Goal: Task Accomplishment & Management: Complete application form

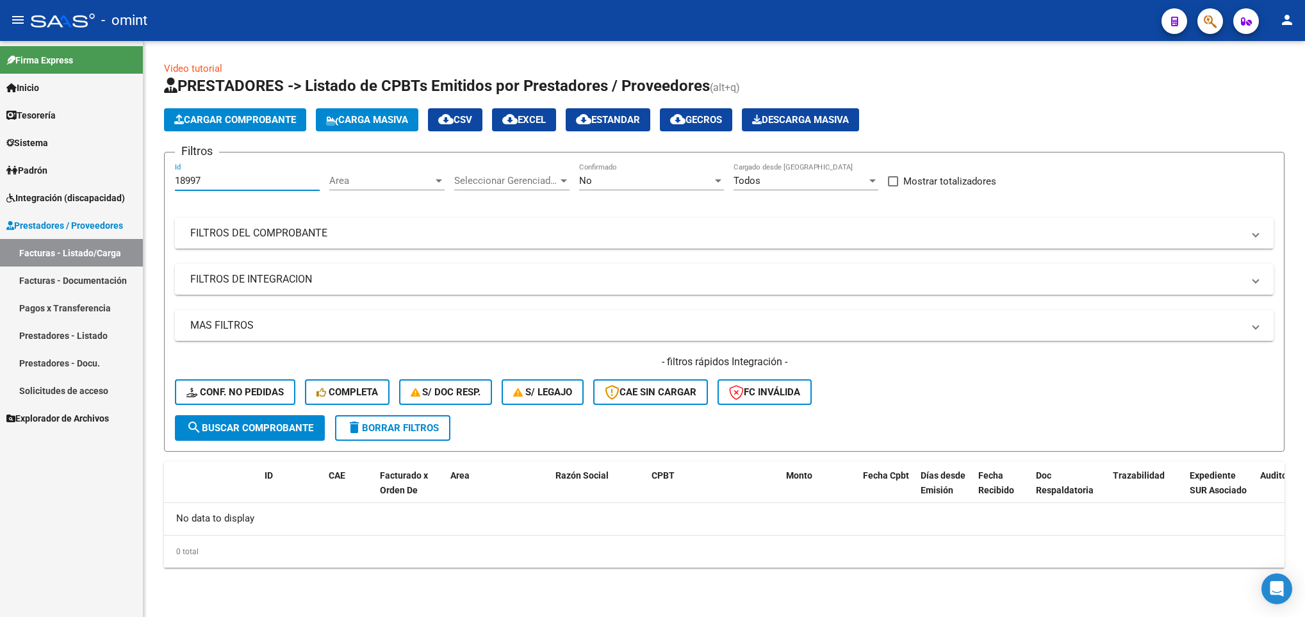
click at [241, 179] on input "18997" at bounding box center [247, 181] width 145 height 12
type input "1"
paste input "21497"
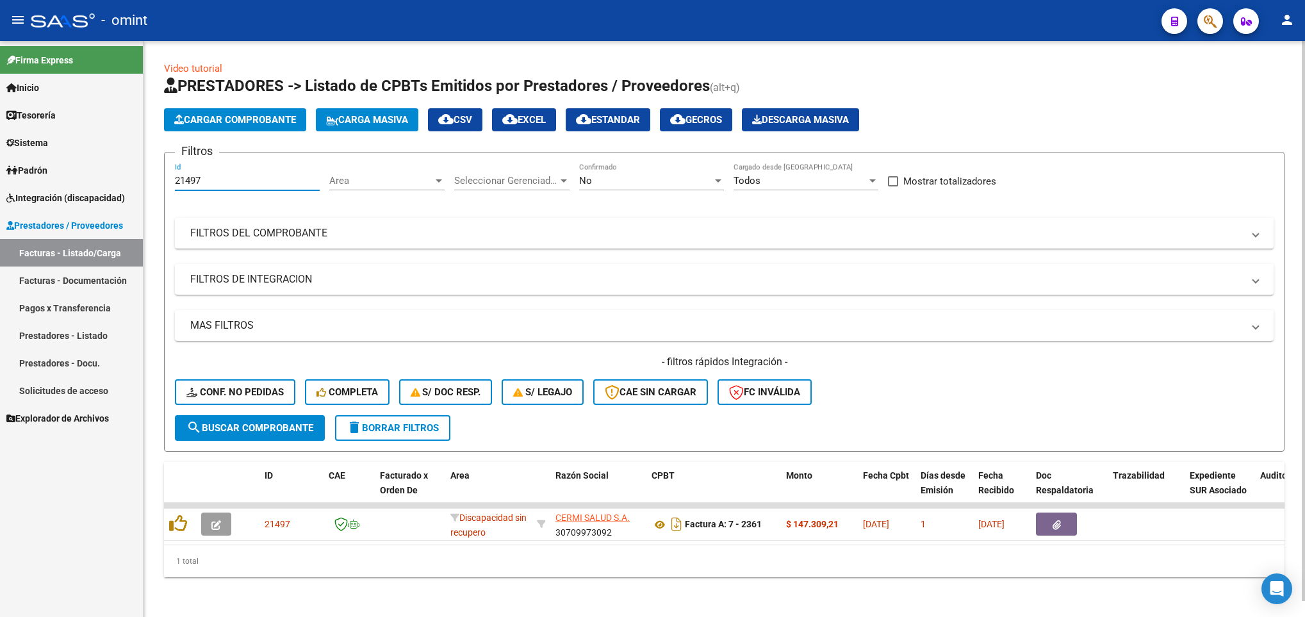
type input "21497"
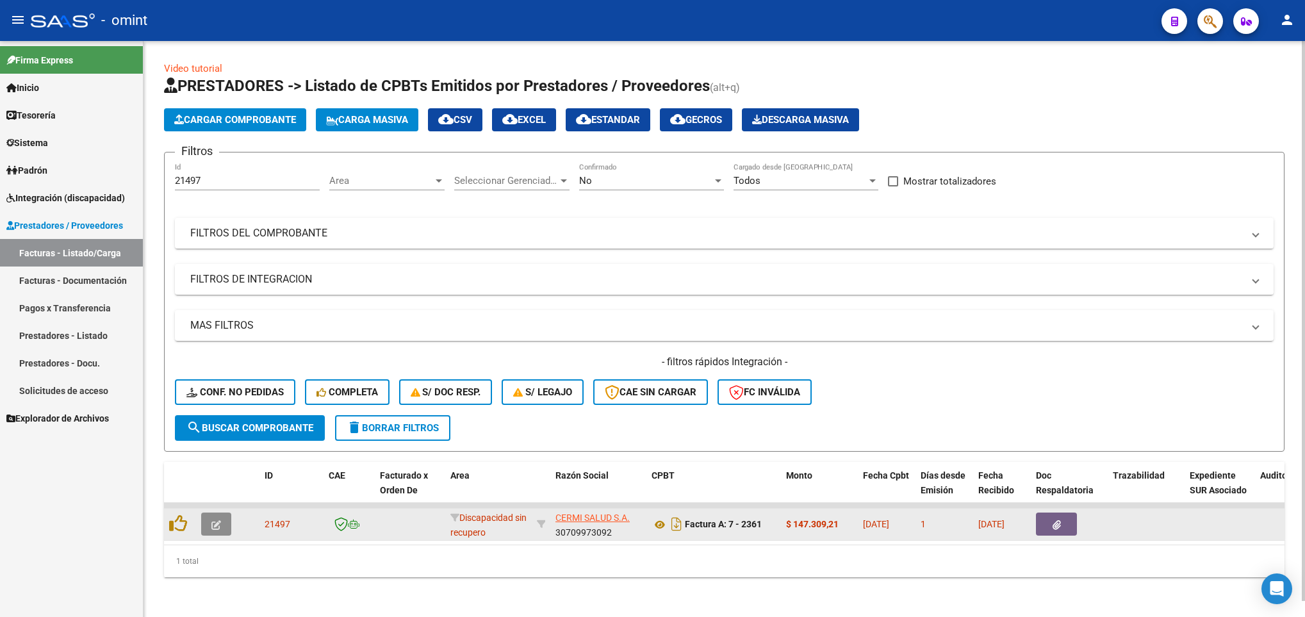
click at [221, 527] on button "button" at bounding box center [216, 524] width 30 height 23
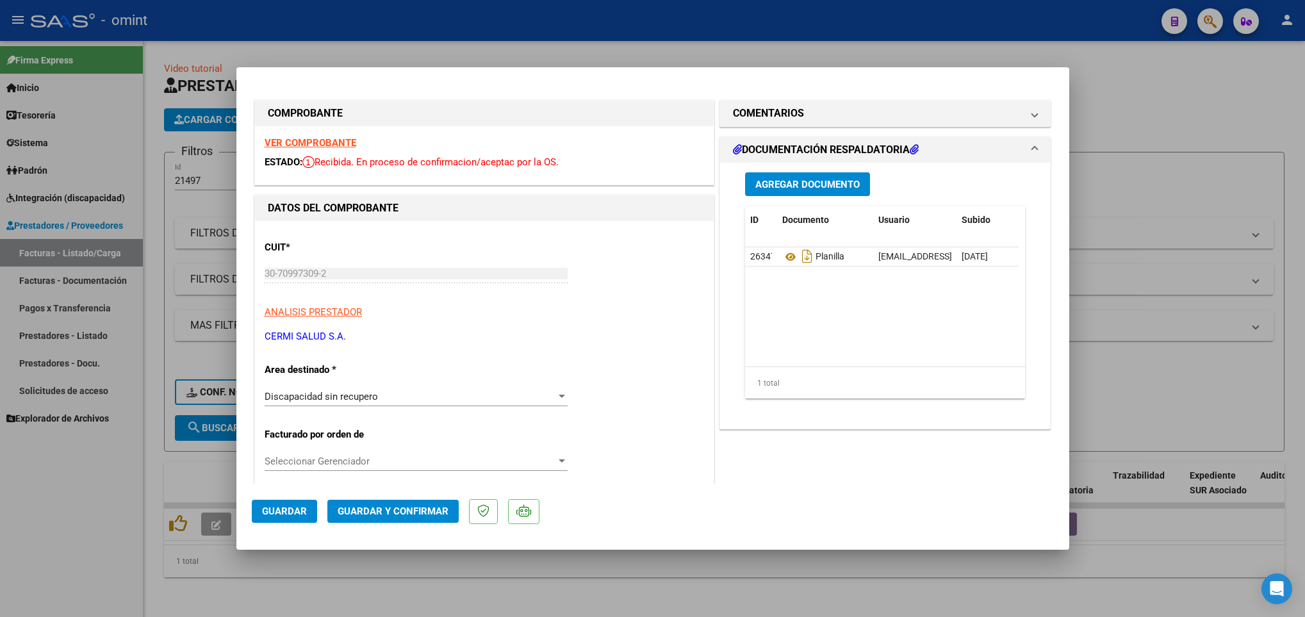
click at [286, 141] on strong "VER COMPROBANTE" at bounding box center [311, 143] width 92 height 12
click at [465, 402] on div "Discapacidad sin recupero" at bounding box center [411, 397] width 292 height 12
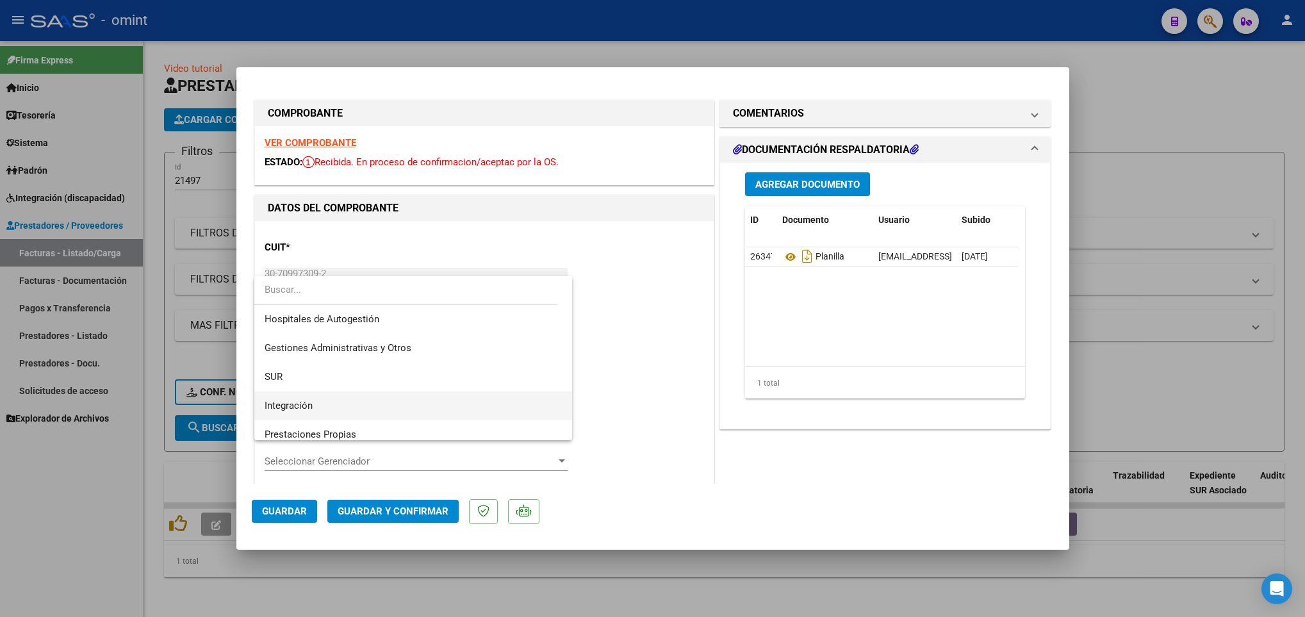
click at [402, 402] on span "Integración" at bounding box center [413, 405] width 297 height 29
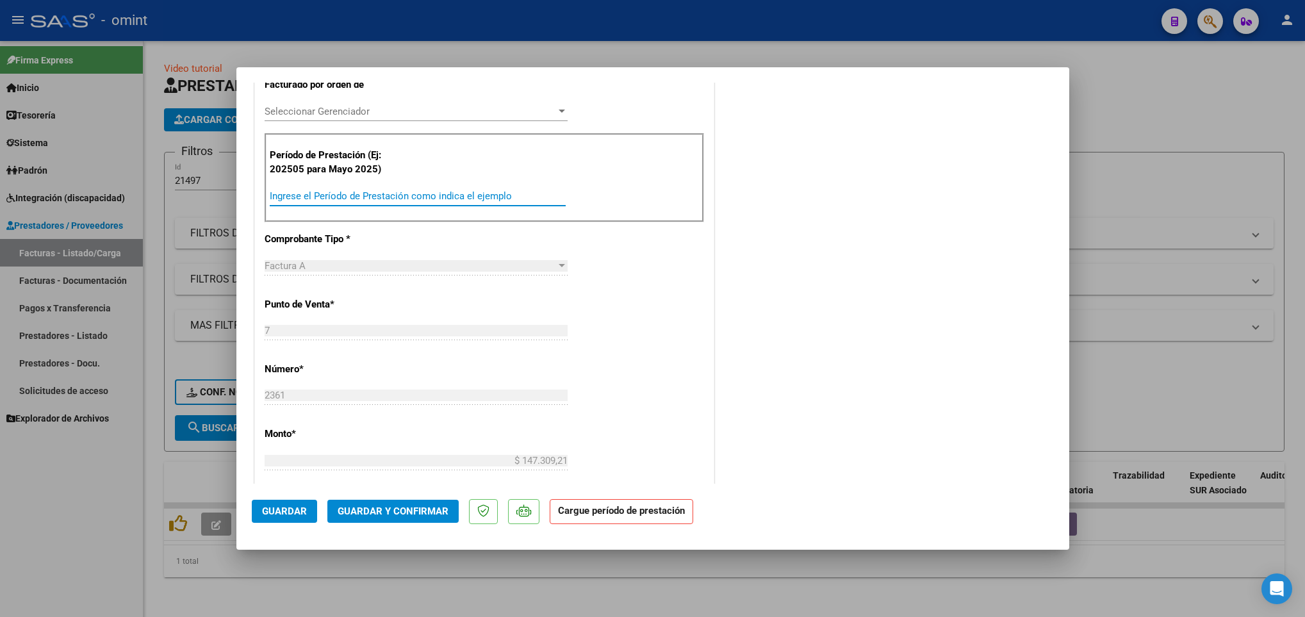
click at [456, 202] on input "Ingrese el Período de Prestación como indica el ejemplo" at bounding box center [418, 196] width 296 height 12
type input "202508"
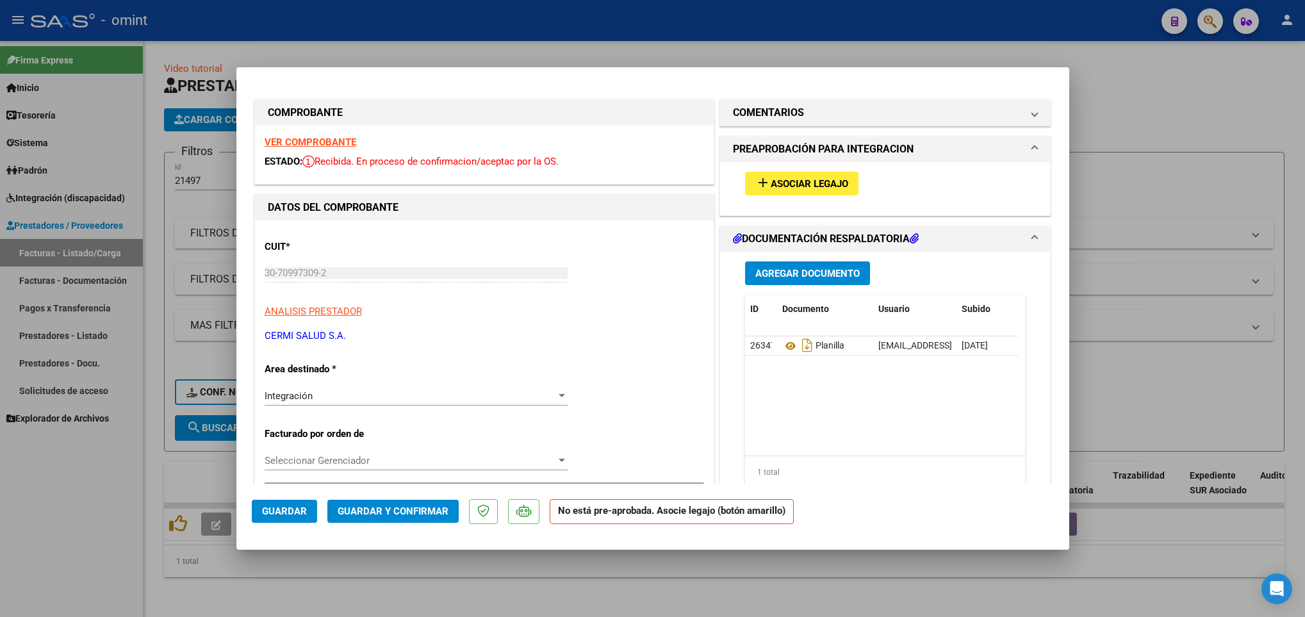
scroll to position [0, 0]
click at [798, 181] on span "Asociar Legajo" at bounding box center [810, 185] width 78 height 12
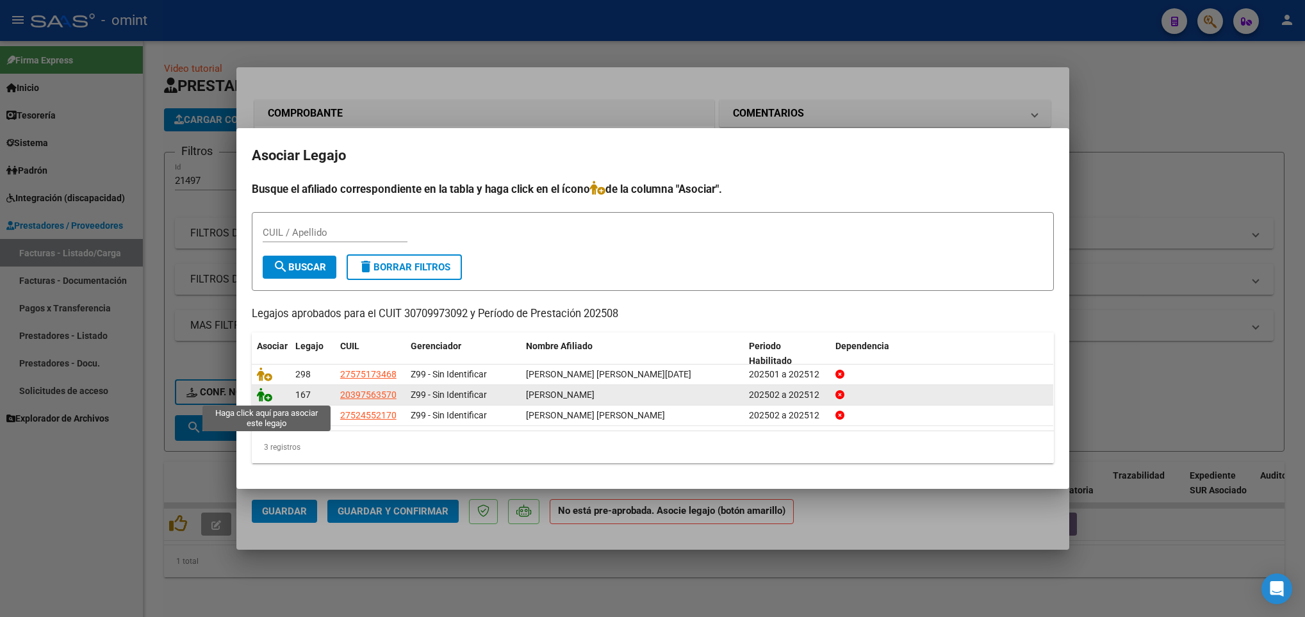
click at [259, 394] on icon at bounding box center [264, 395] width 15 height 14
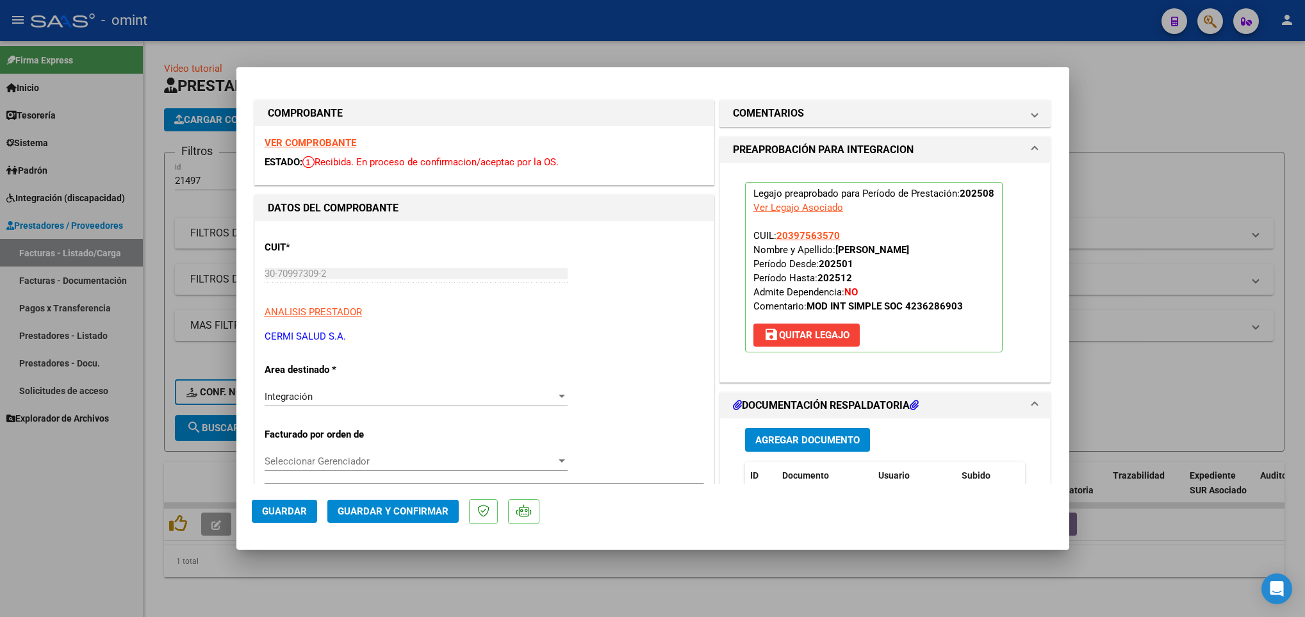
scroll to position [350, 0]
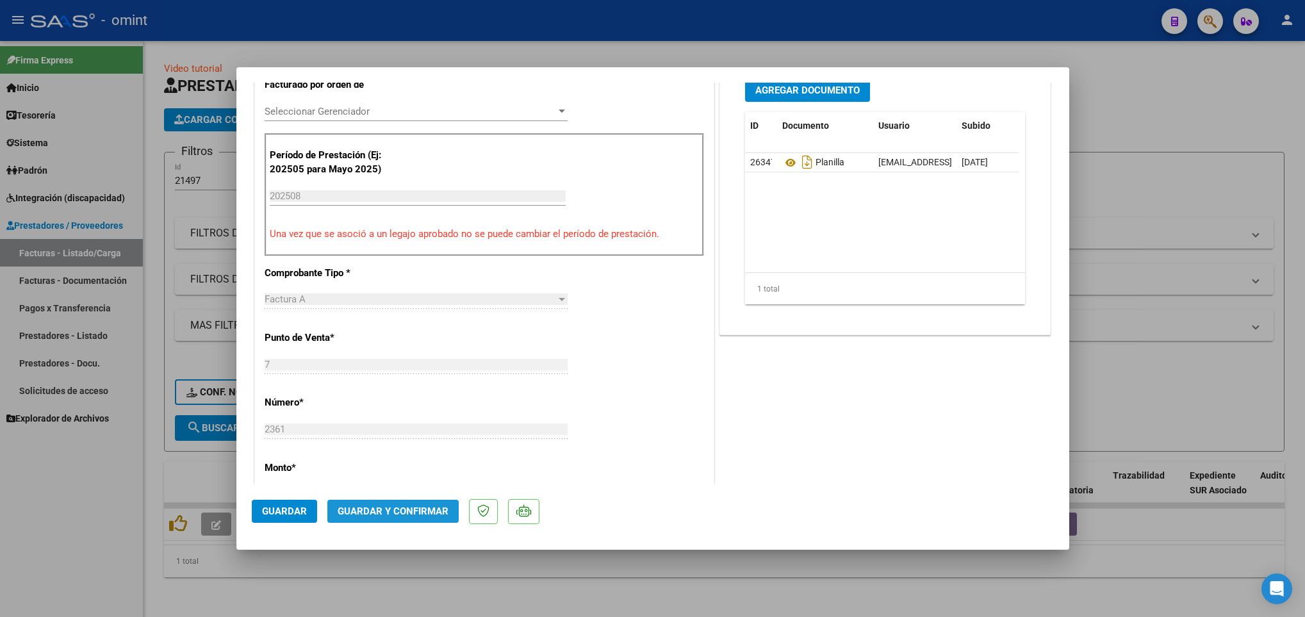
click at [402, 502] on button "Guardar y Confirmar" at bounding box center [392, 511] width 131 height 23
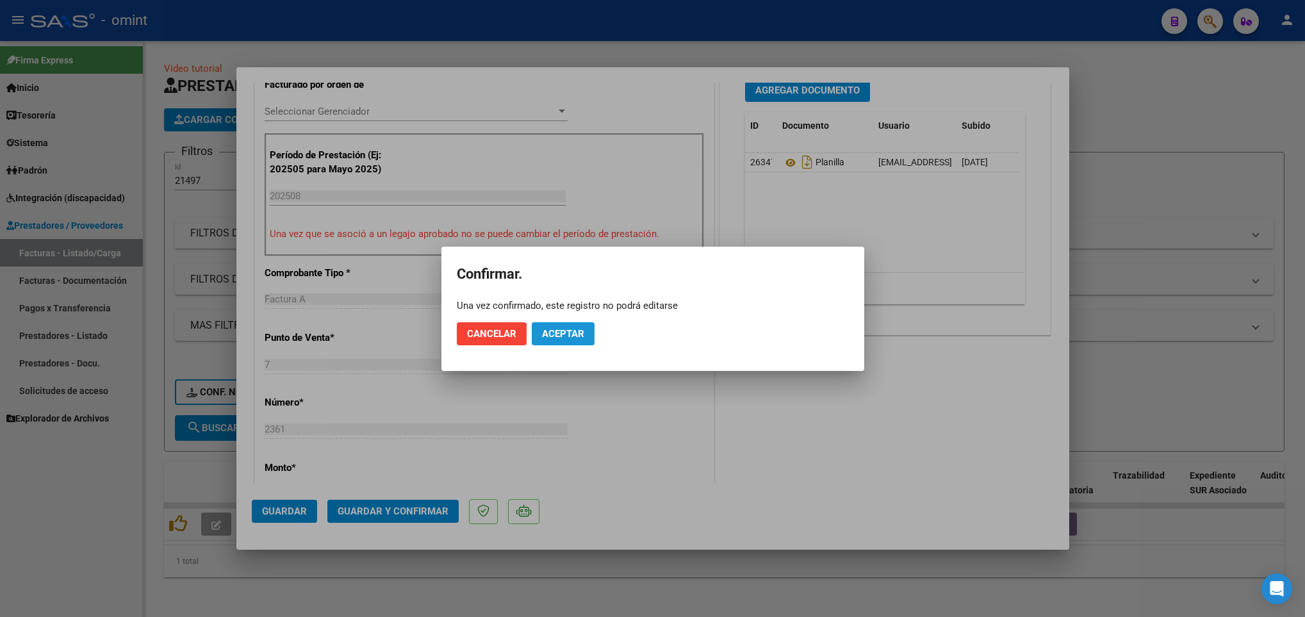
click at [567, 329] on span "Aceptar" at bounding box center [563, 334] width 42 height 12
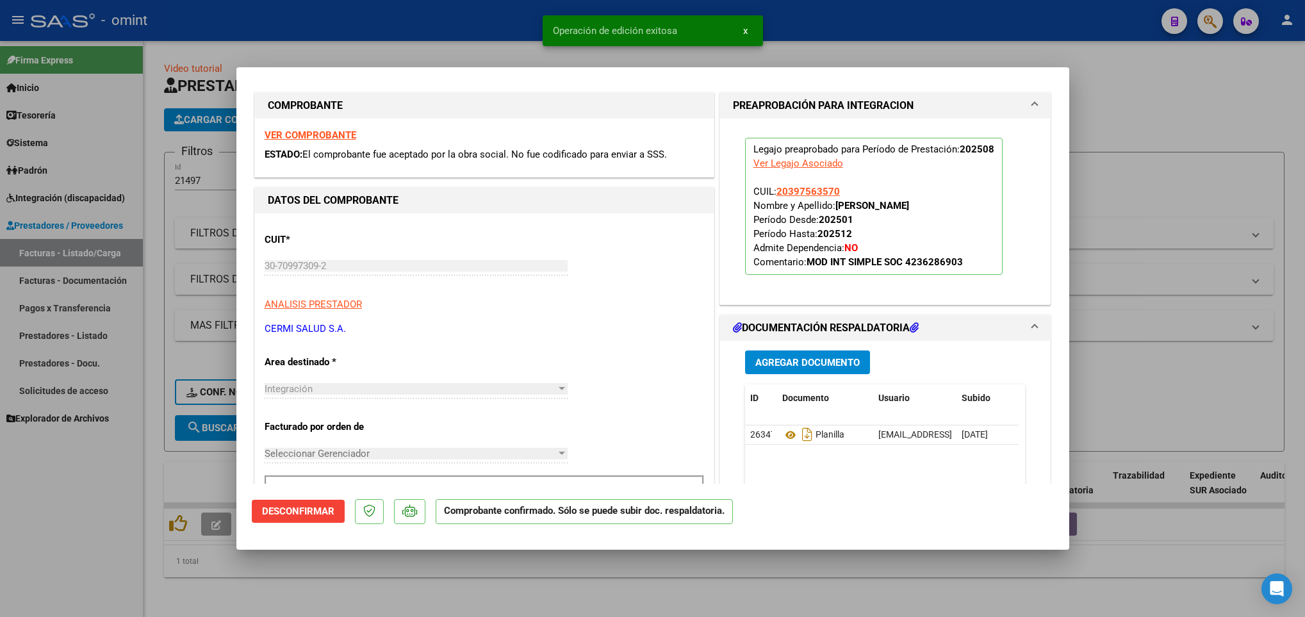
scroll to position [0, 0]
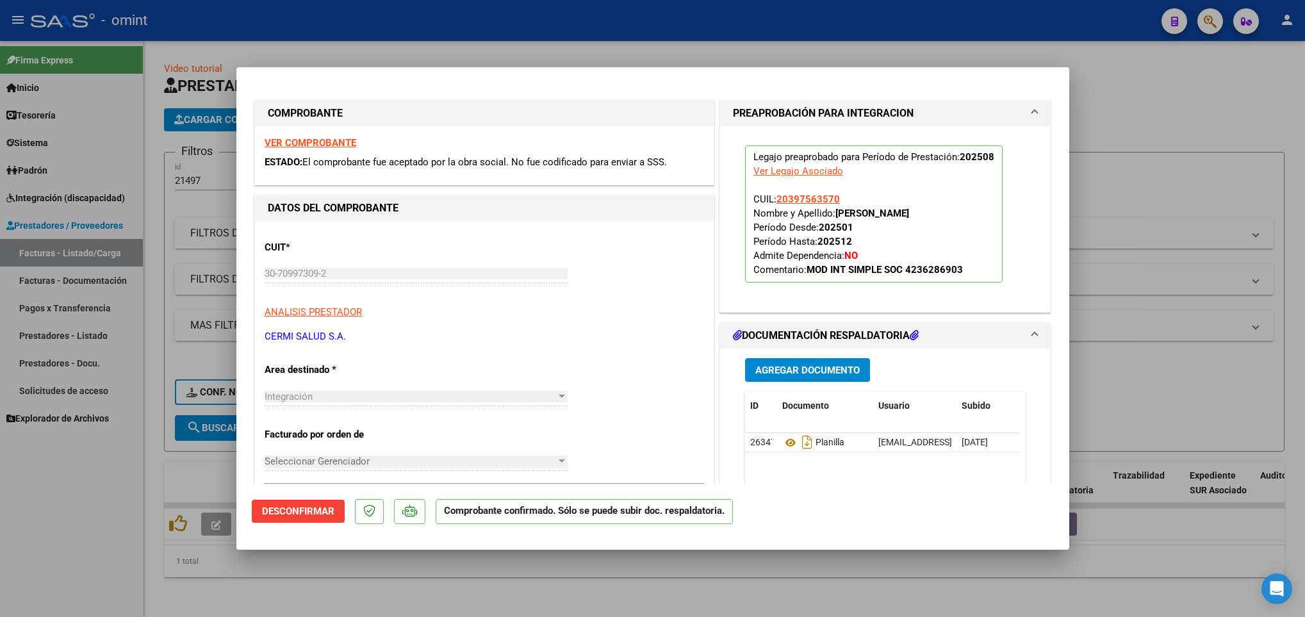
click at [1135, 292] on div at bounding box center [652, 308] width 1305 height 617
type input "$ 0,00"
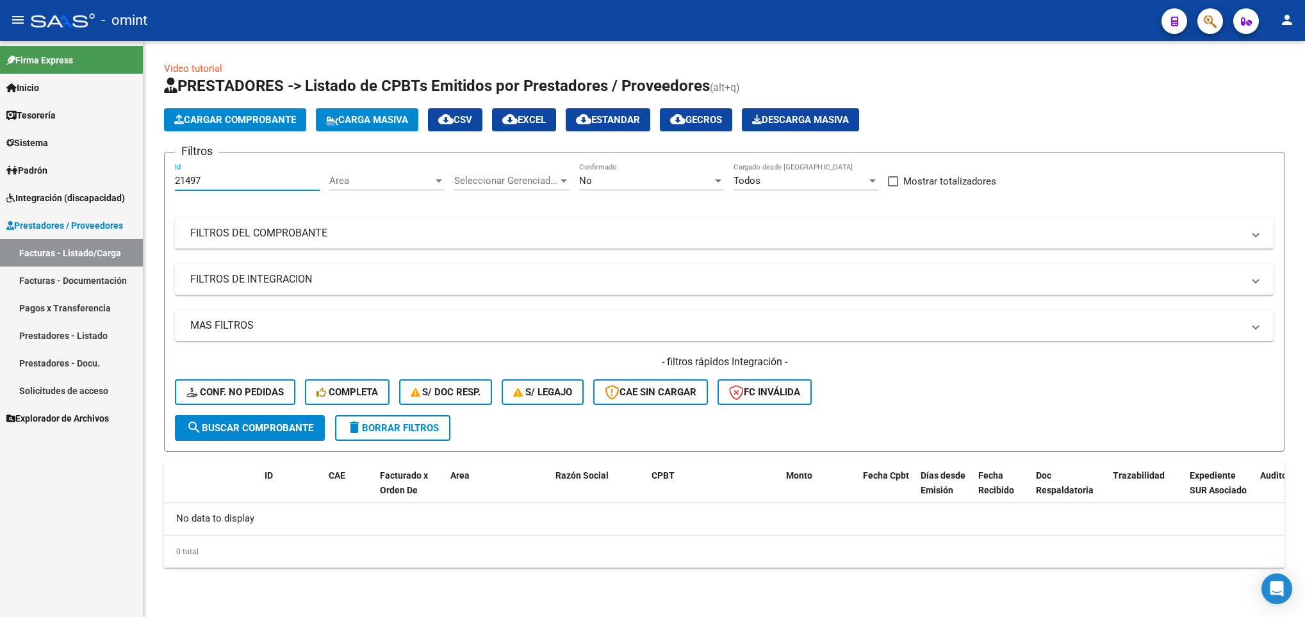
click at [229, 179] on input "21497" at bounding box center [247, 181] width 145 height 12
click at [400, 181] on span "Area" at bounding box center [381, 181] width 104 height 12
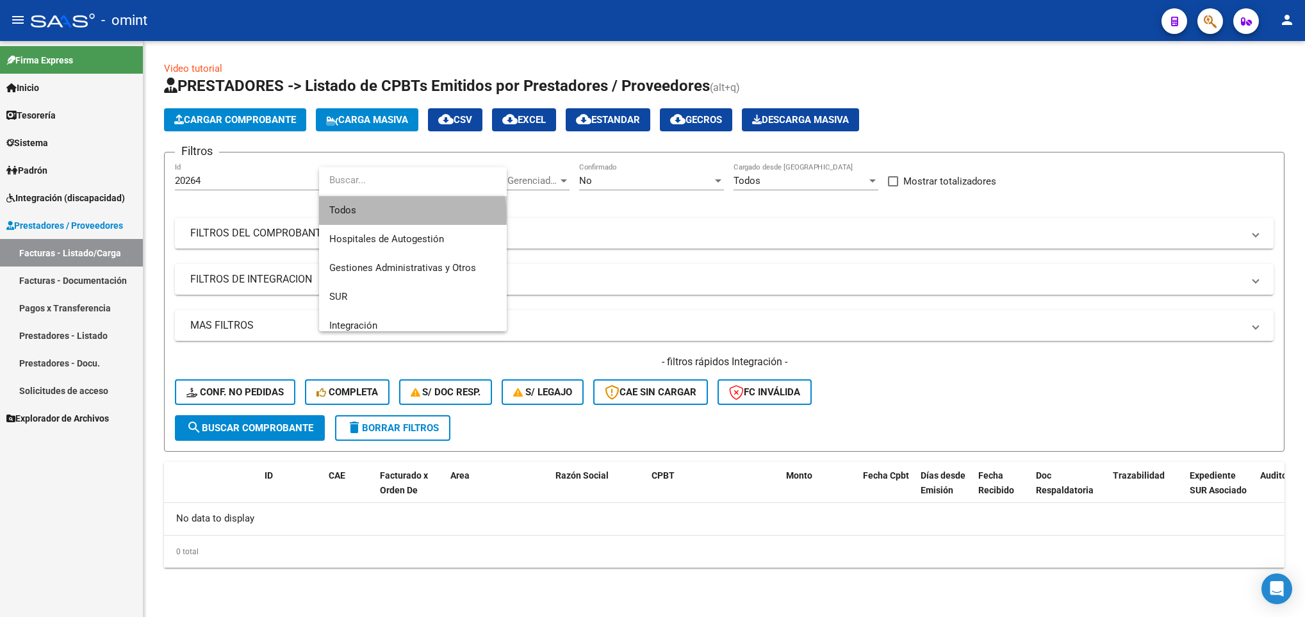
click at [412, 215] on span "Todos" at bounding box center [412, 210] width 167 height 29
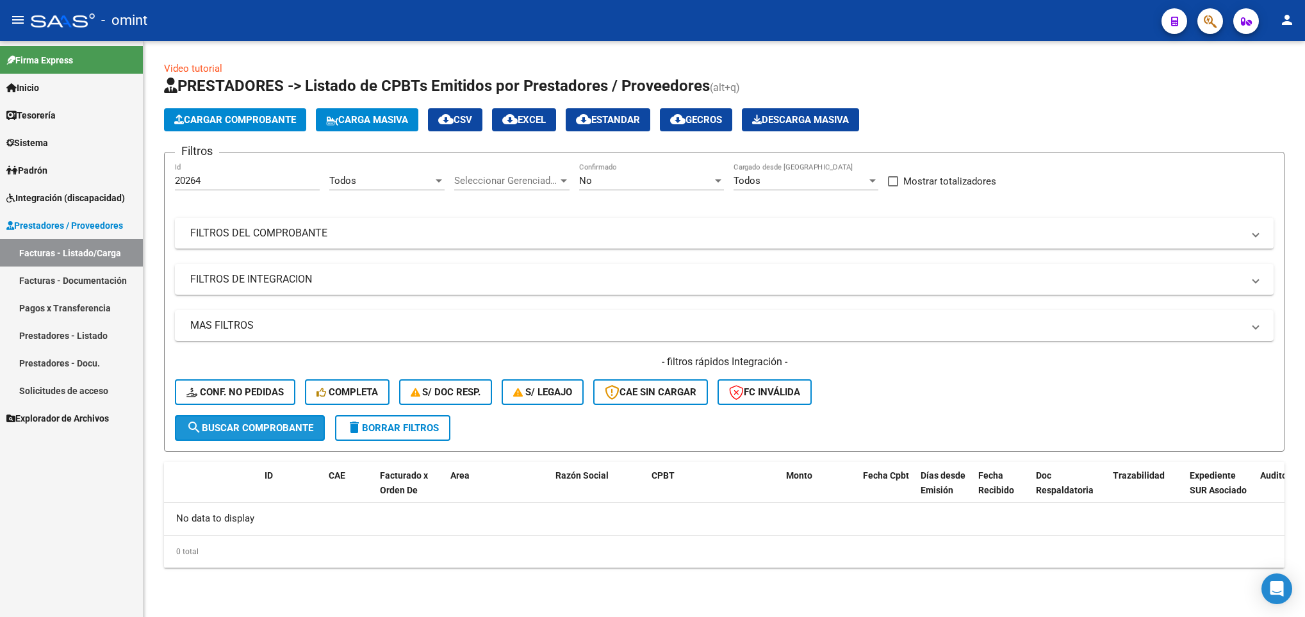
click at [233, 425] on span "search Buscar Comprobante" at bounding box center [249, 428] width 127 height 12
click at [680, 173] on div "No Confirmado" at bounding box center [651, 177] width 145 height 28
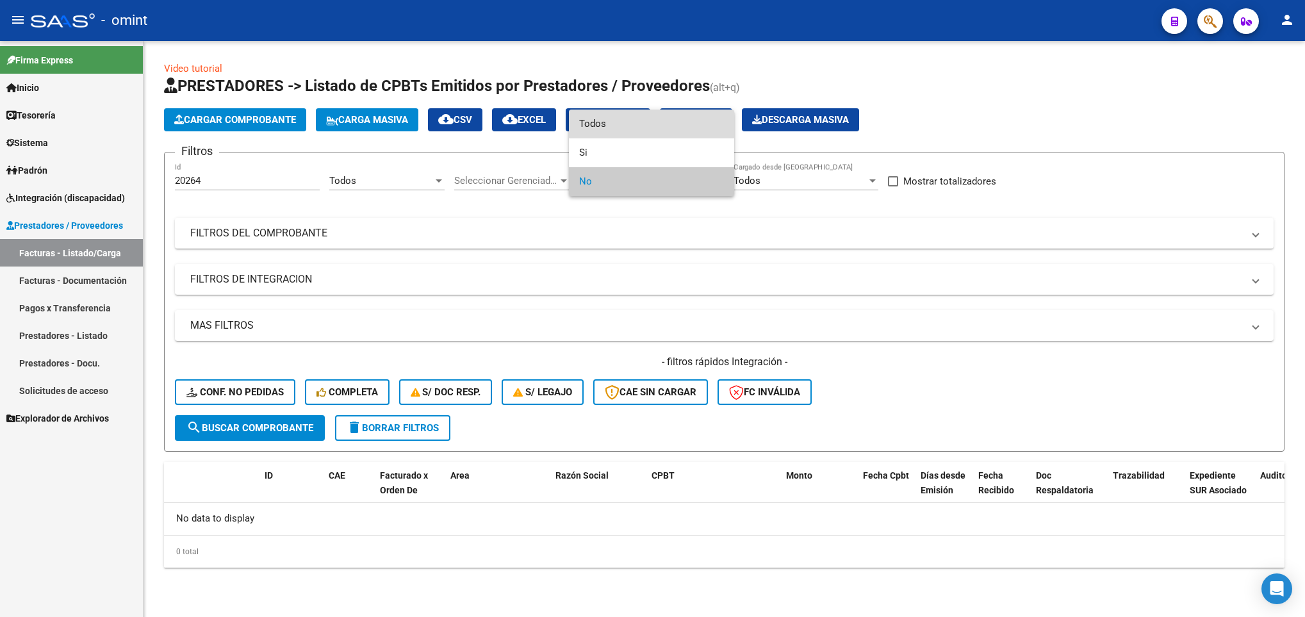
click at [679, 131] on span "Todos" at bounding box center [651, 124] width 145 height 29
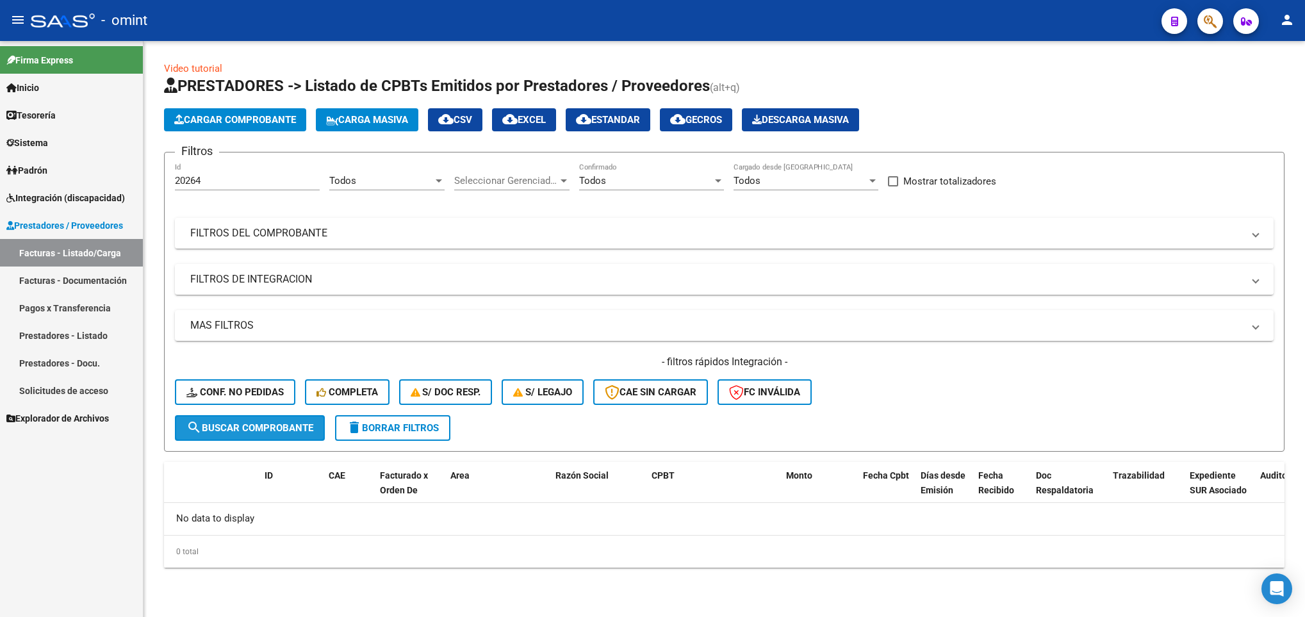
click at [229, 425] on span "search Buscar Comprobante" at bounding box center [249, 428] width 127 height 12
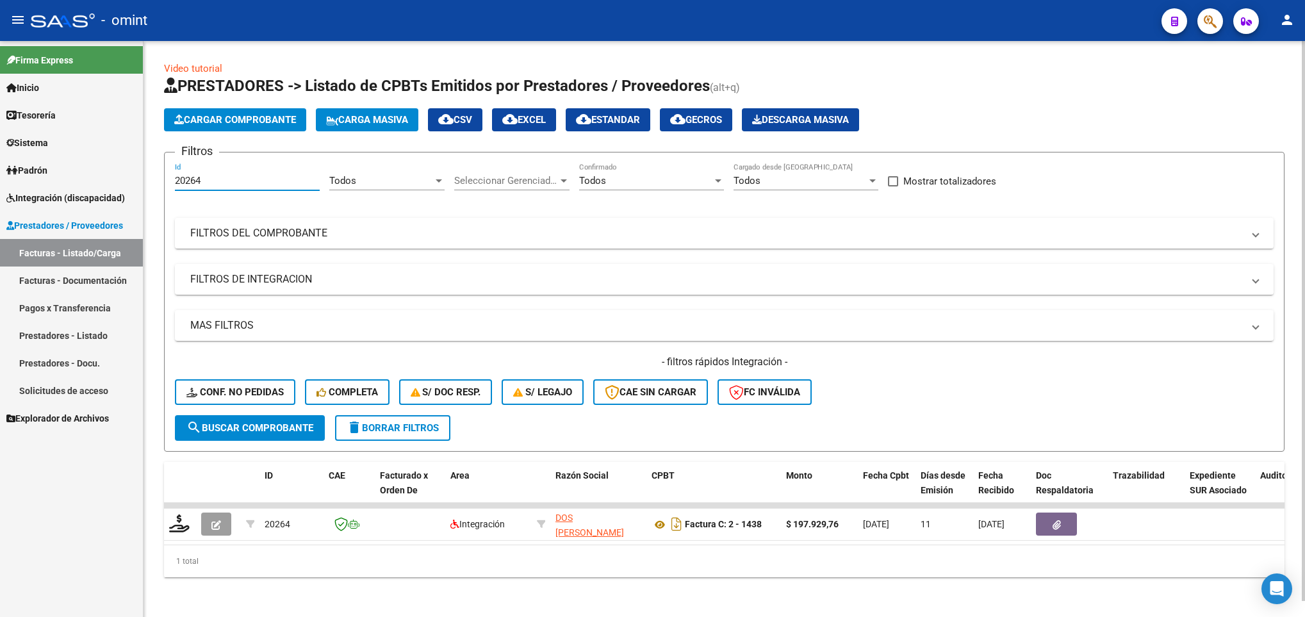
click at [246, 177] on input "20264" at bounding box center [247, 181] width 145 height 12
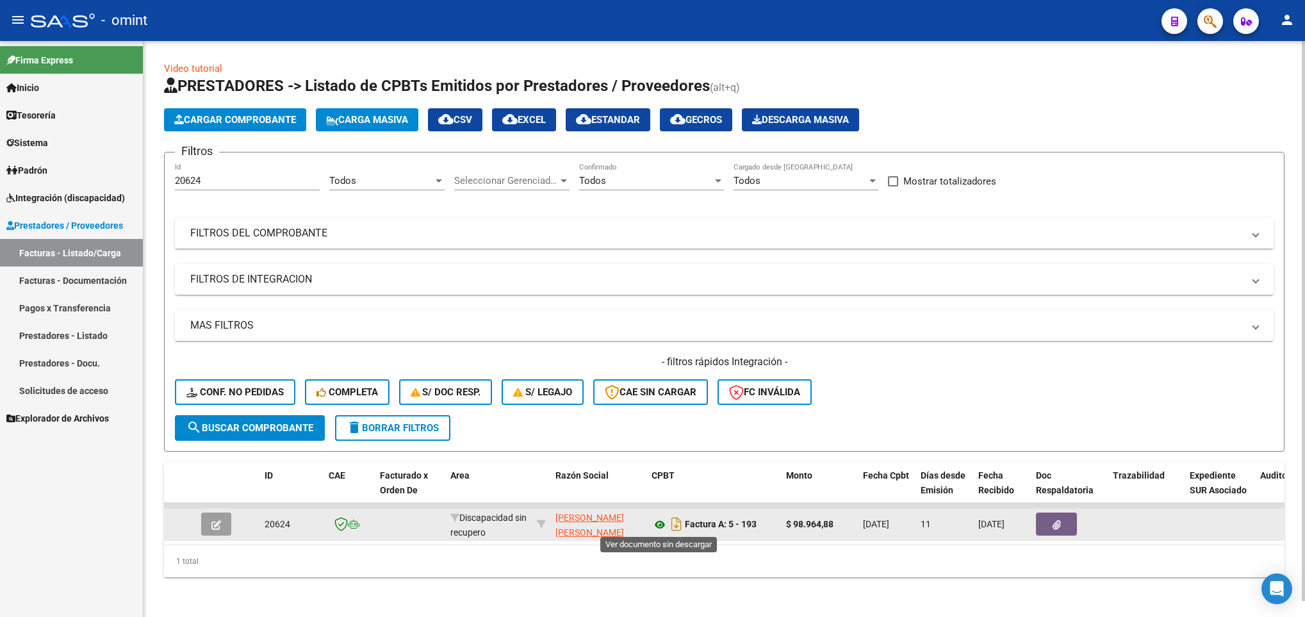
click at [655, 529] on icon at bounding box center [660, 524] width 17 height 15
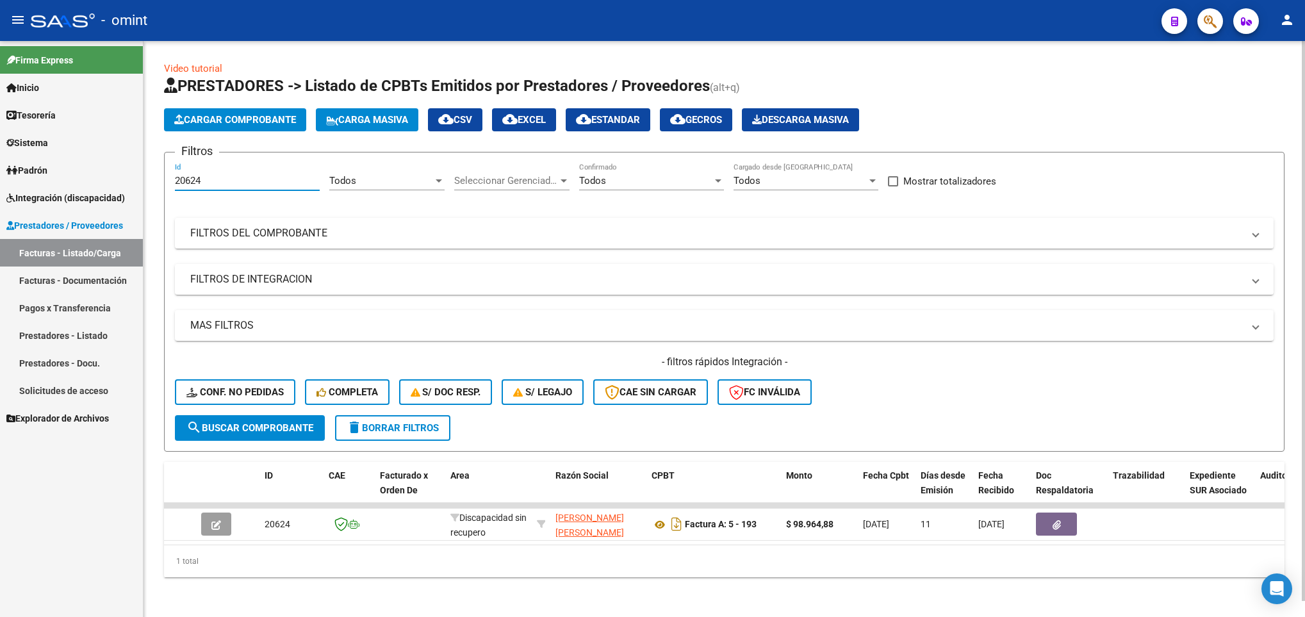
click at [229, 179] on input "20624" at bounding box center [247, 181] width 145 height 12
type input "2"
paste input "21496"
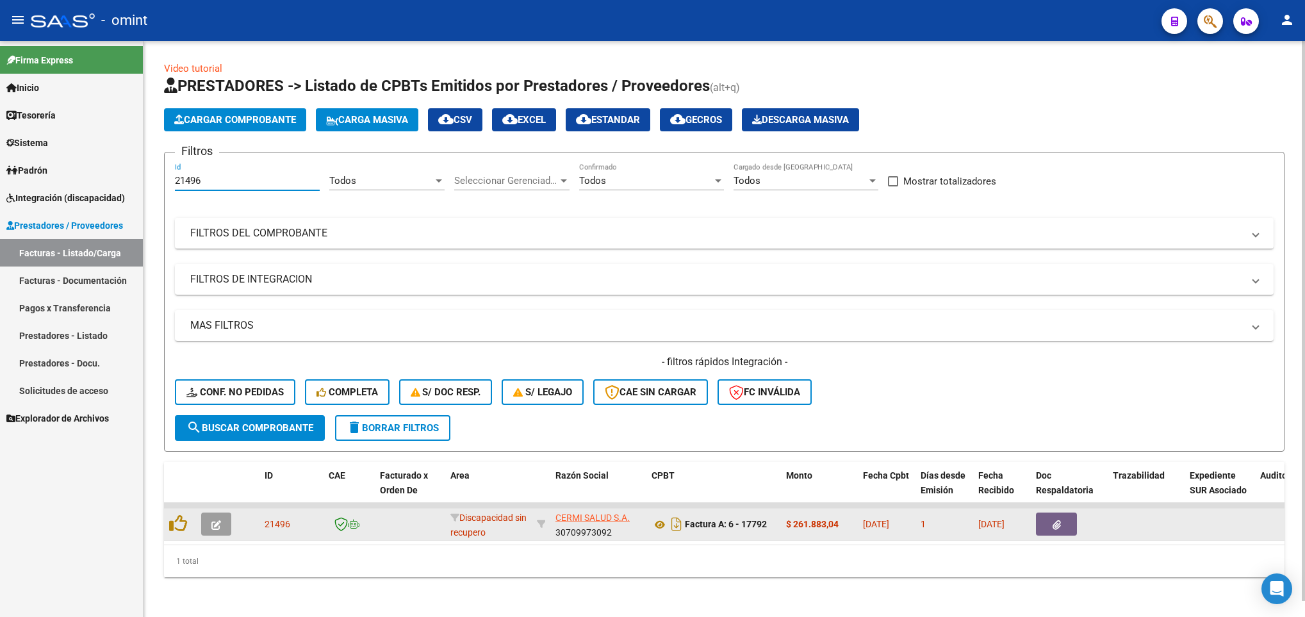
type input "21496"
click at [210, 530] on button "button" at bounding box center [216, 524] width 30 height 23
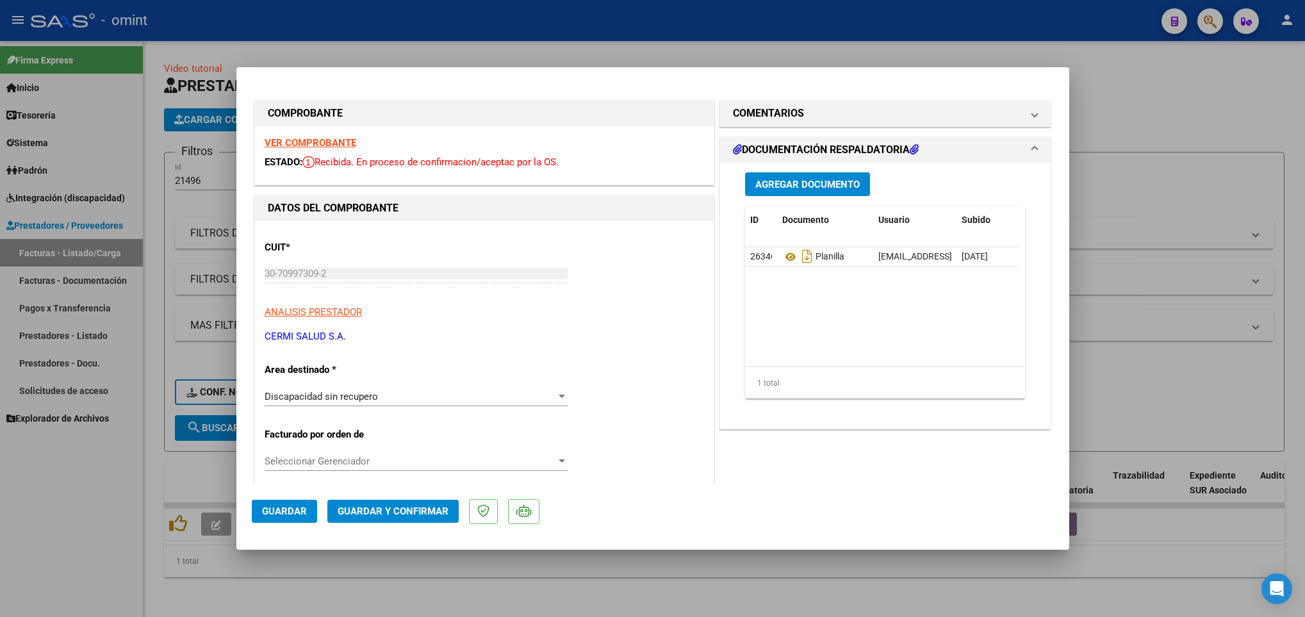
click at [333, 138] on strong "VER COMPROBANTE" at bounding box center [311, 143] width 92 height 12
click at [361, 397] on span "Discapacidad sin recupero" at bounding box center [321, 397] width 113 height 12
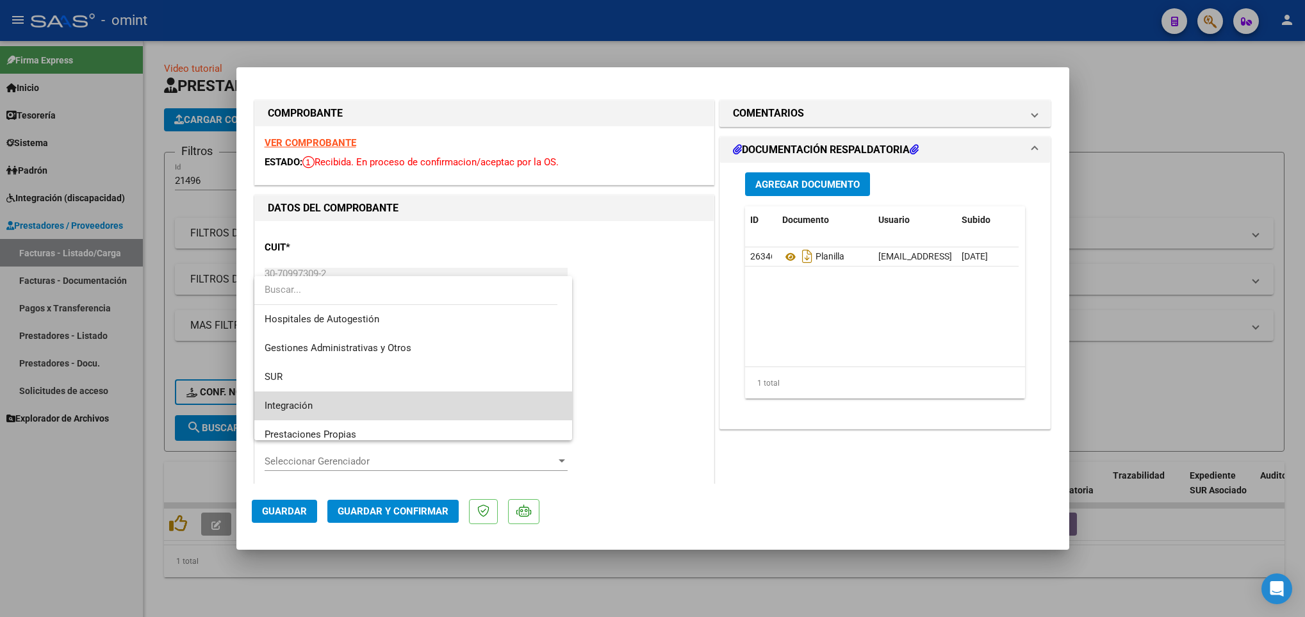
click at [435, 396] on span "Integración" at bounding box center [413, 405] width 297 height 29
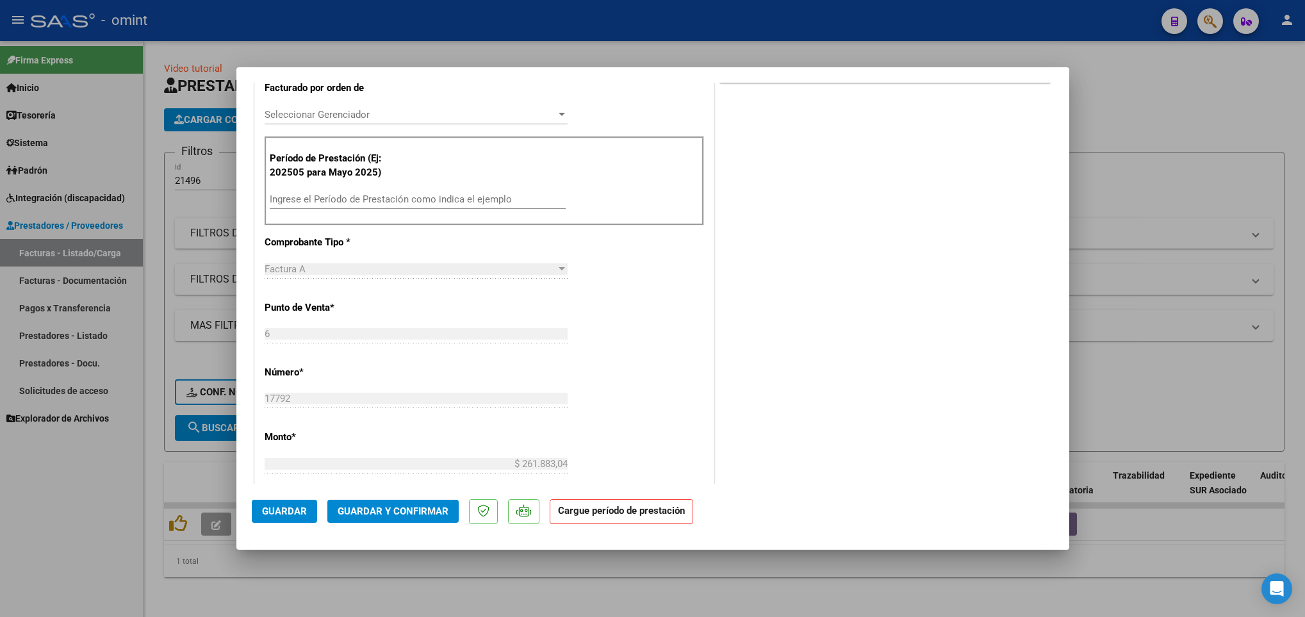
scroll to position [350, 0]
click at [445, 199] on input "Ingrese el Período de Prestación como indica el ejemplo" at bounding box center [418, 196] width 296 height 12
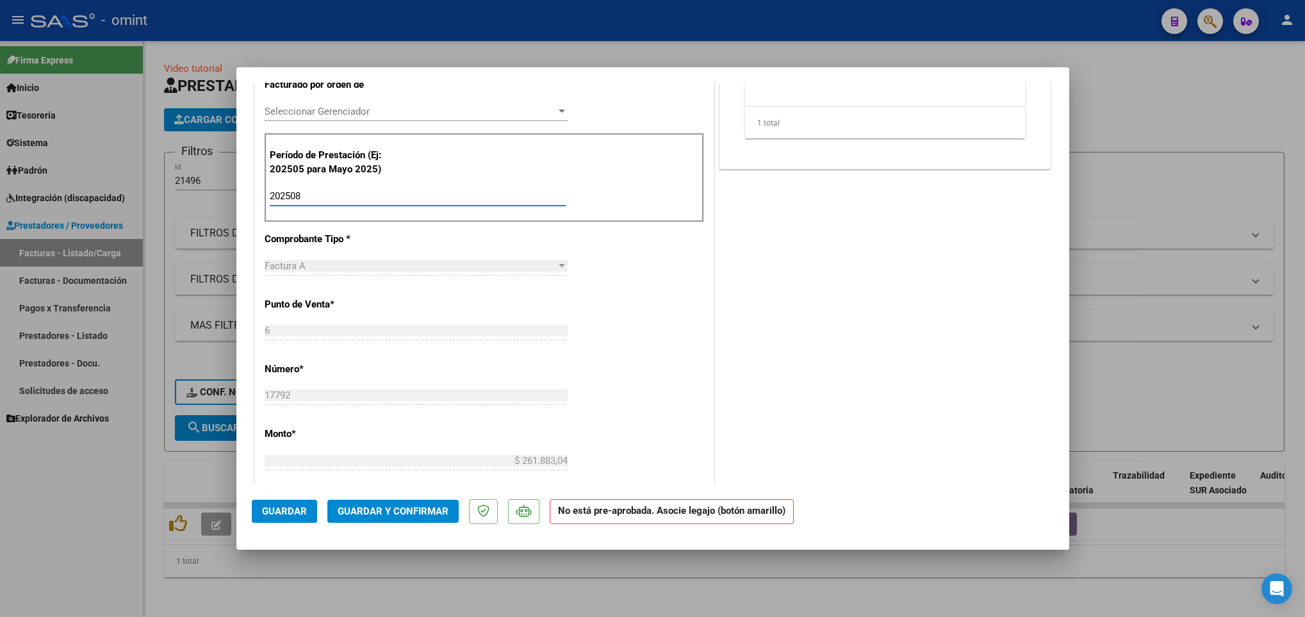
type input "202508"
click at [655, 283] on div "CUIT * 30-70997309-2 Ingresar CUIT ANALISIS PRESTADOR CERMI SALUD S.A. ARCA Pad…" at bounding box center [484, 402] width 459 height 1063
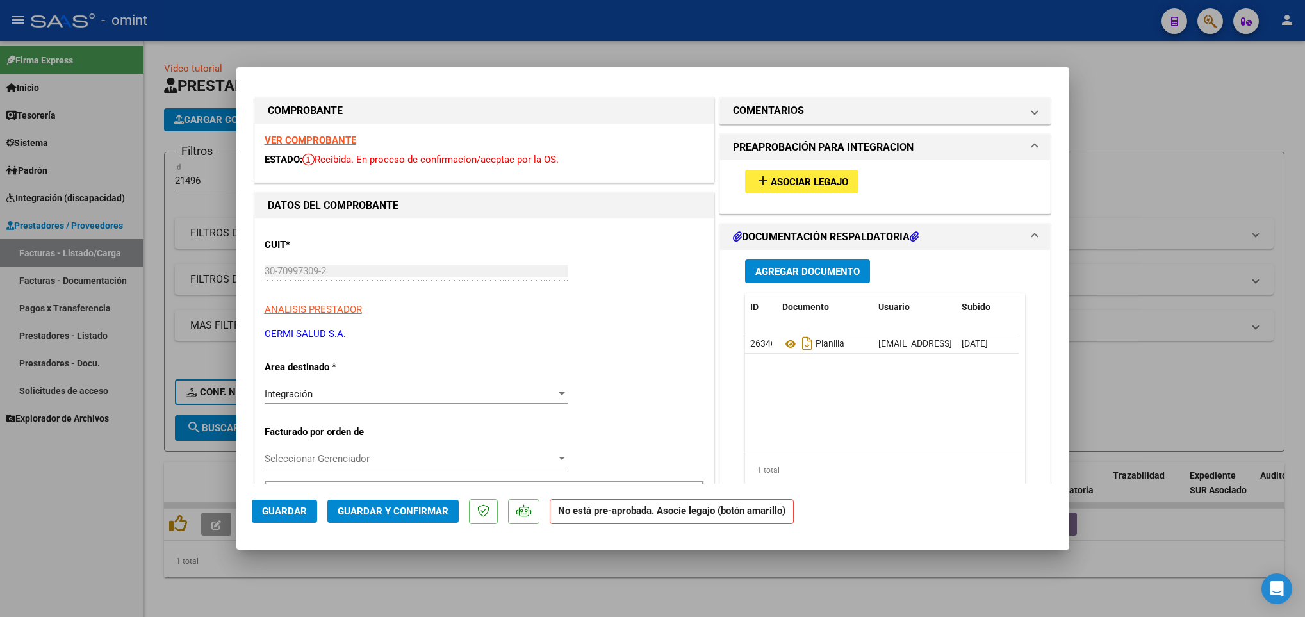
scroll to position [0, 0]
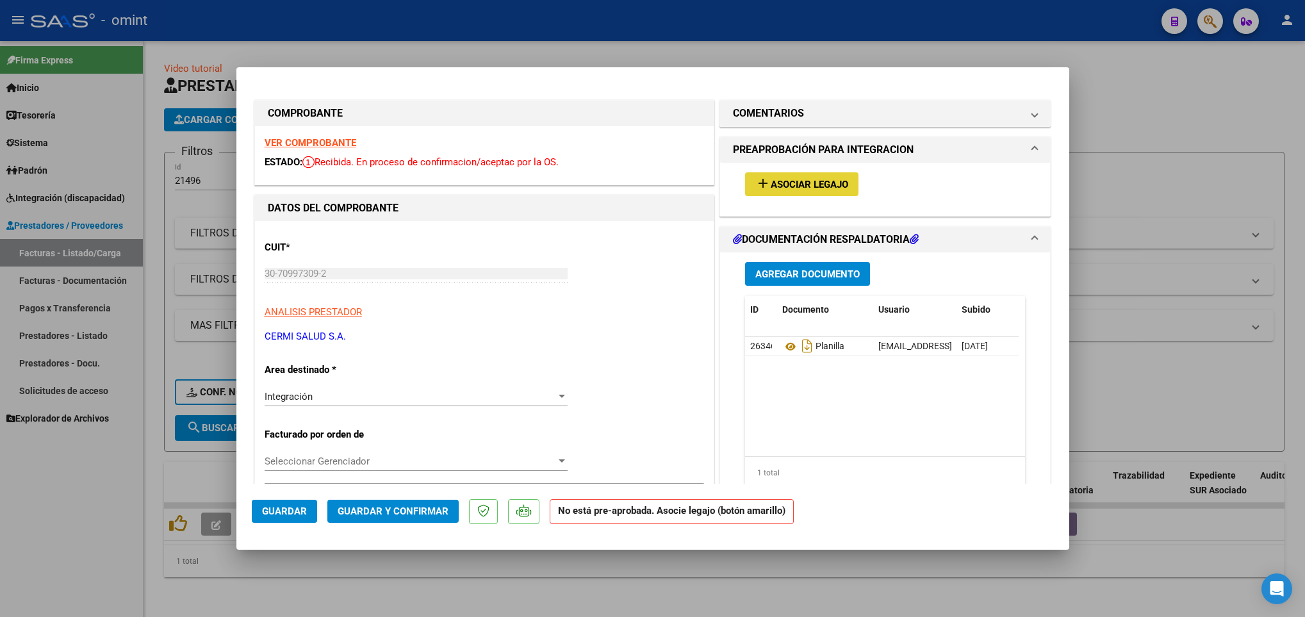
click at [819, 179] on span "Asociar Legajo" at bounding box center [810, 185] width 78 height 12
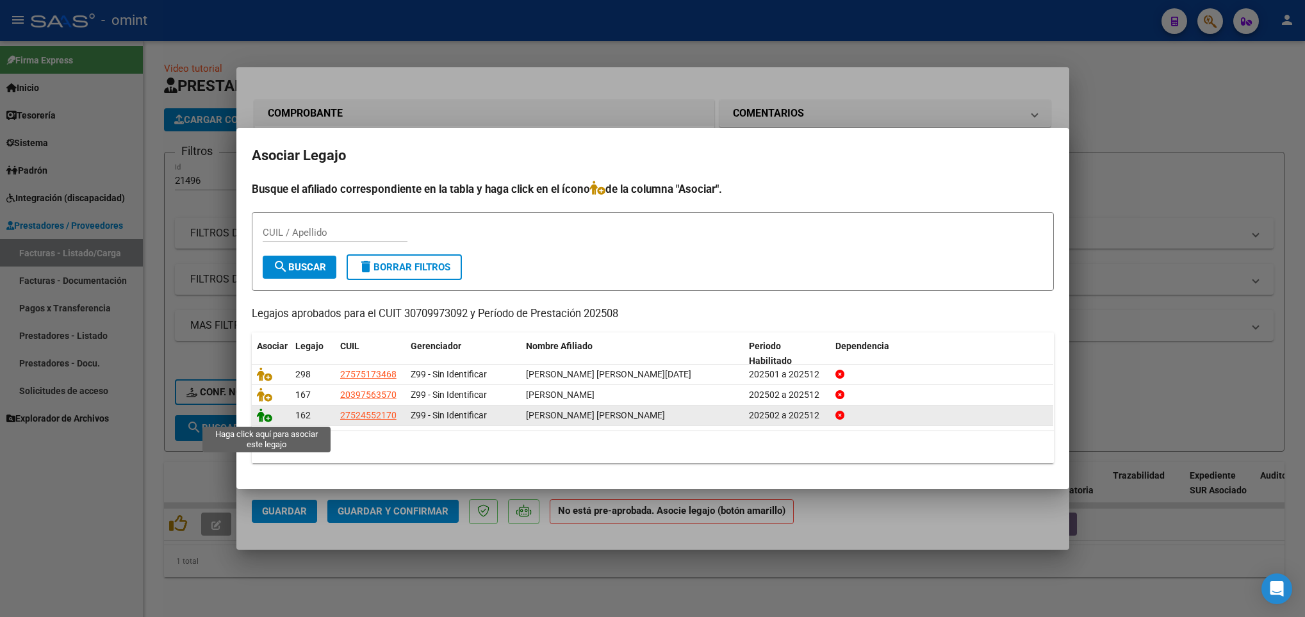
click at [260, 417] on icon at bounding box center [264, 415] width 15 height 14
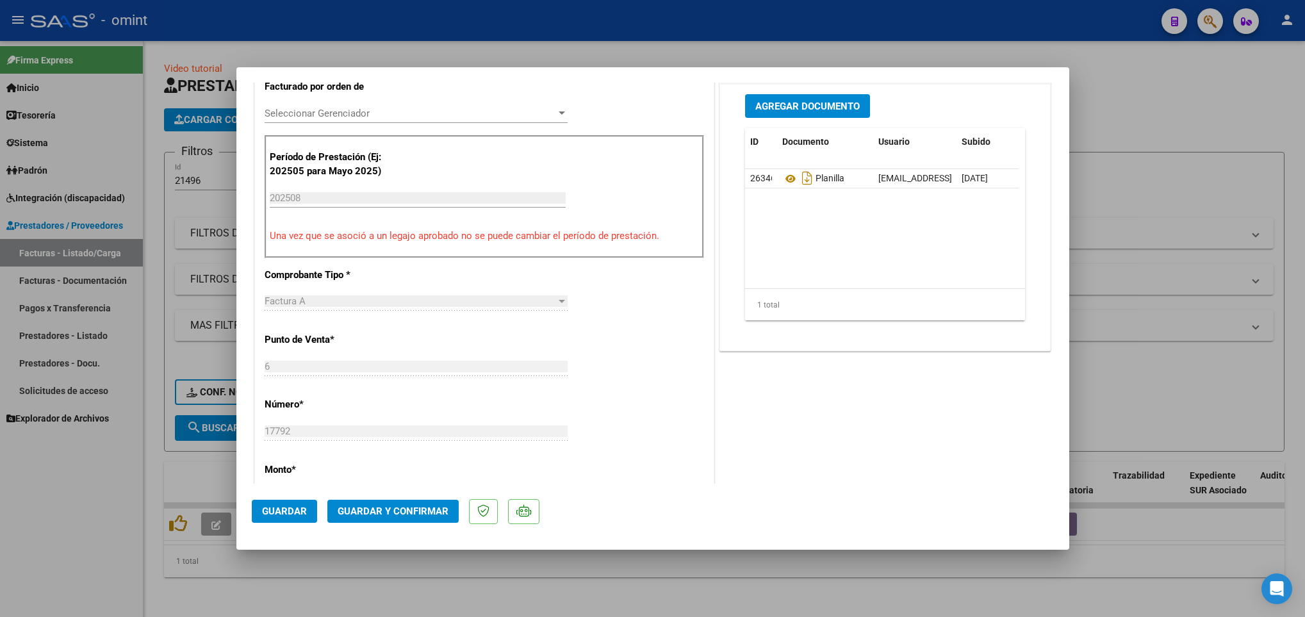
scroll to position [350, 0]
click at [408, 519] on button "Guardar y Confirmar" at bounding box center [392, 511] width 131 height 23
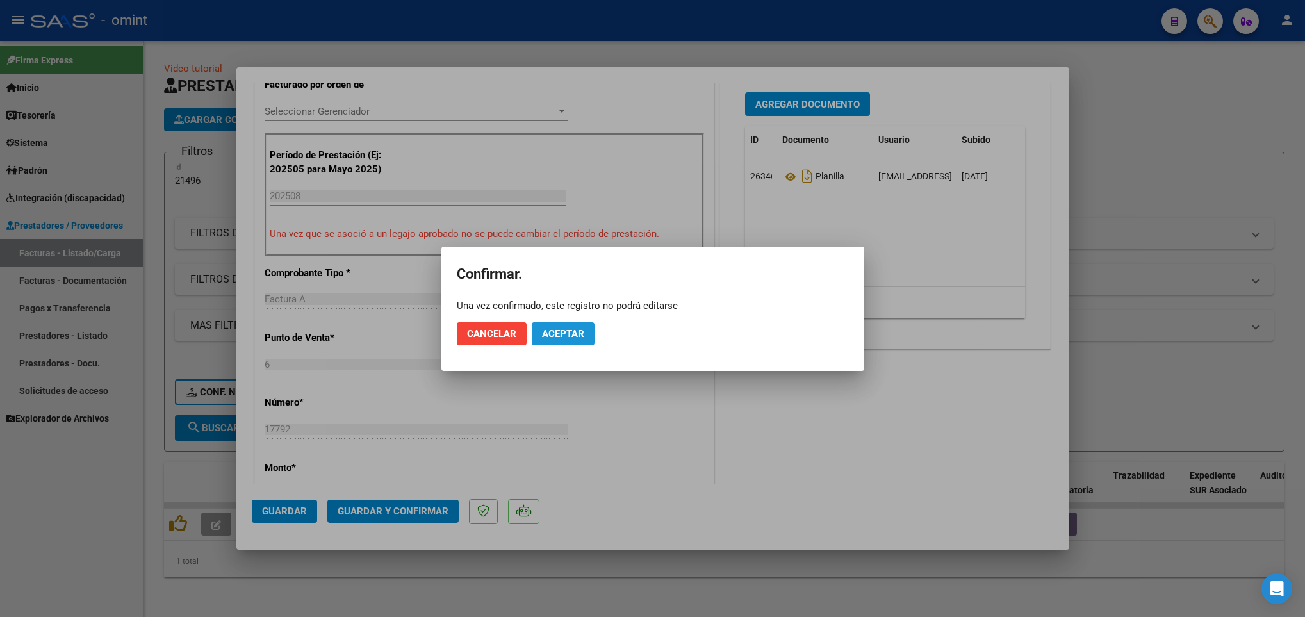
click at [571, 342] on button "Aceptar" at bounding box center [563, 333] width 63 height 23
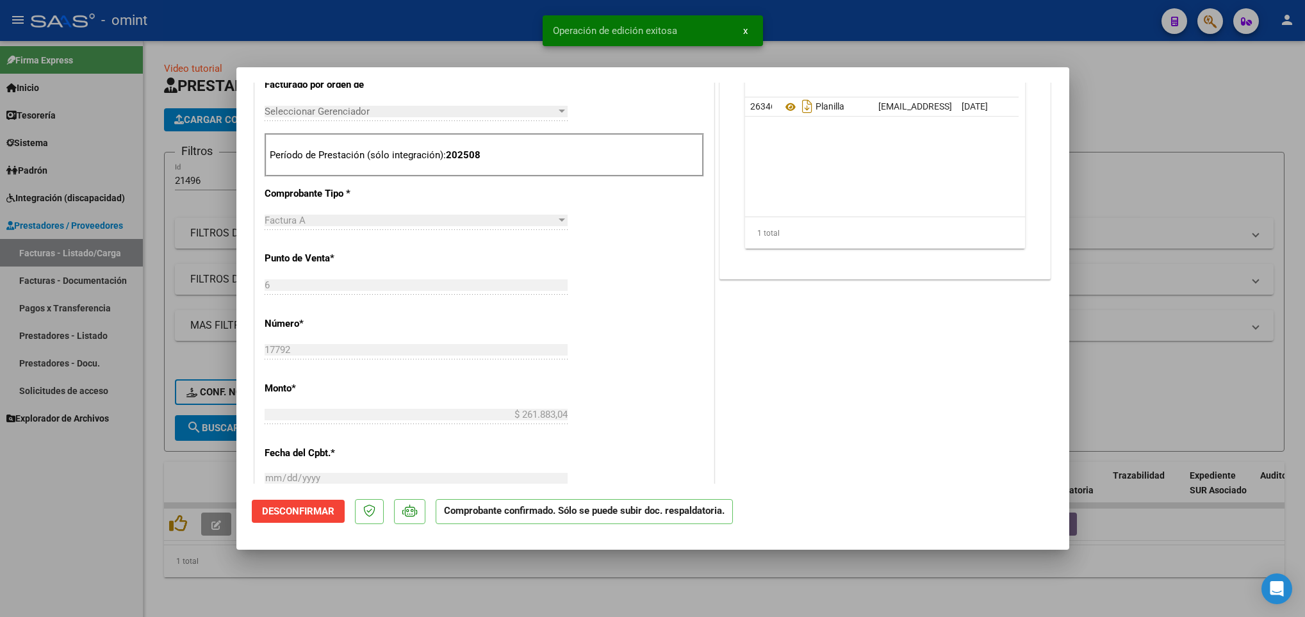
click at [1184, 223] on div at bounding box center [652, 308] width 1305 height 617
type input "$ 0,00"
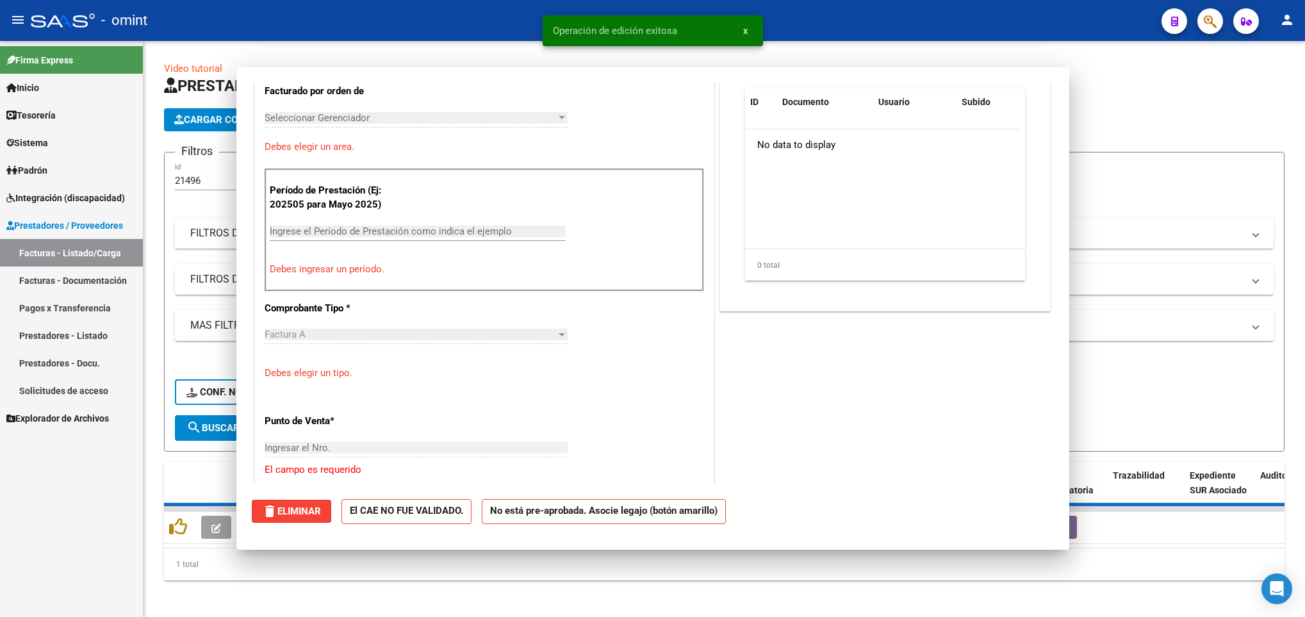
scroll to position [0, 0]
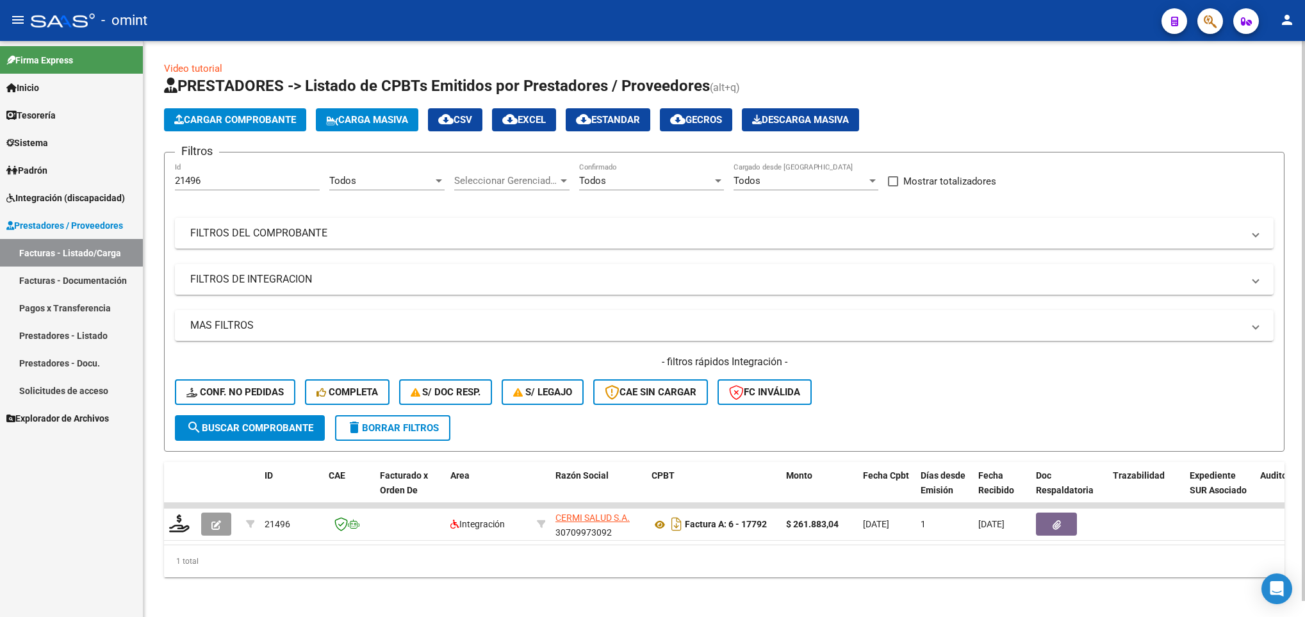
click at [267, 181] on input "21496" at bounding box center [247, 181] width 145 height 12
type input "2"
paste input "20552"
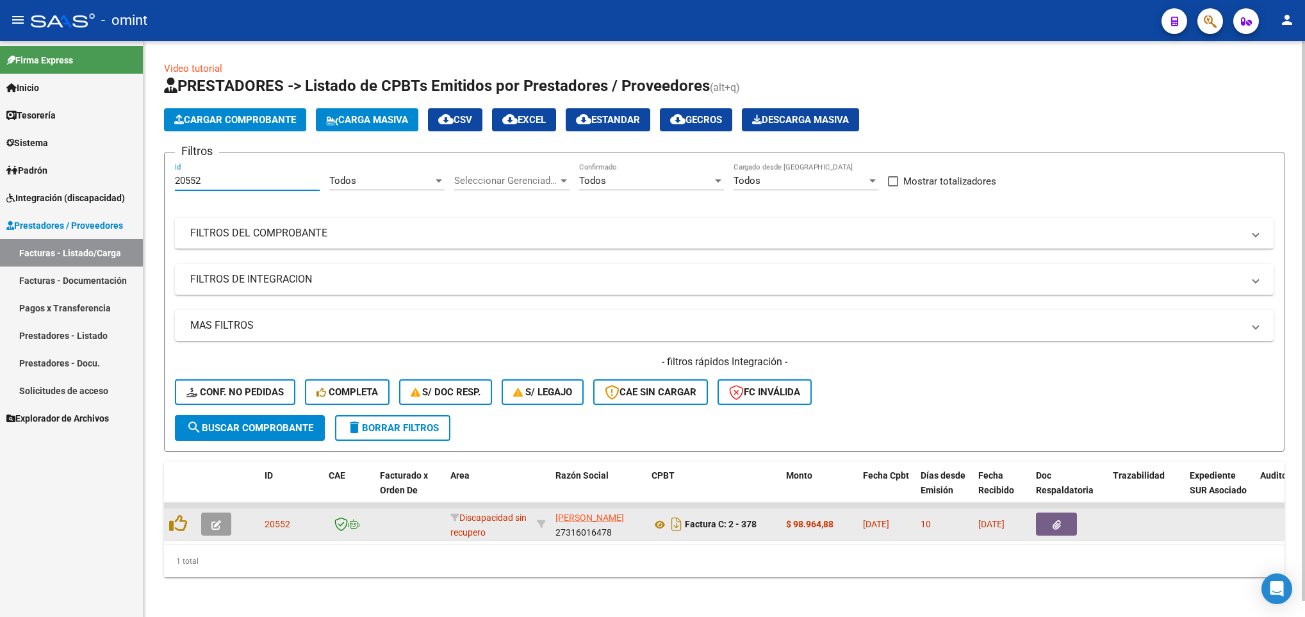
type input "20552"
click at [216, 523] on icon "button" at bounding box center [216, 525] width 10 height 10
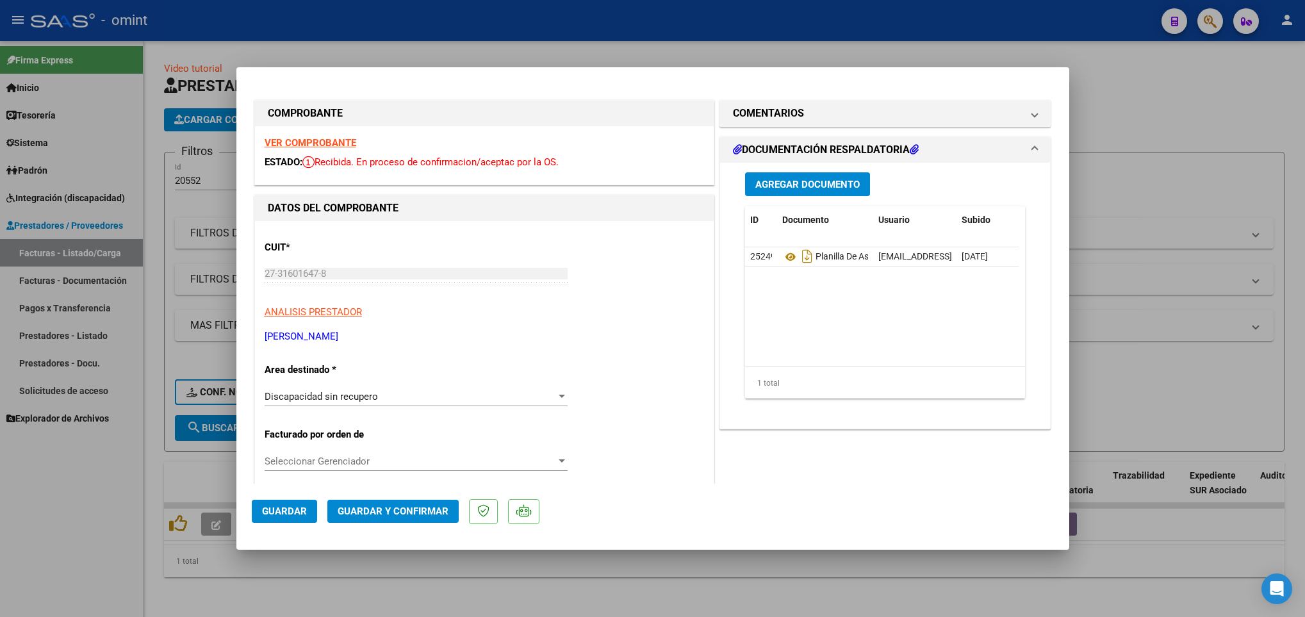
click at [312, 140] on strong "VER COMPROBANTE" at bounding box center [311, 143] width 92 height 12
click at [439, 404] on div "Discapacidad sin recupero Seleccionar Area" at bounding box center [416, 396] width 303 height 19
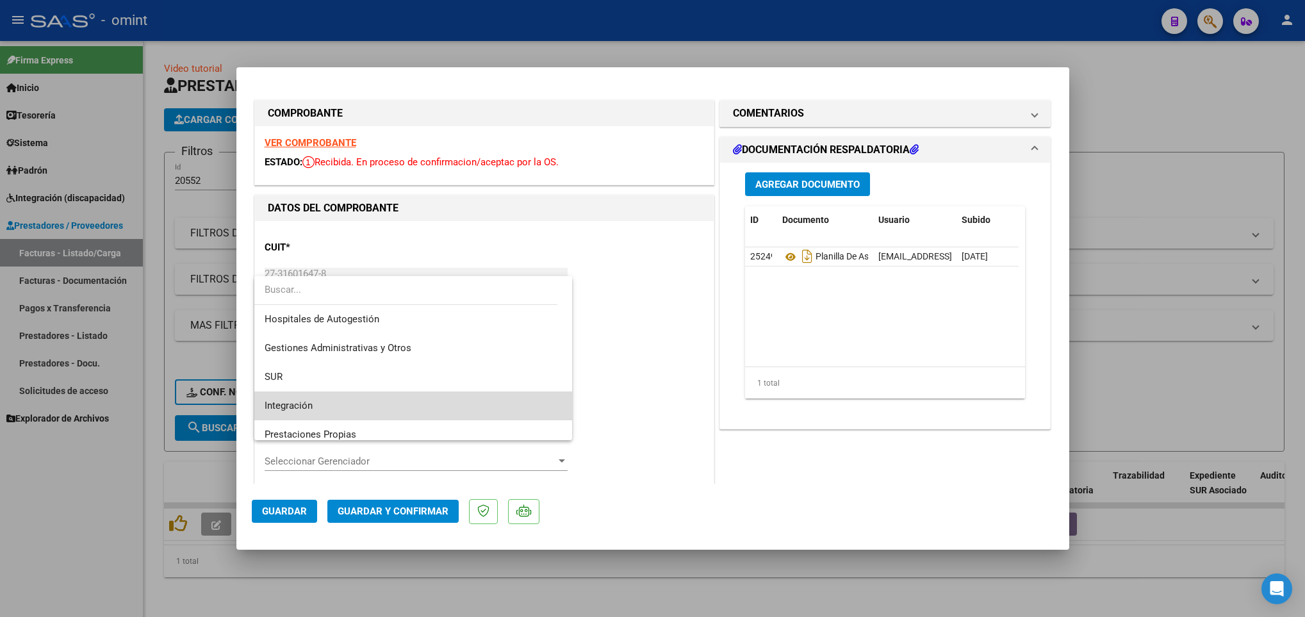
click at [425, 402] on span "Integración" at bounding box center [413, 405] width 297 height 29
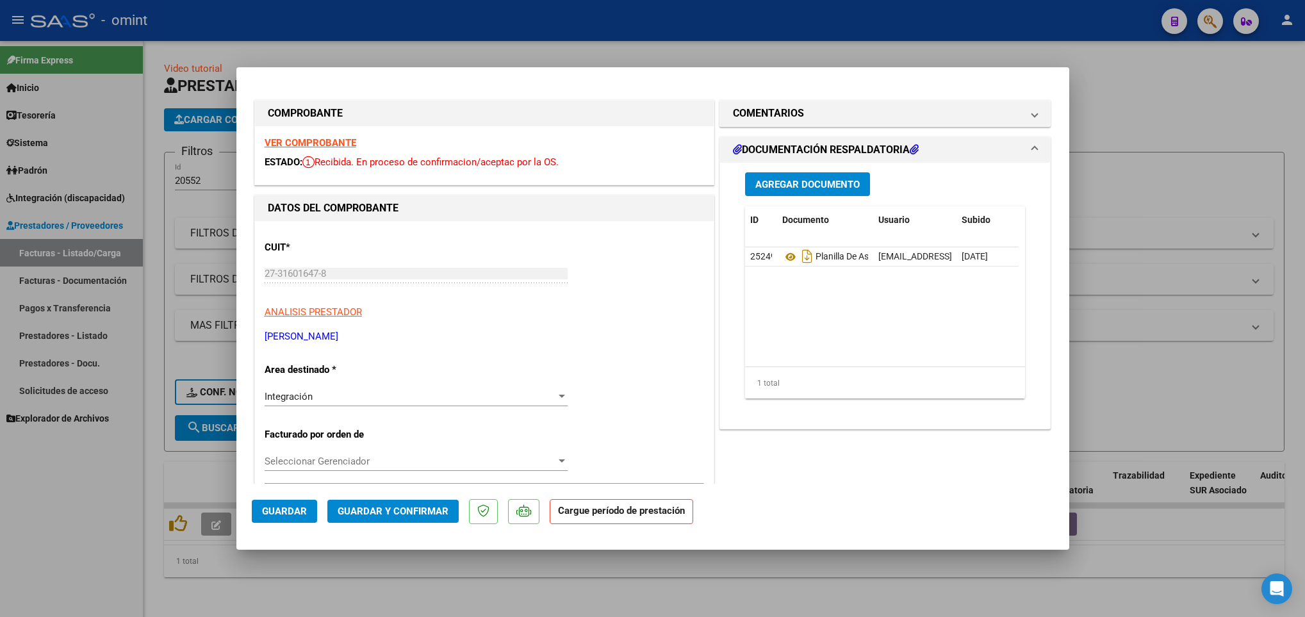
scroll to position [350, 0]
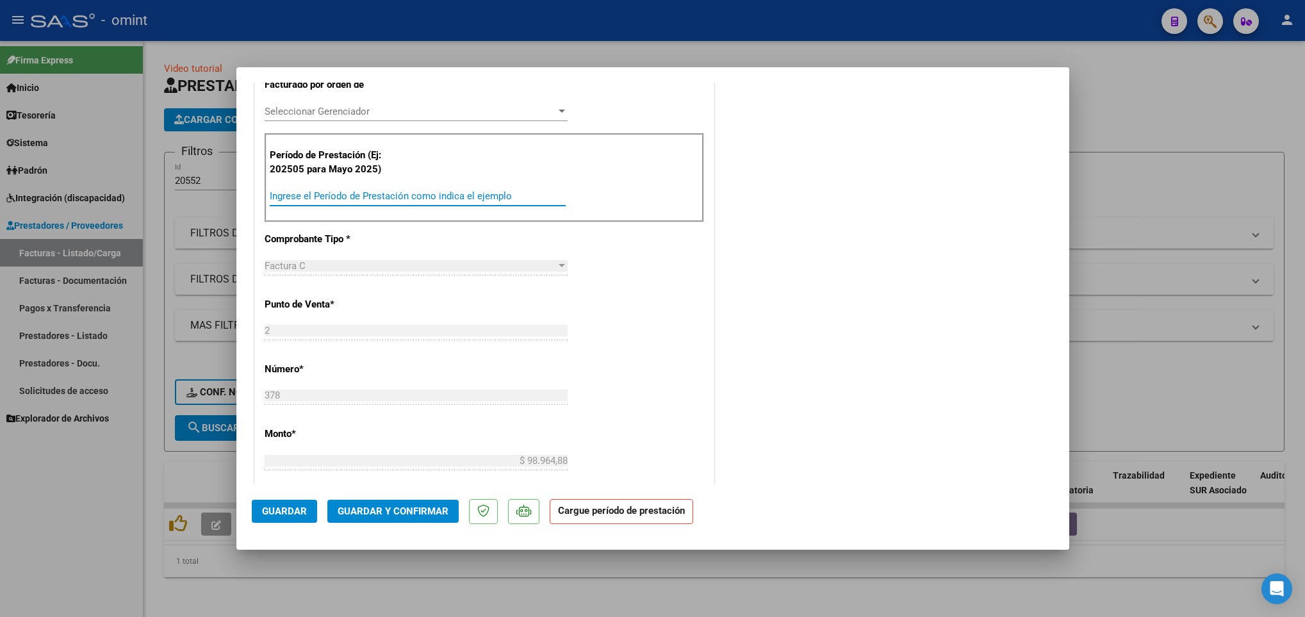
click at [325, 201] on input "Ingrese el Período de Prestación como indica el ejemplo" at bounding box center [418, 196] width 296 height 12
type input "202508"
click at [703, 293] on div "CUIT * 27-31601647-8 Ingresar CUIT ANALISIS PRESTADOR CHAVEZ ANA CAROLINA ARCA …" at bounding box center [484, 402] width 459 height 1063
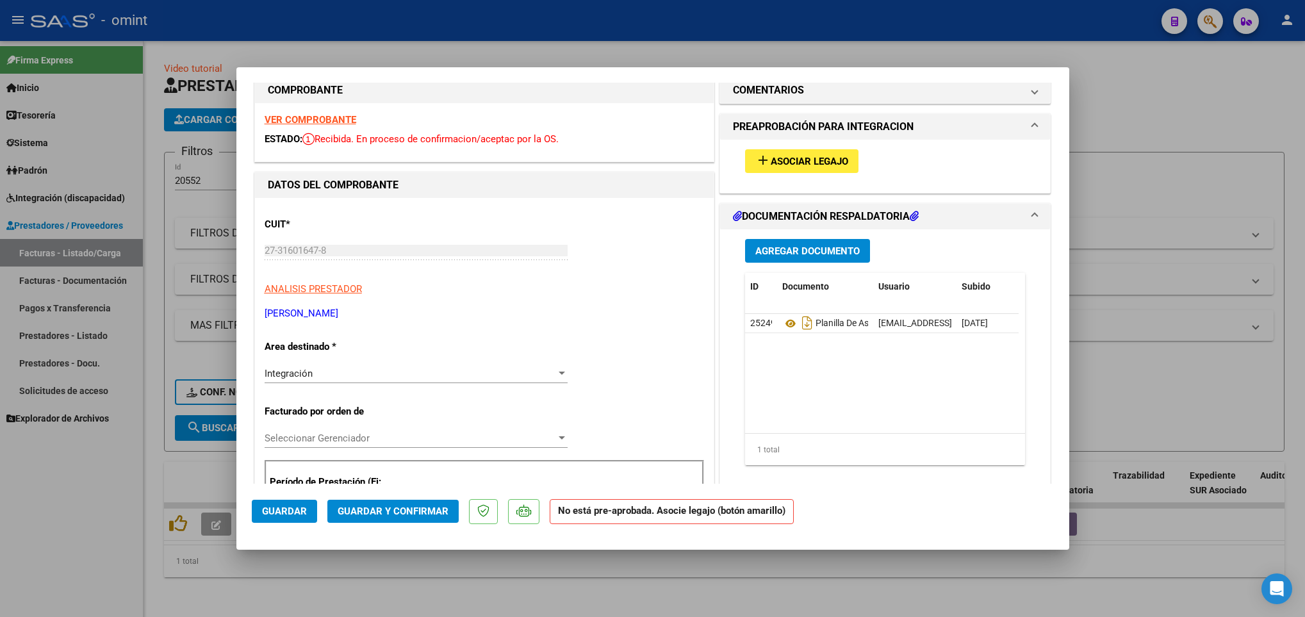
scroll to position [0, 0]
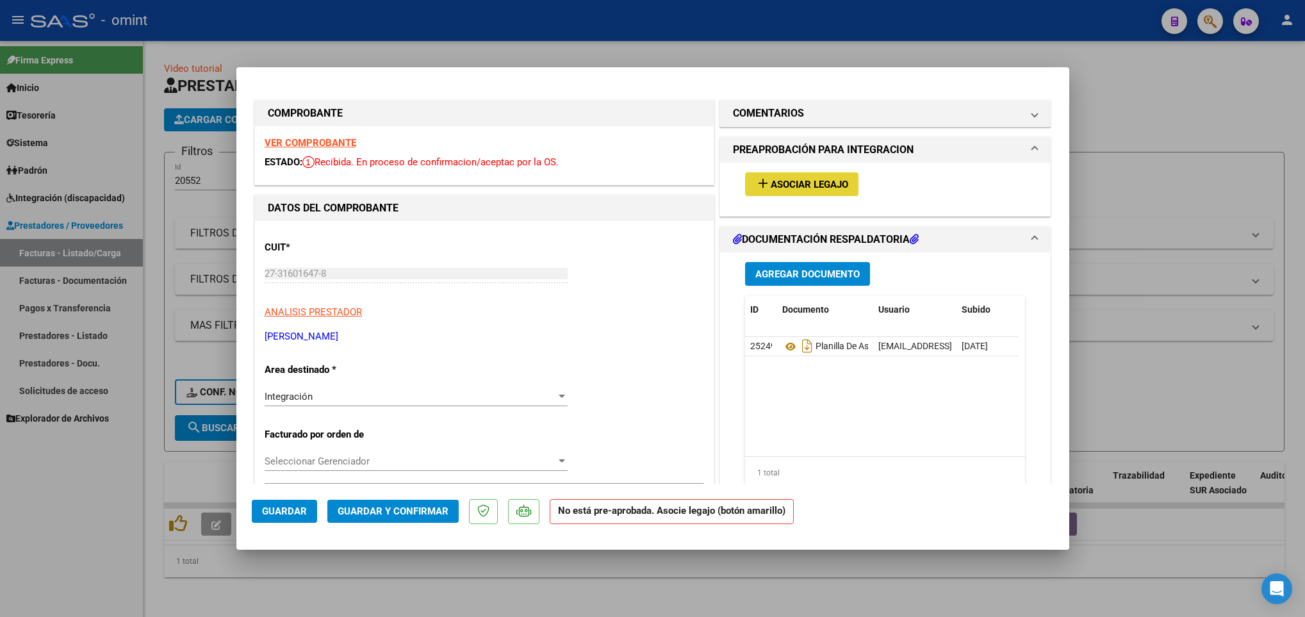
click at [821, 175] on button "add Asociar Legajo" at bounding box center [801, 184] width 113 height 24
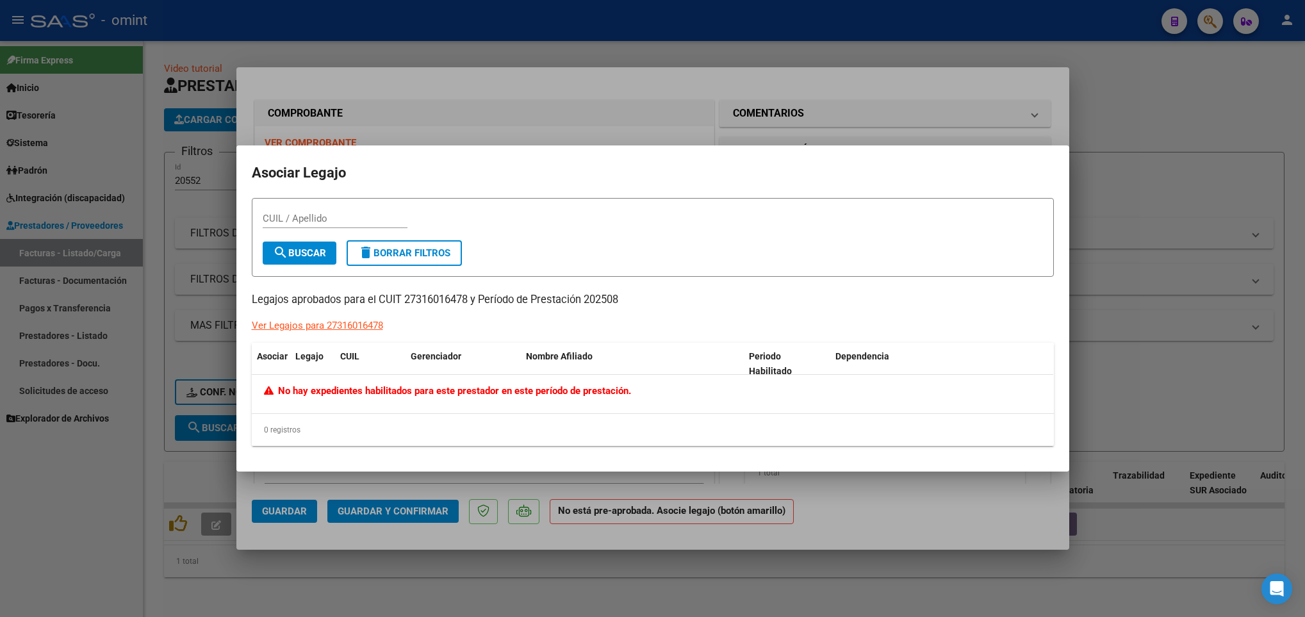
click at [984, 510] on div at bounding box center [652, 308] width 1305 height 617
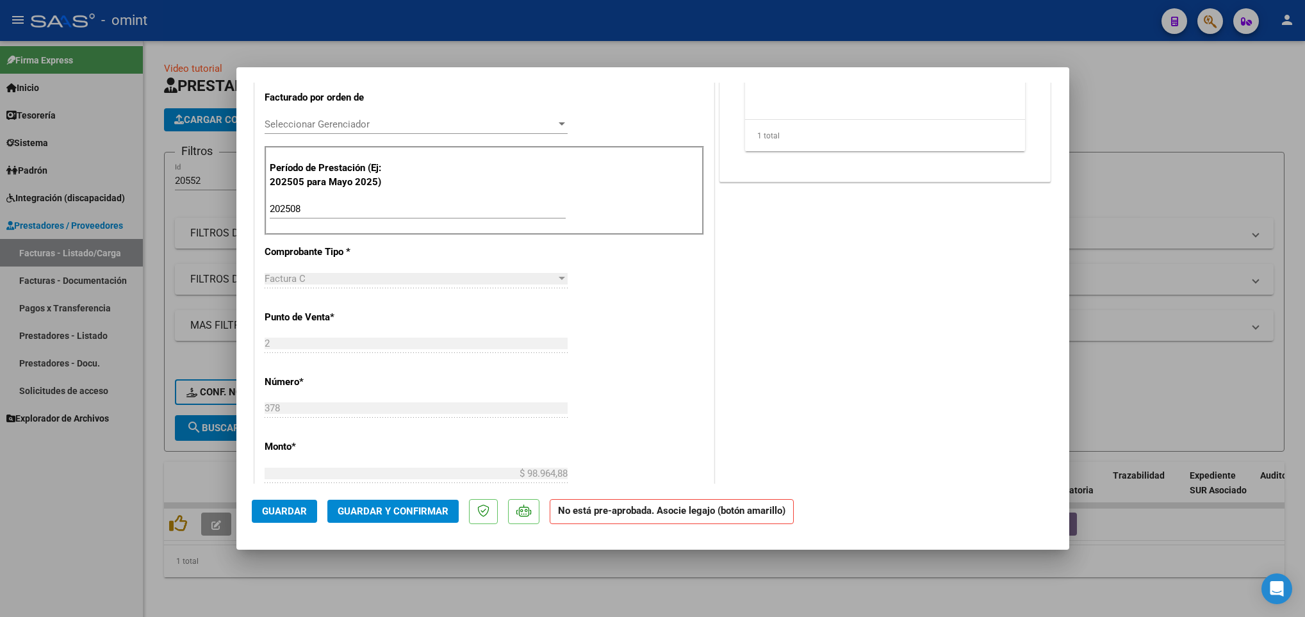
scroll to position [350, 0]
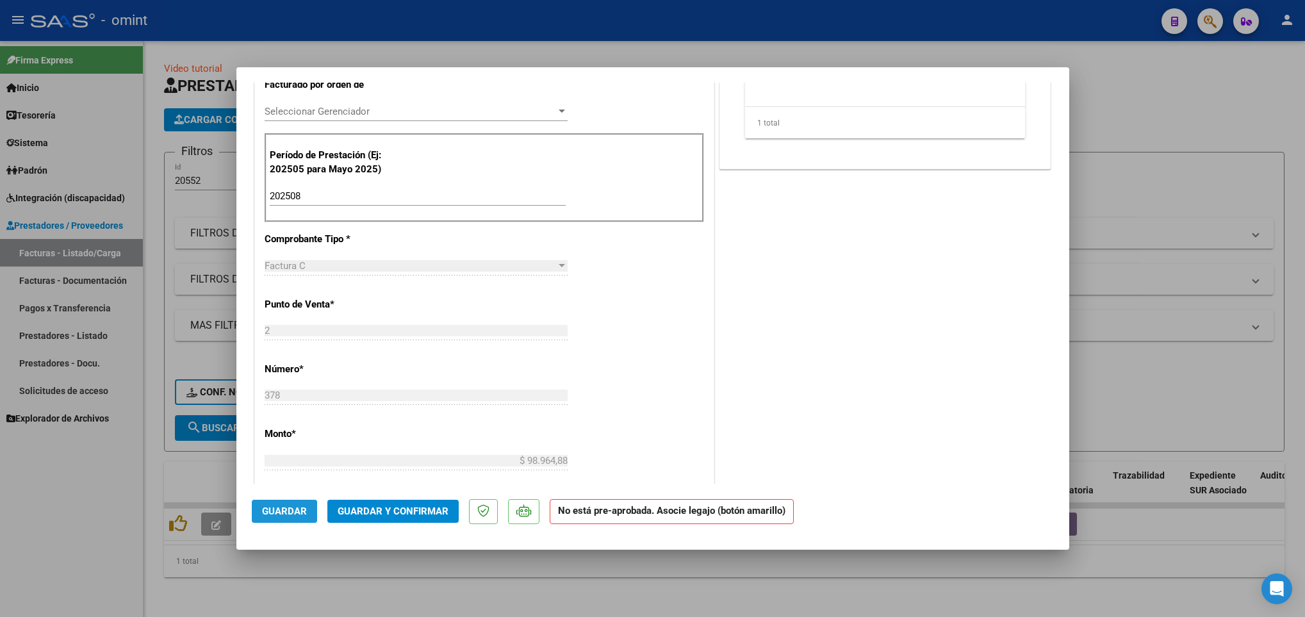
click at [260, 514] on button "Guardar" at bounding box center [284, 511] width 65 height 23
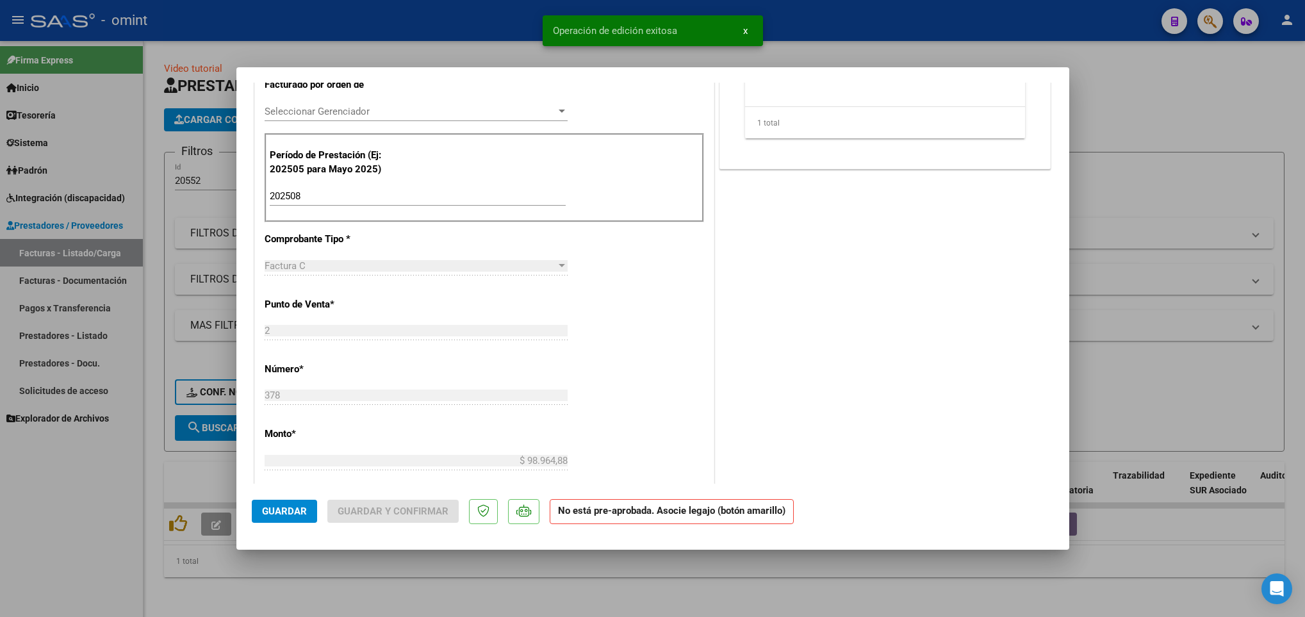
click at [249, 600] on div at bounding box center [652, 308] width 1305 height 617
type input "$ 0,00"
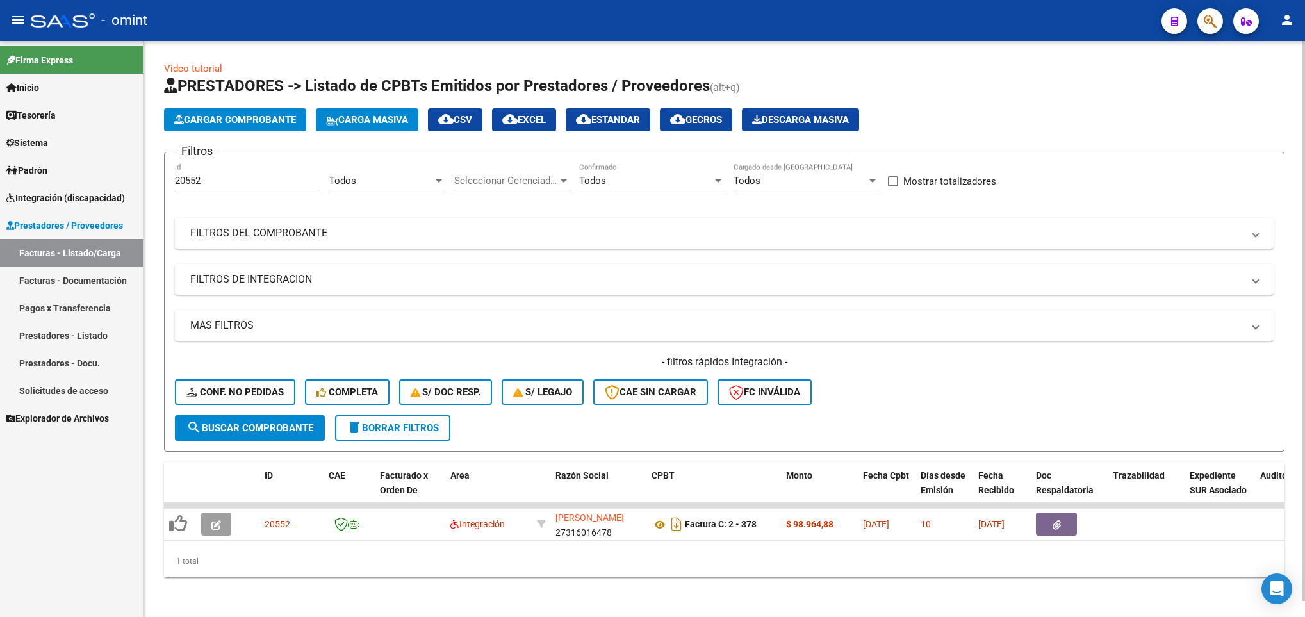
click at [267, 188] on div "20552 Id" at bounding box center [247, 177] width 145 height 28
type input "2"
paste input "21385"
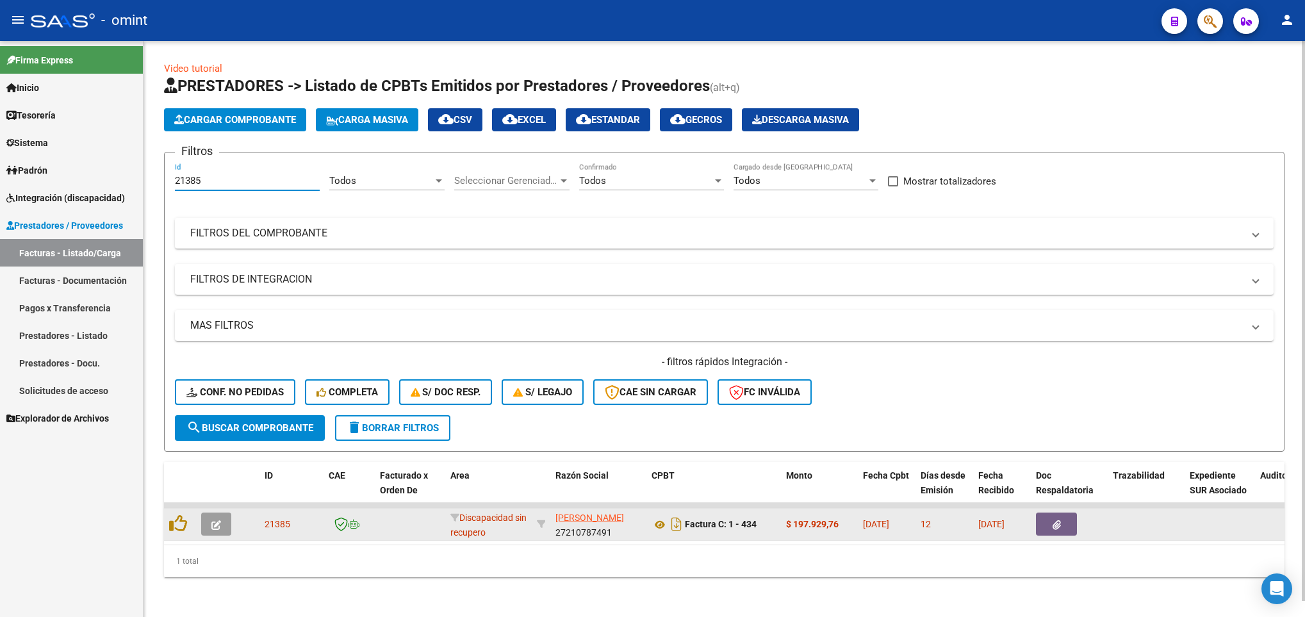
type input "21385"
click at [225, 523] on button "button" at bounding box center [216, 524] width 30 height 23
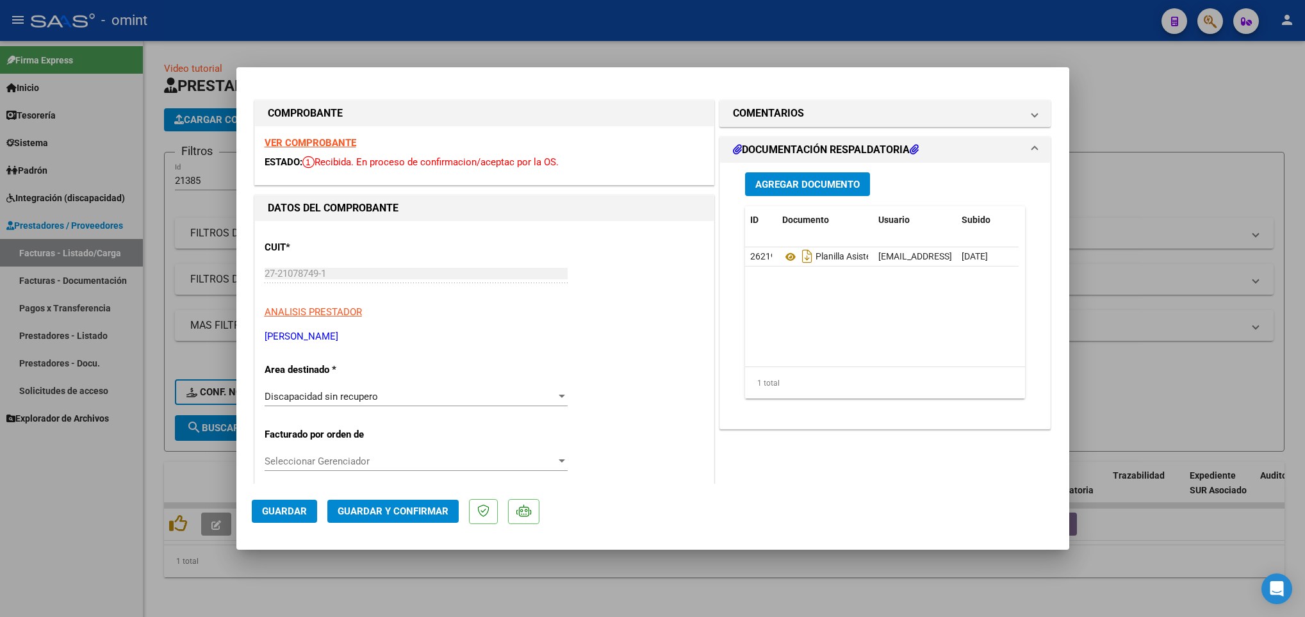
click at [306, 137] on strong "VER COMPROBANTE" at bounding box center [311, 143] width 92 height 12
click at [495, 400] on div "Discapacidad sin recupero" at bounding box center [411, 397] width 292 height 12
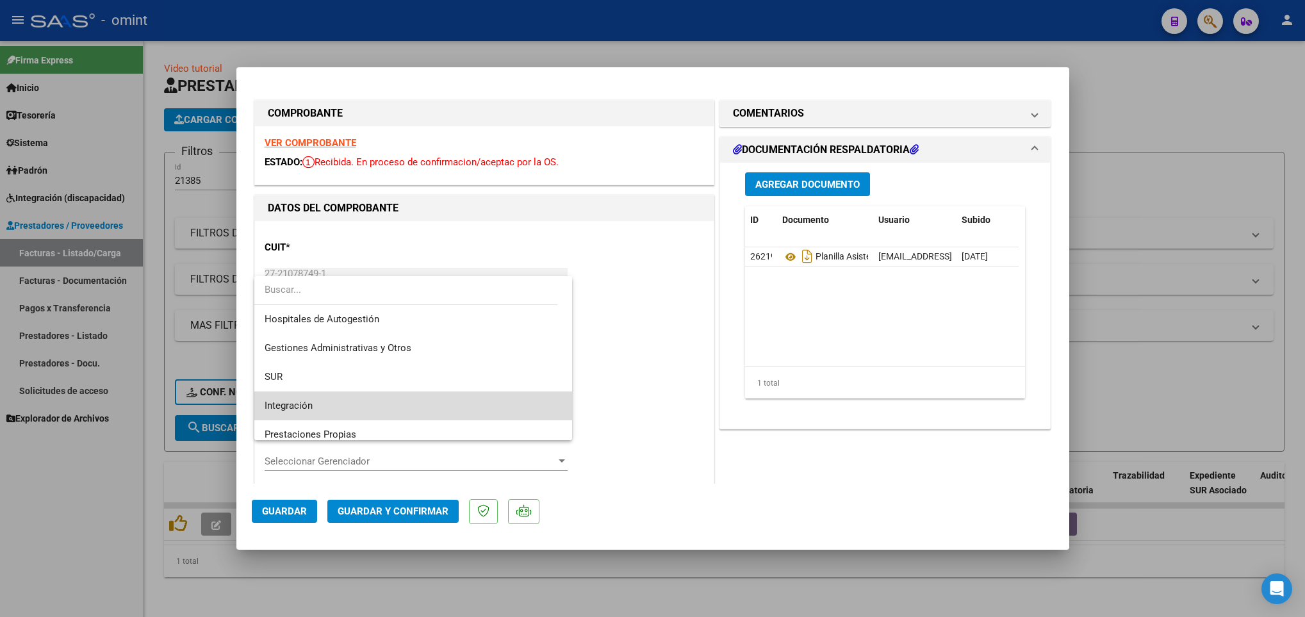
click at [429, 400] on span "Integración" at bounding box center [413, 405] width 297 height 29
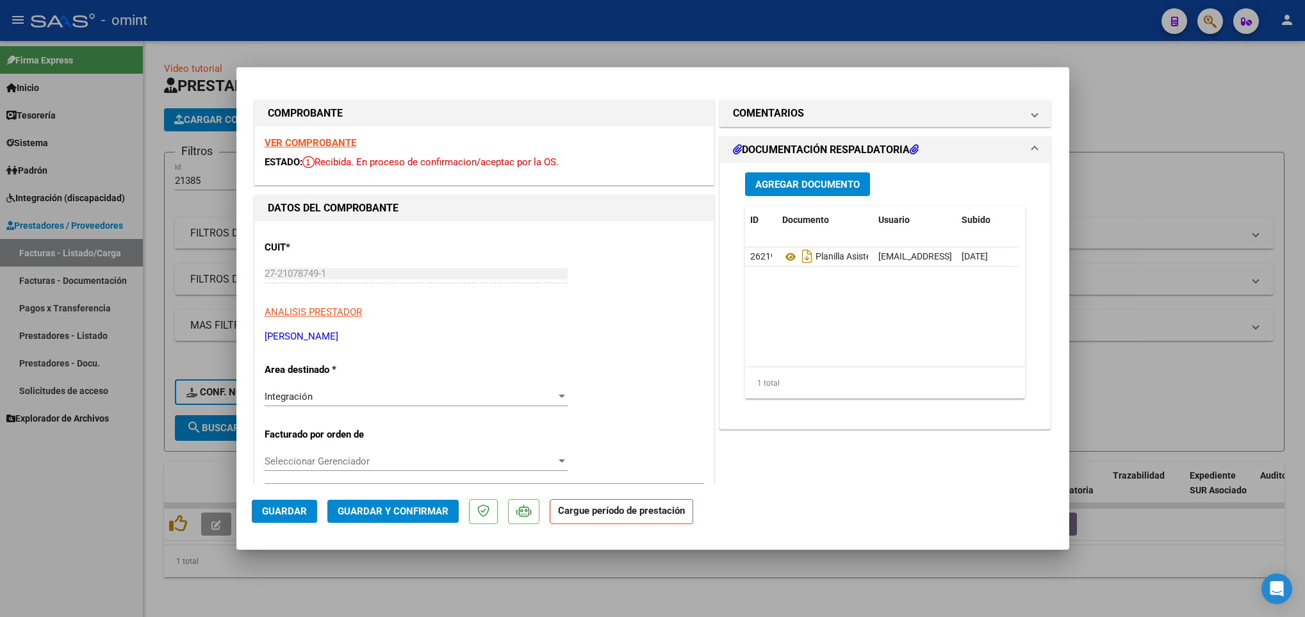
scroll to position [350, 0]
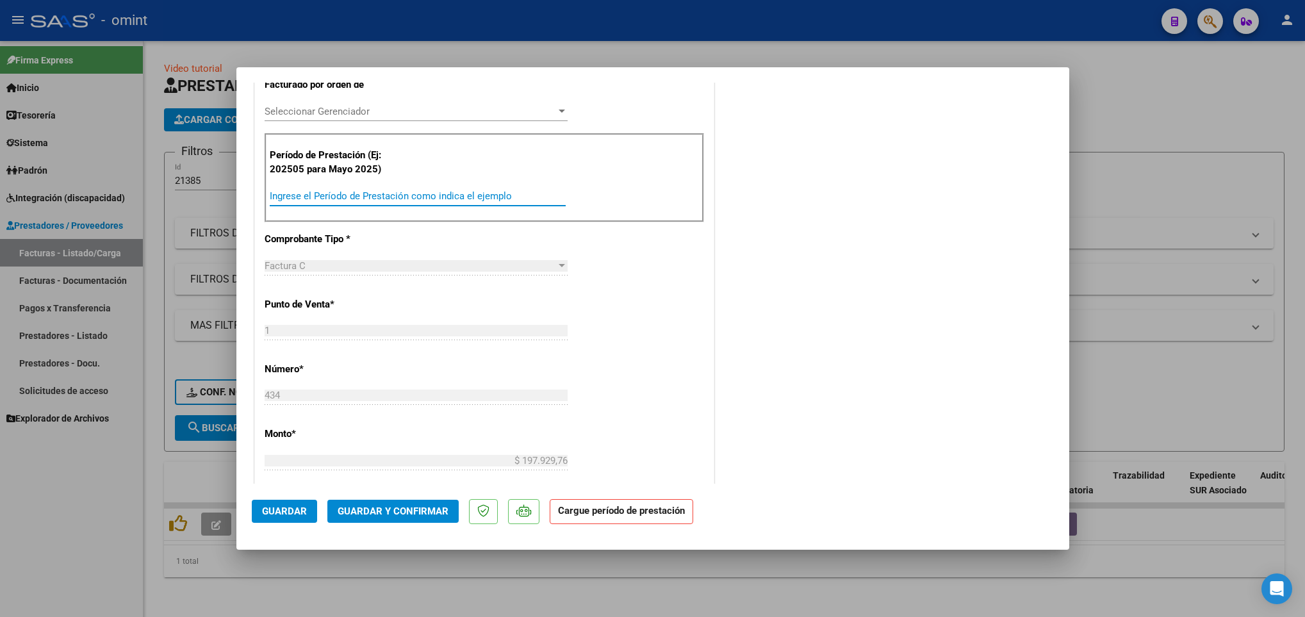
click at [502, 196] on input "Ingrese el Período de Prestación como indica el ejemplo" at bounding box center [418, 196] width 296 height 12
type input "202508"
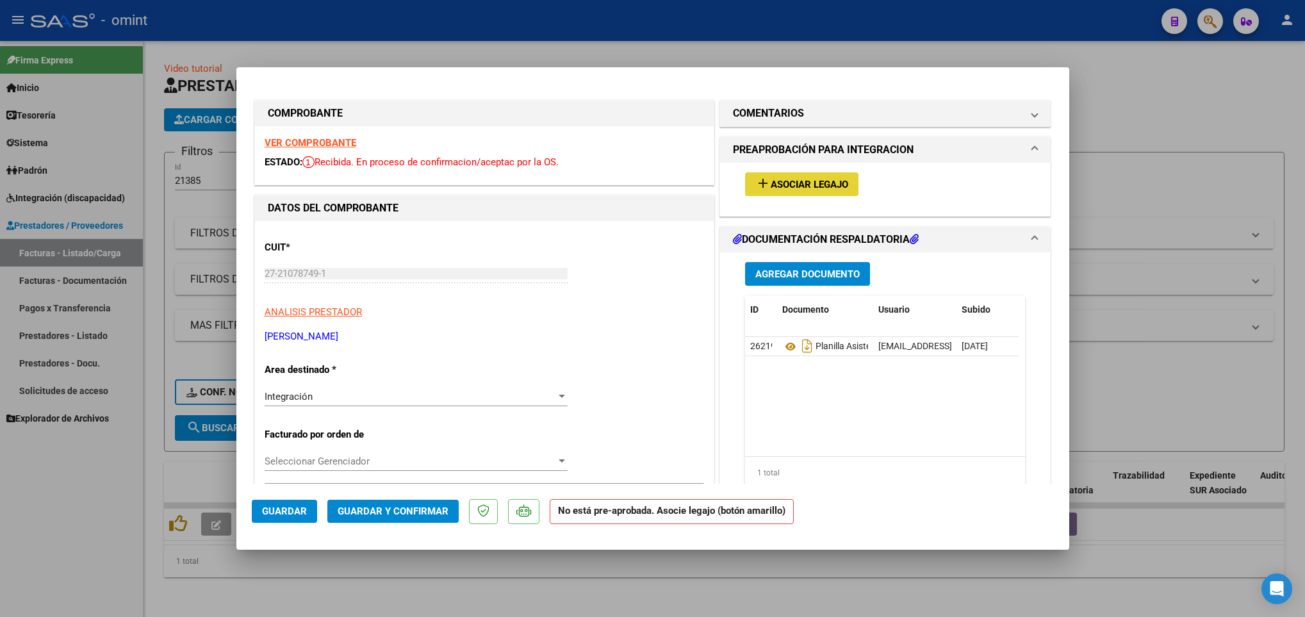
click at [819, 187] on span "Asociar Legajo" at bounding box center [810, 185] width 78 height 12
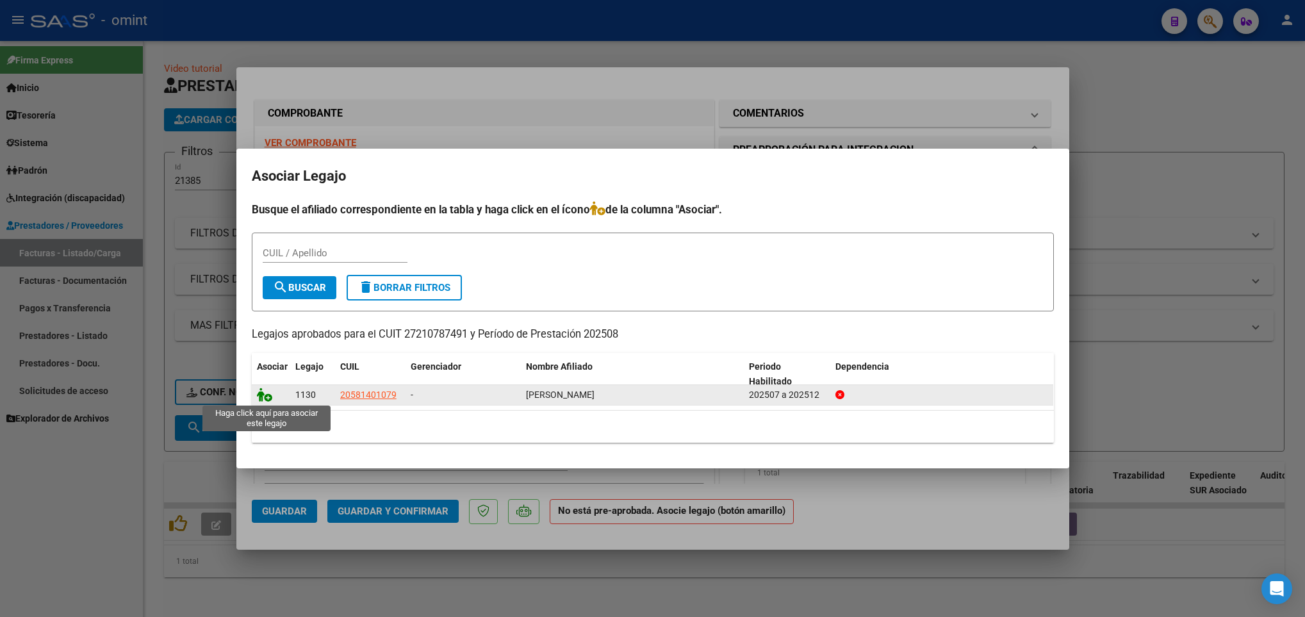
click at [259, 394] on icon at bounding box center [264, 395] width 15 height 14
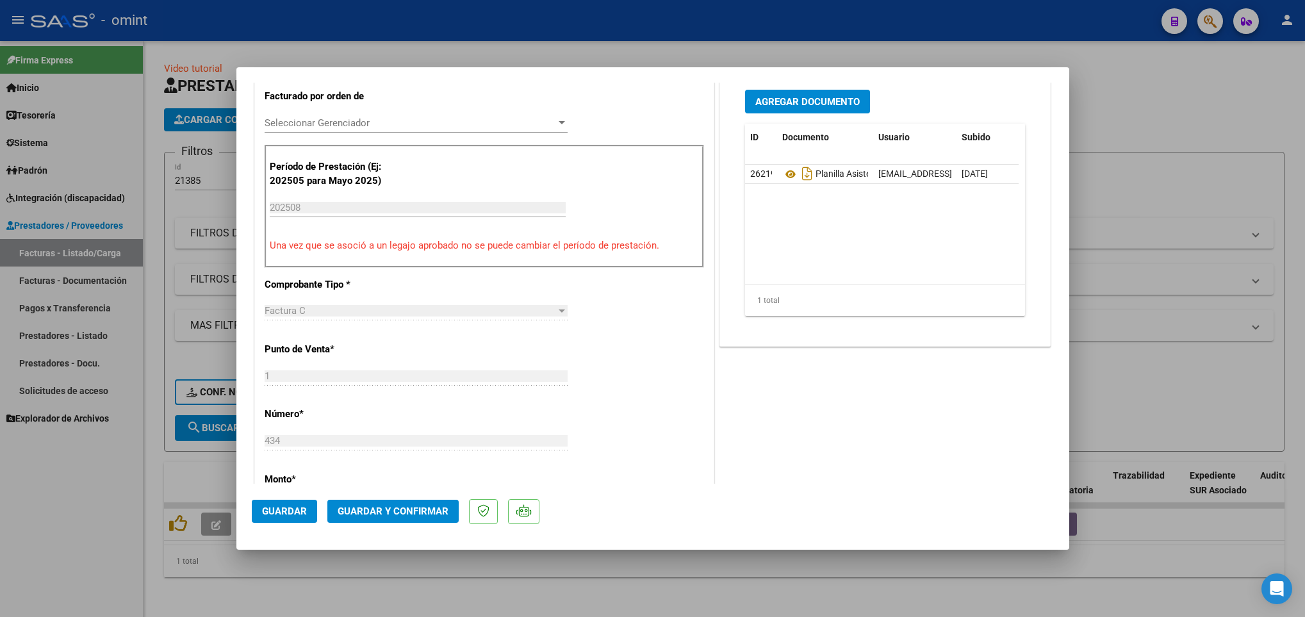
scroll to position [350, 0]
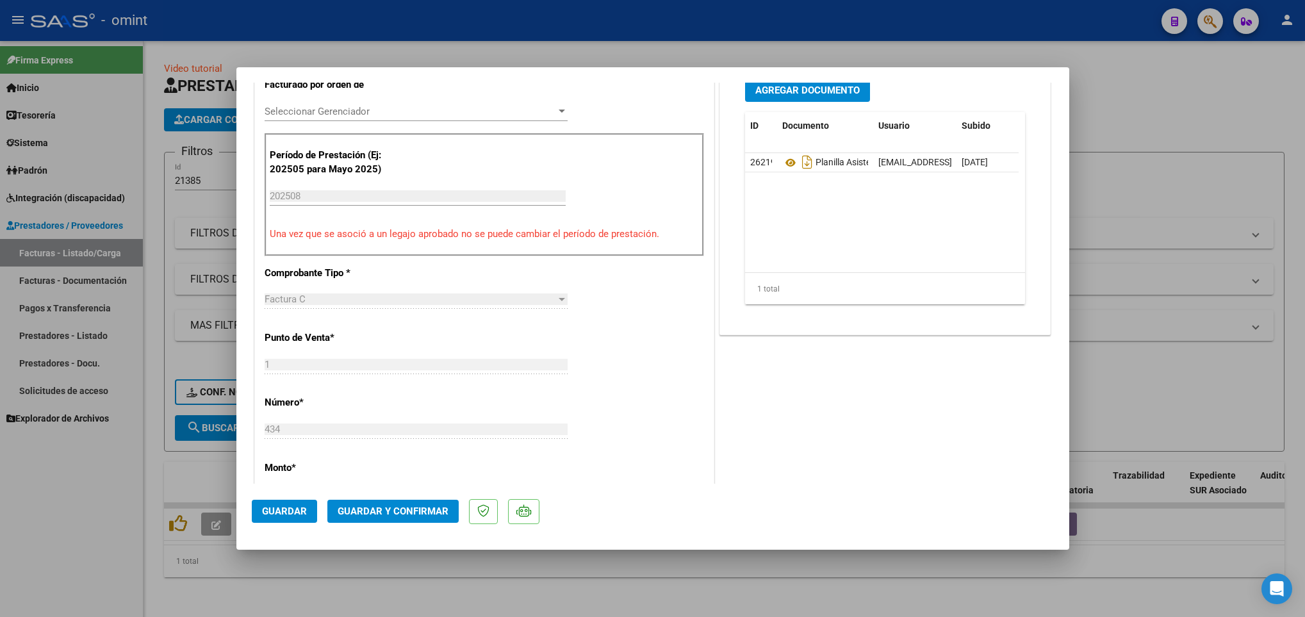
click at [400, 514] on span "Guardar y Confirmar" at bounding box center [393, 511] width 111 height 12
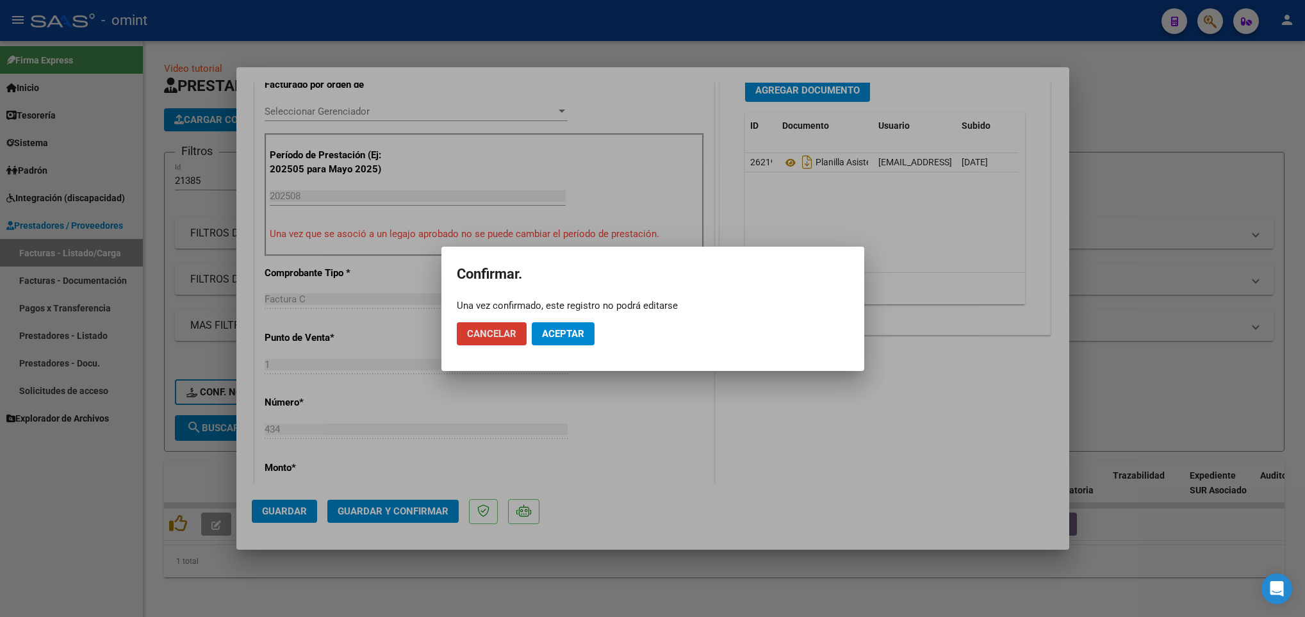
click at [573, 325] on button "Aceptar" at bounding box center [563, 333] width 63 height 23
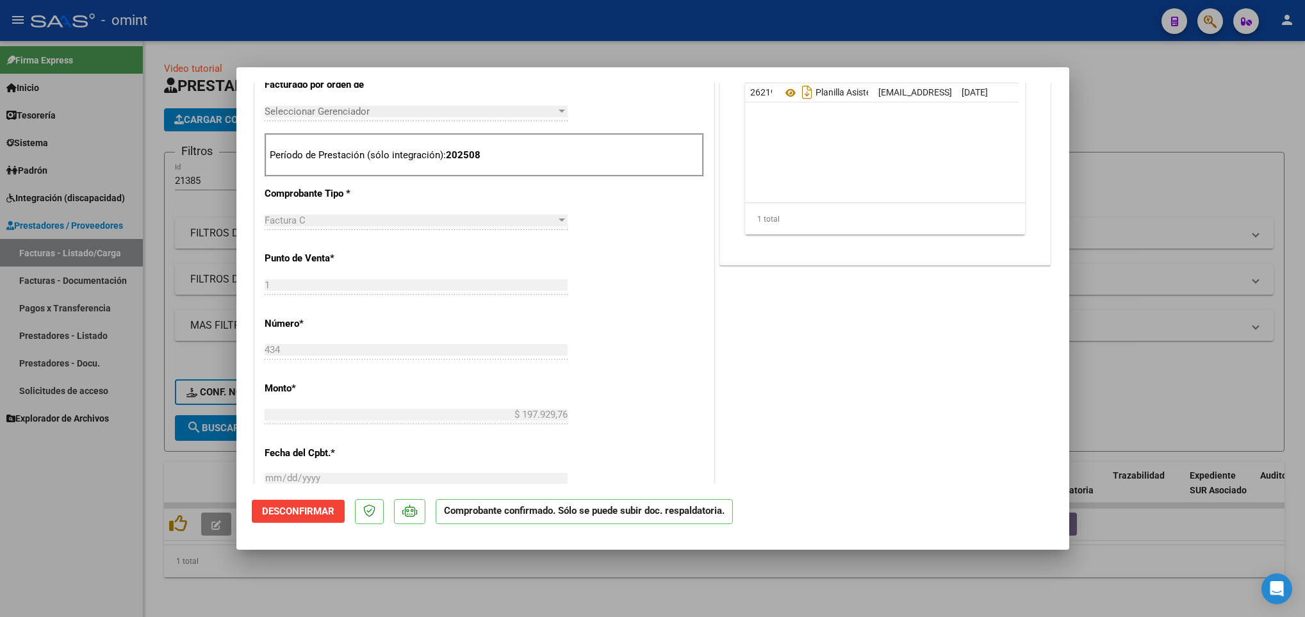
click at [181, 482] on div at bounding box center [652, 308] width 1305 height 617
type input "$ 0,00"
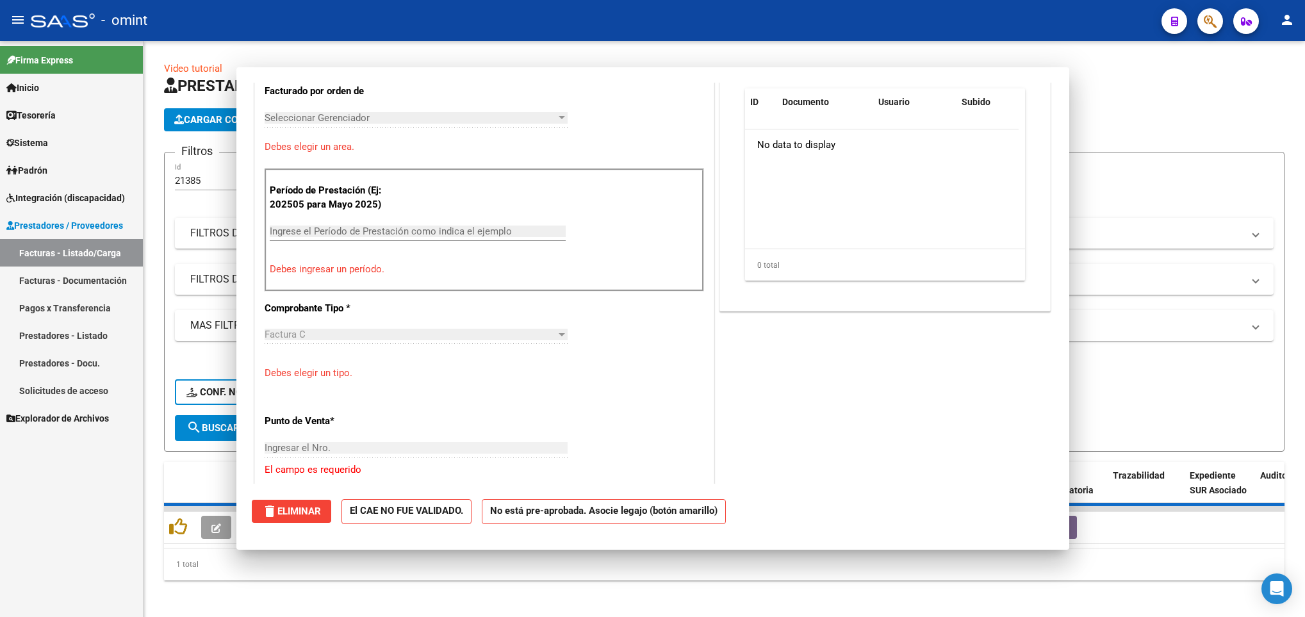
scroll to position [0, 0]
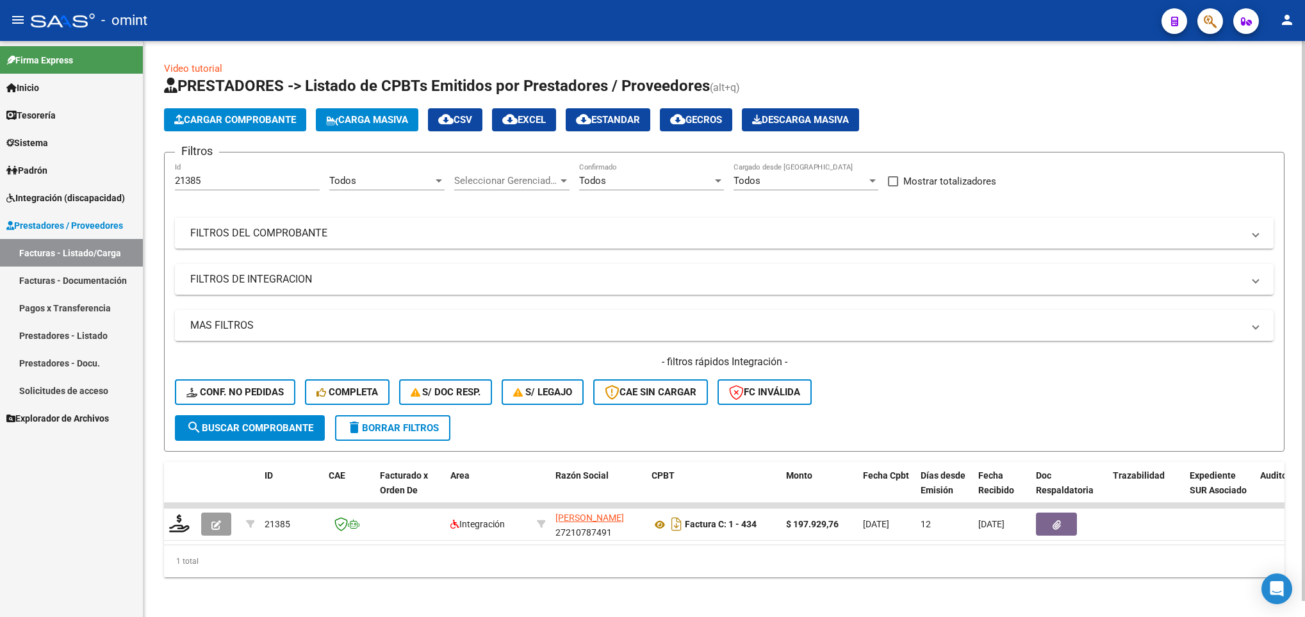
click at [223, 187] on div "21385 Id" at bounding box center [247, 177] width 145 height 28
type input "2"
paste input "18676"
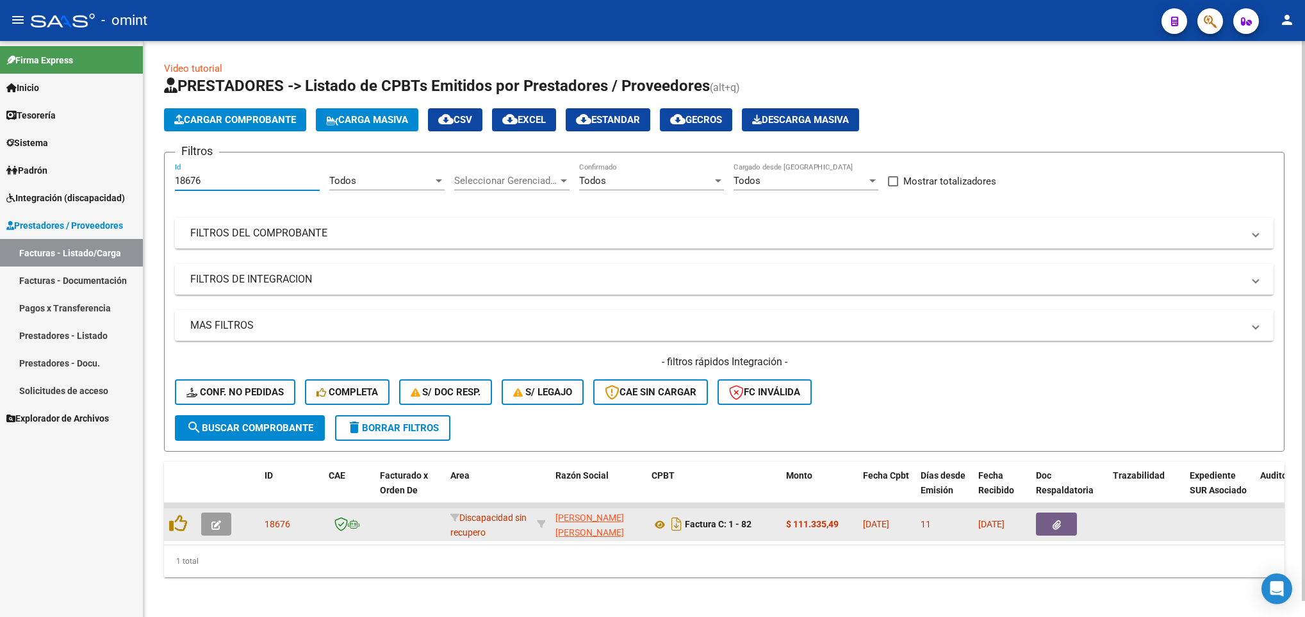
type input "18676"
click at [220, 523] on icon "button" at bounding box center [216, 525] width 10 height 10
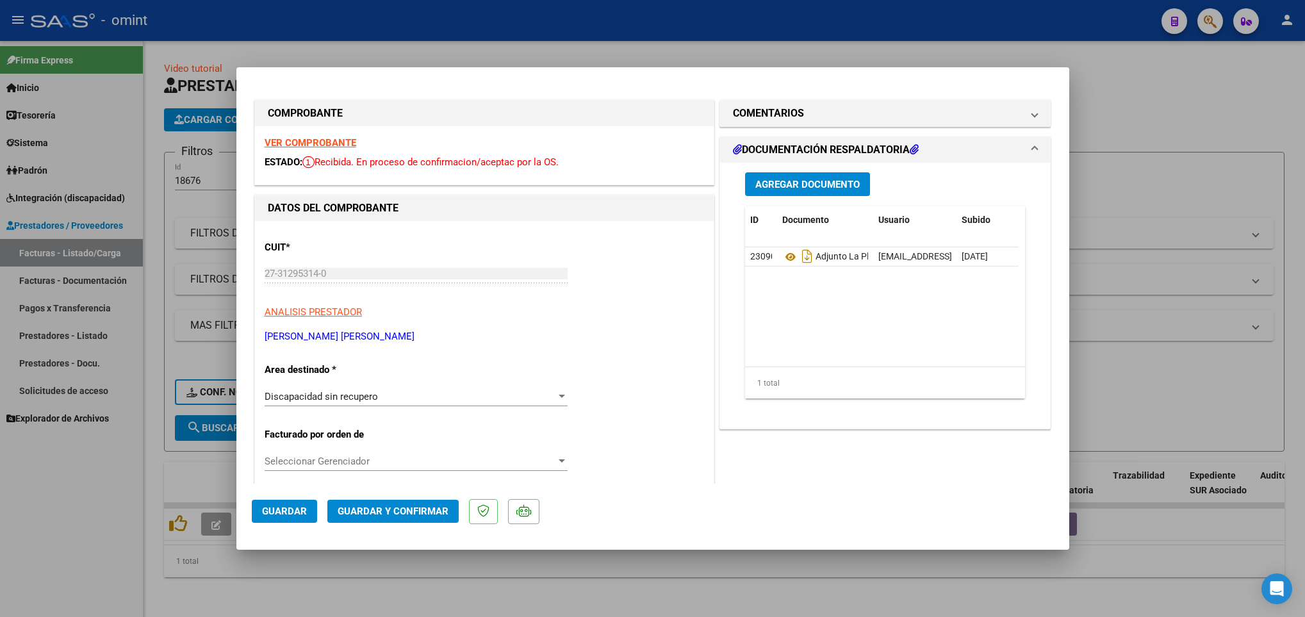
click at [297, 138] on strong "VER COMPROBANTE" at bounding box center [311, 143] width 92 height 12
click at [475, 393] on div "Discapacidad sin recupero" at bounding box center [411, 397] width 292 height 12
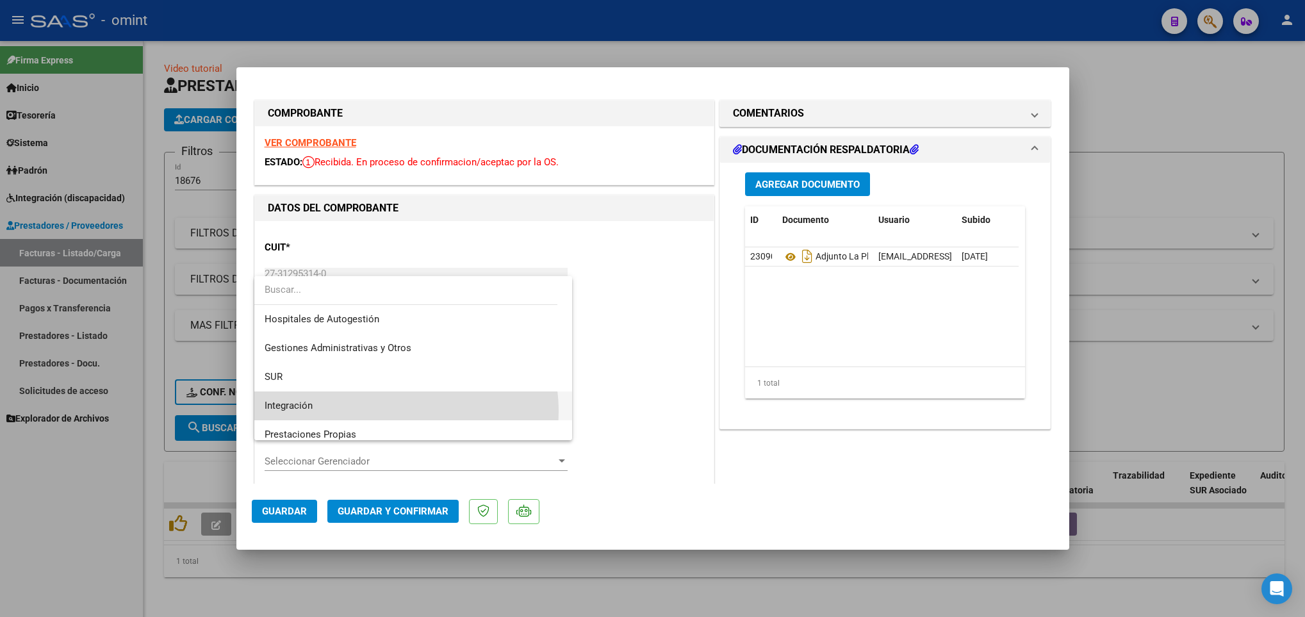
click at [390, 411] on span "Integración" at bounding box center [413, 405] width 297 height 29
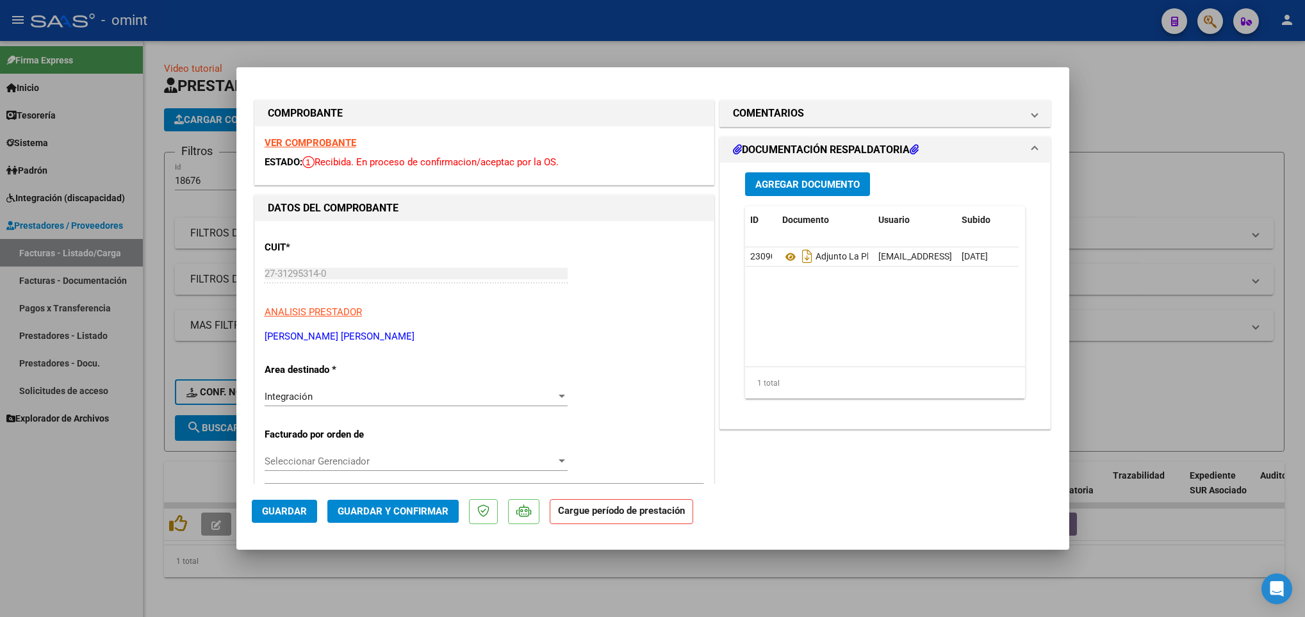
scroll to position [350, 0]
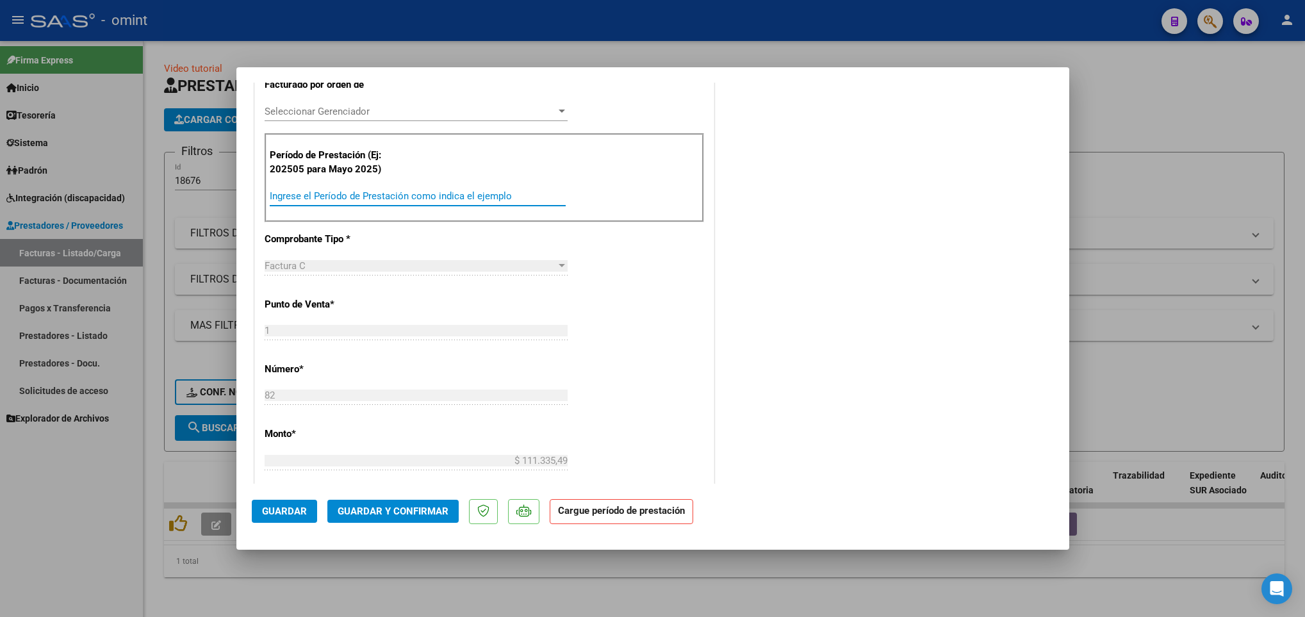
click at [481, 201] on input "Ingrese el Período de Prestación como indica el ejemplo" at bounding box center [418, 196] width 296 height 12
type input "202508"
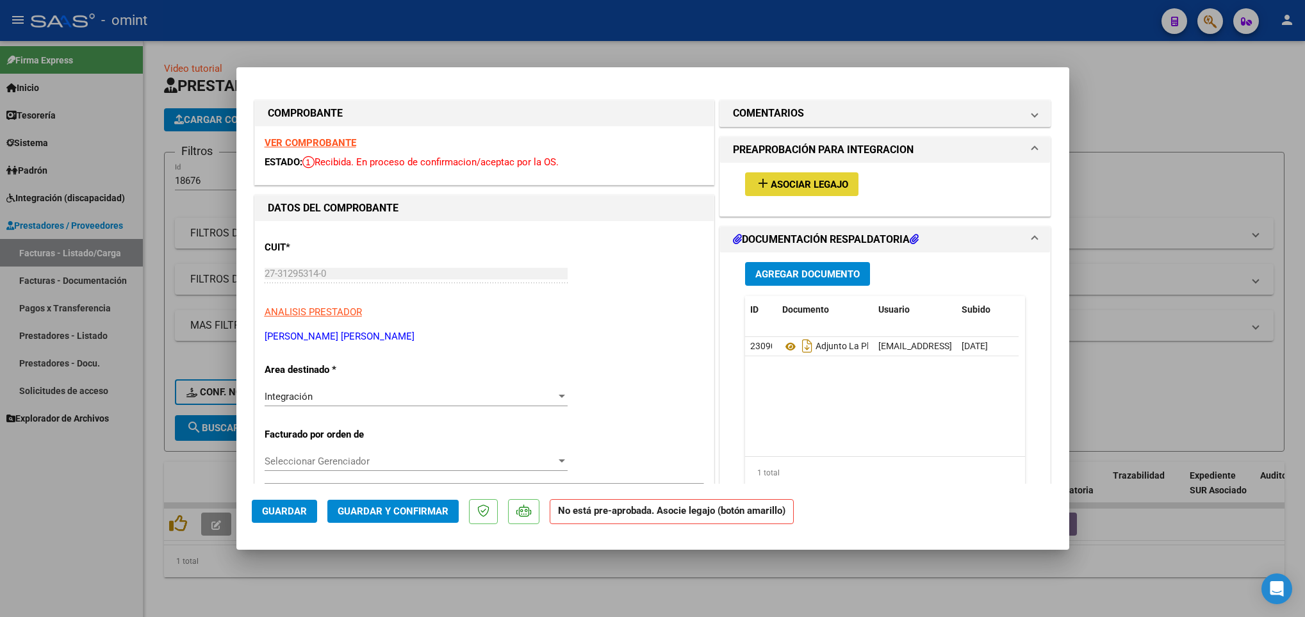
click at [802, 185] on span "Asociar Legajo" at bounding box center [810, 185] width 78 height 12
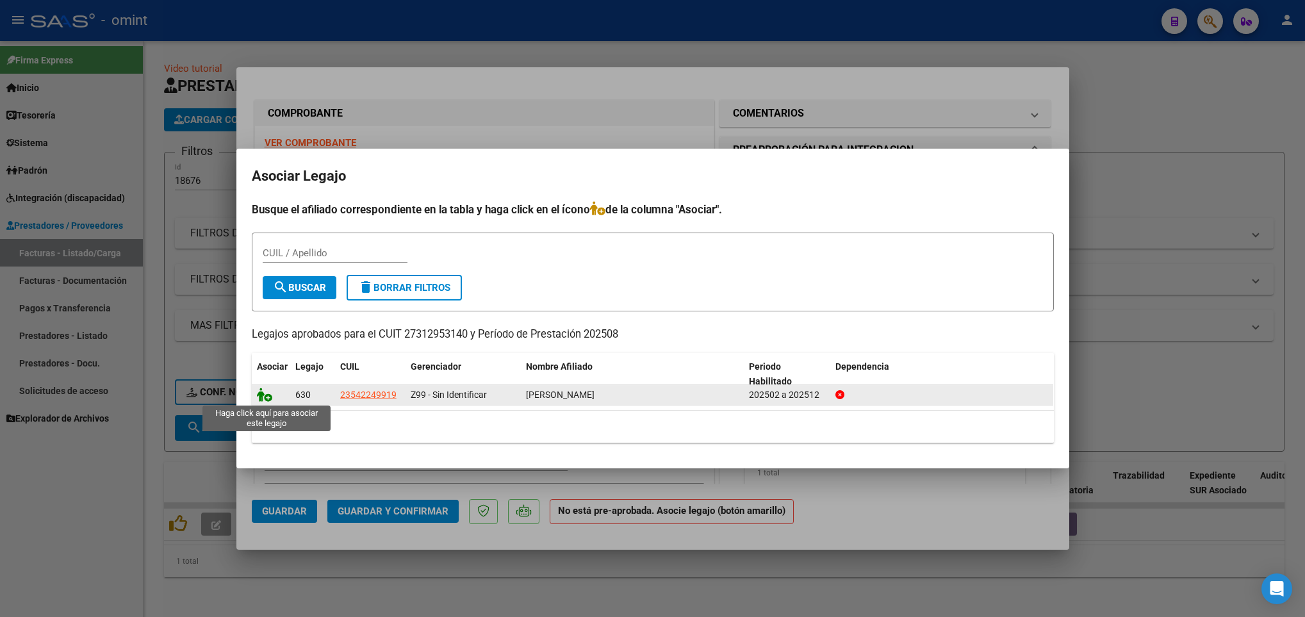
click at [266, 396] on icon at bounding box center [264, 395] width 15 height 14
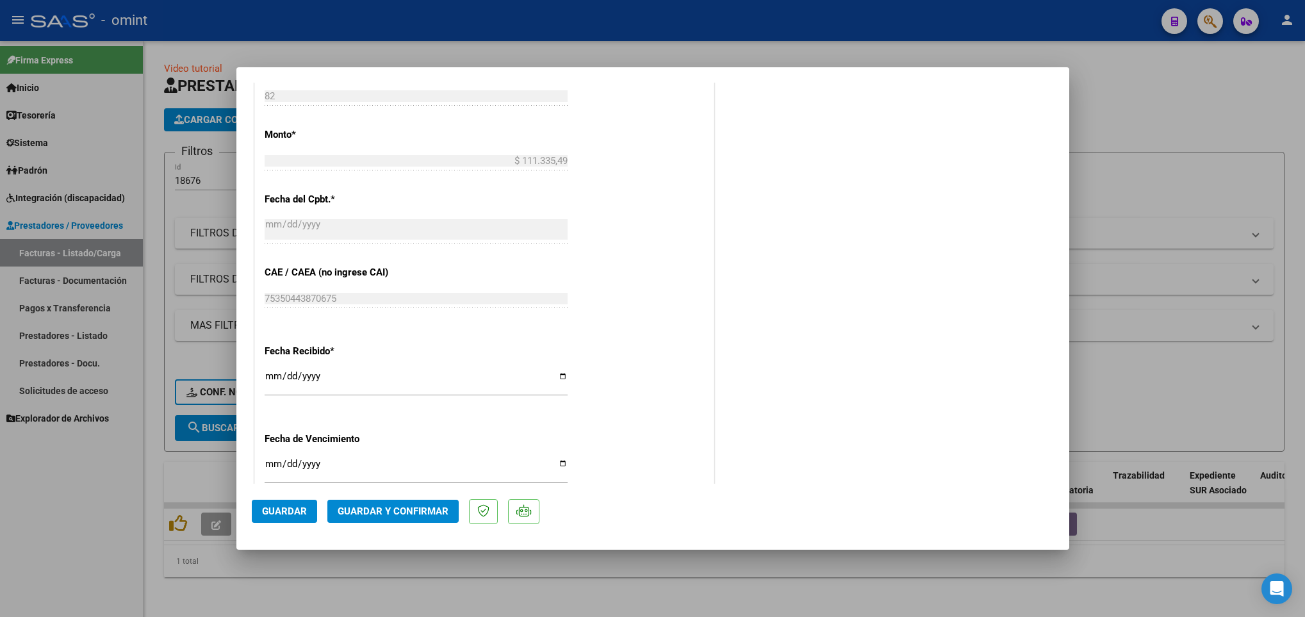
scroll to position [700, 0]
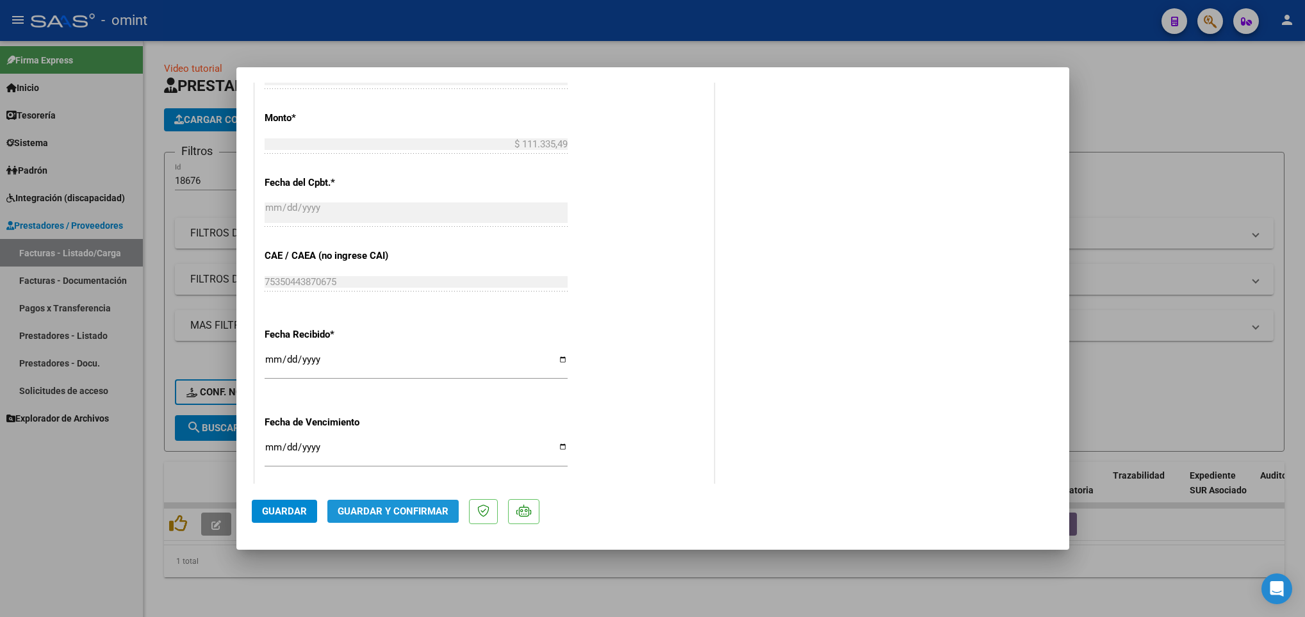
click at [419, 506] on span "Guardar y Confirmar" at bounding box center [393, 511] width 111 height 12
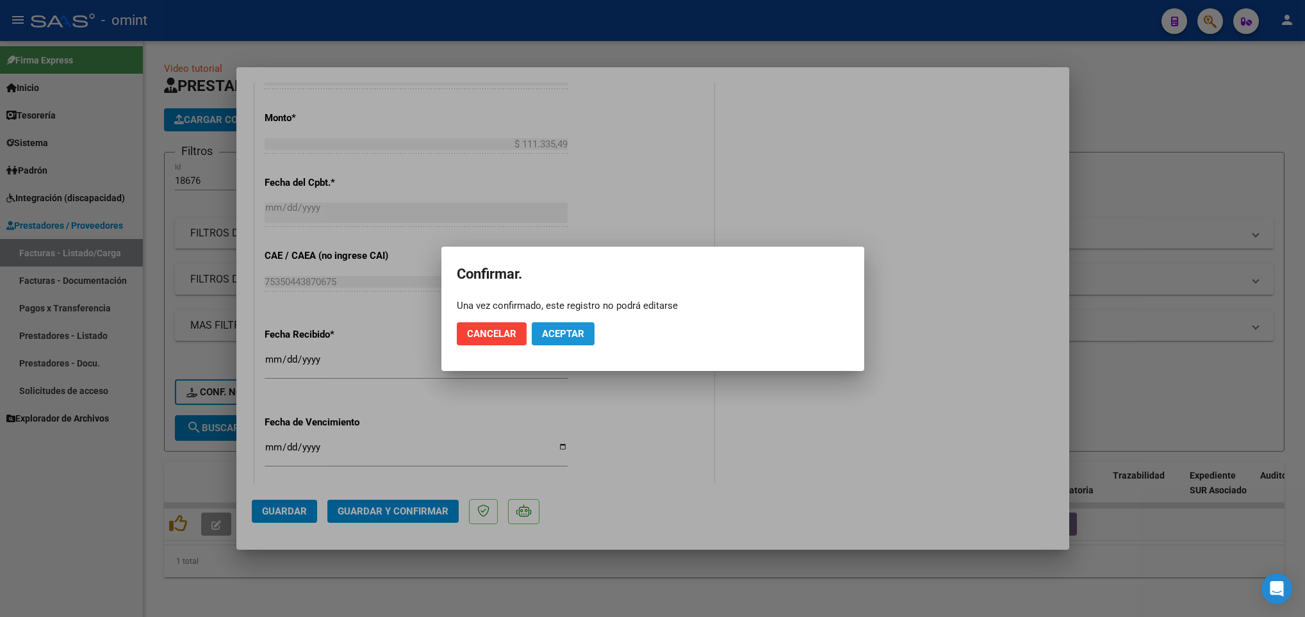
click at [563, 333] on span "Aceptar" at bounding box center [563, 334] width 42 height 12
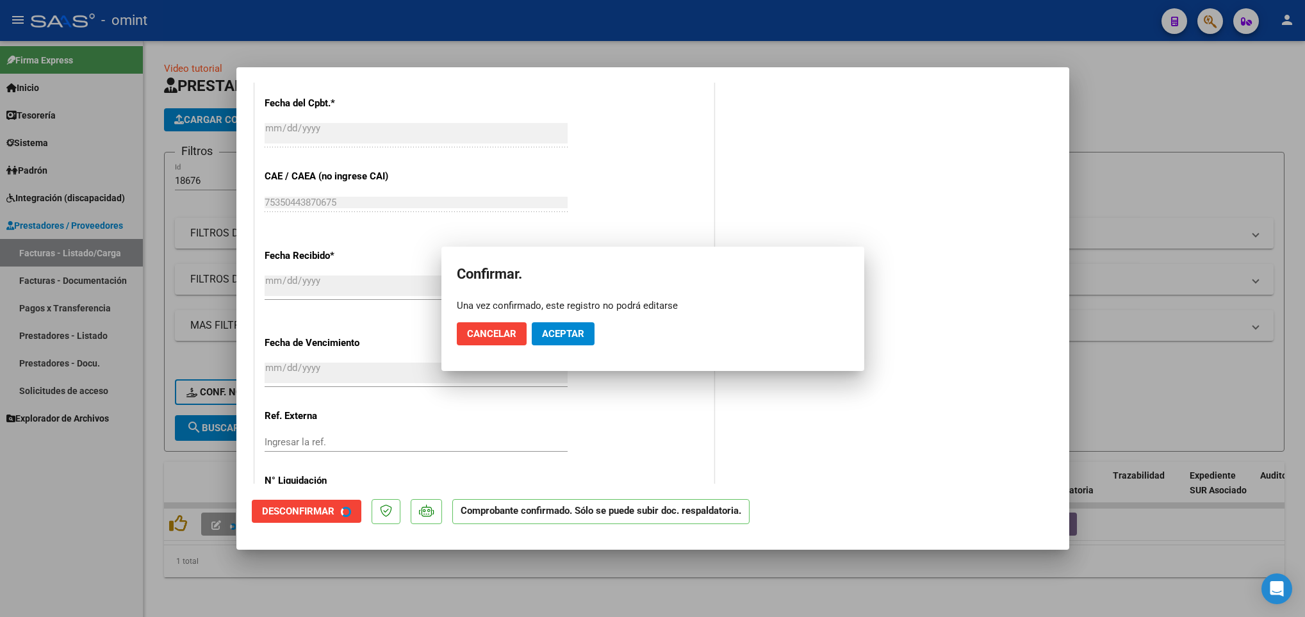
scroll to position [620, 0]
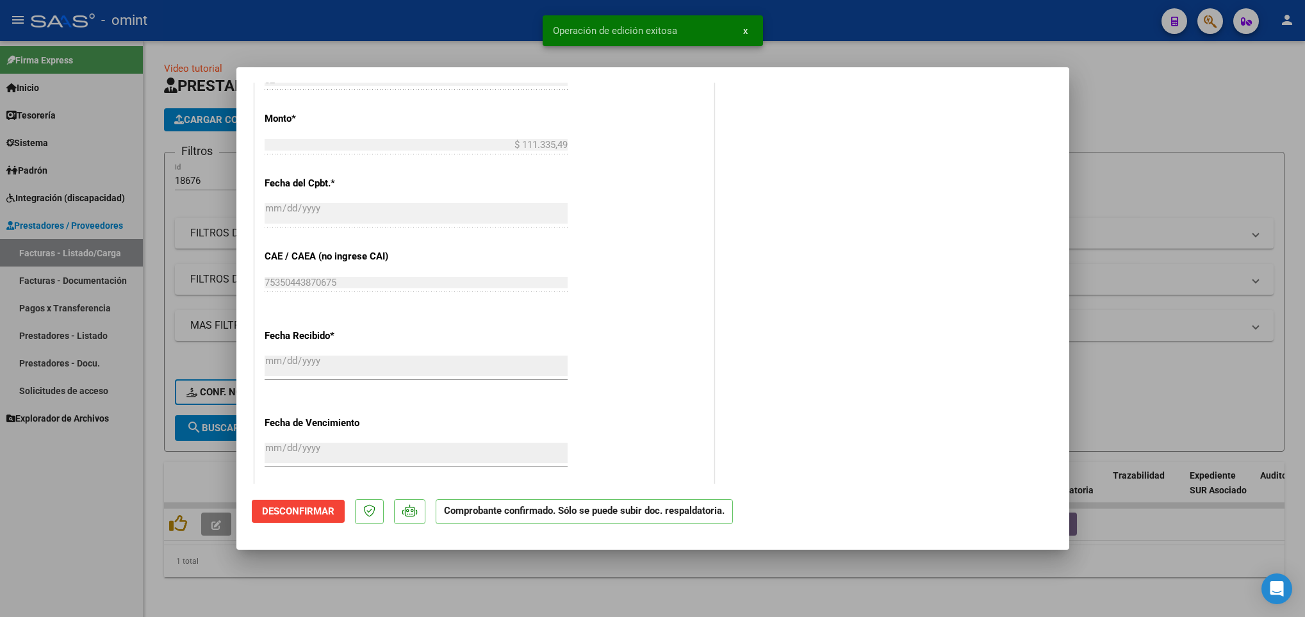
click at [145, 452] on div at bounding box center [652, 308] width 1305 height 617
type input "$ 0,00"
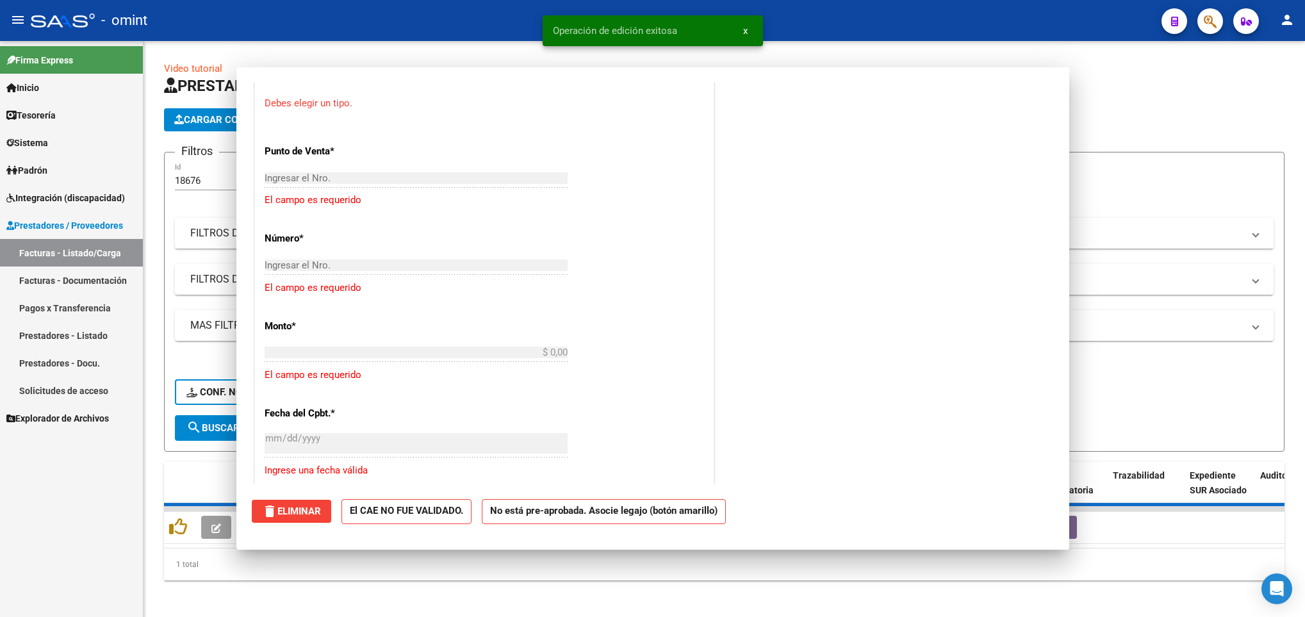
scroll to position [0, 0]
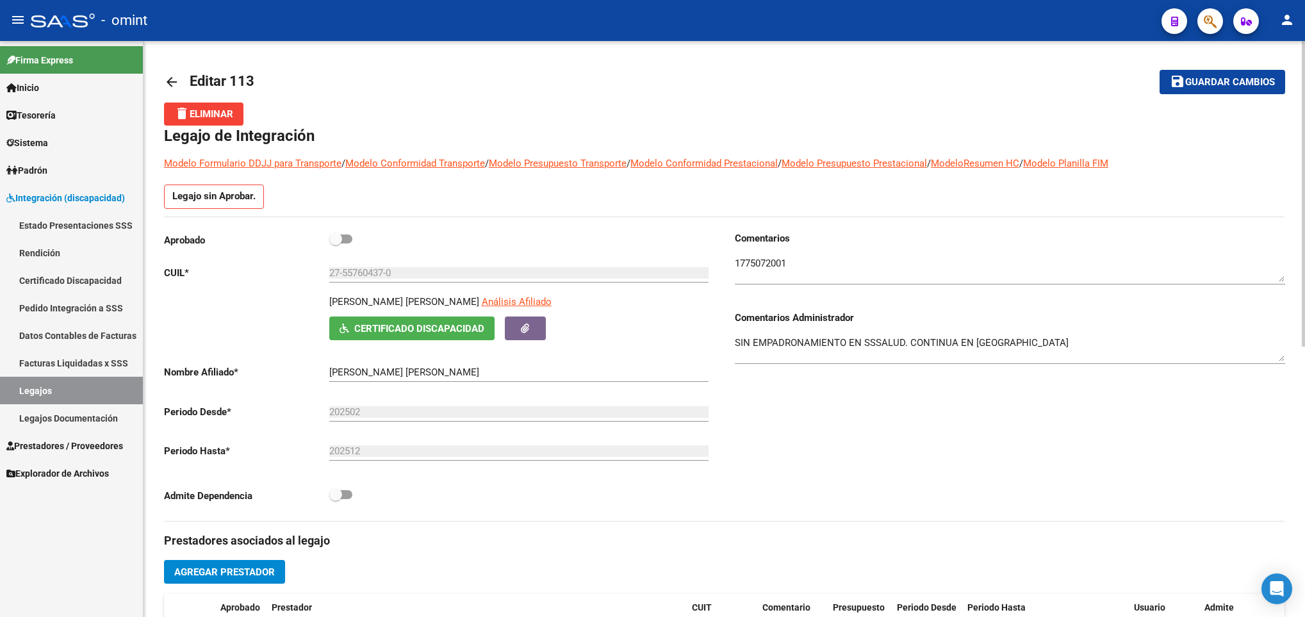
click at [164, 85] on mat-icon "arrow_back" at bounding box center [171, 81] width 15 height 15
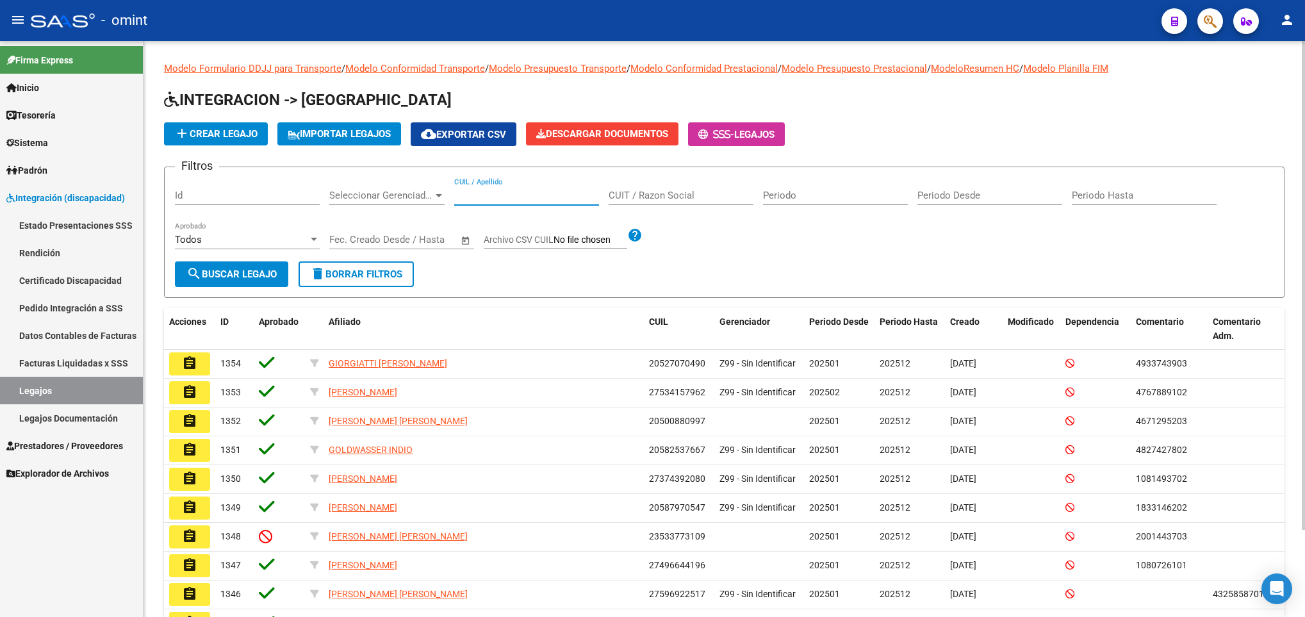
click at [489, 196] on input "CUIL / Apellido" at bounding box center [526, 196] width 145 height 12
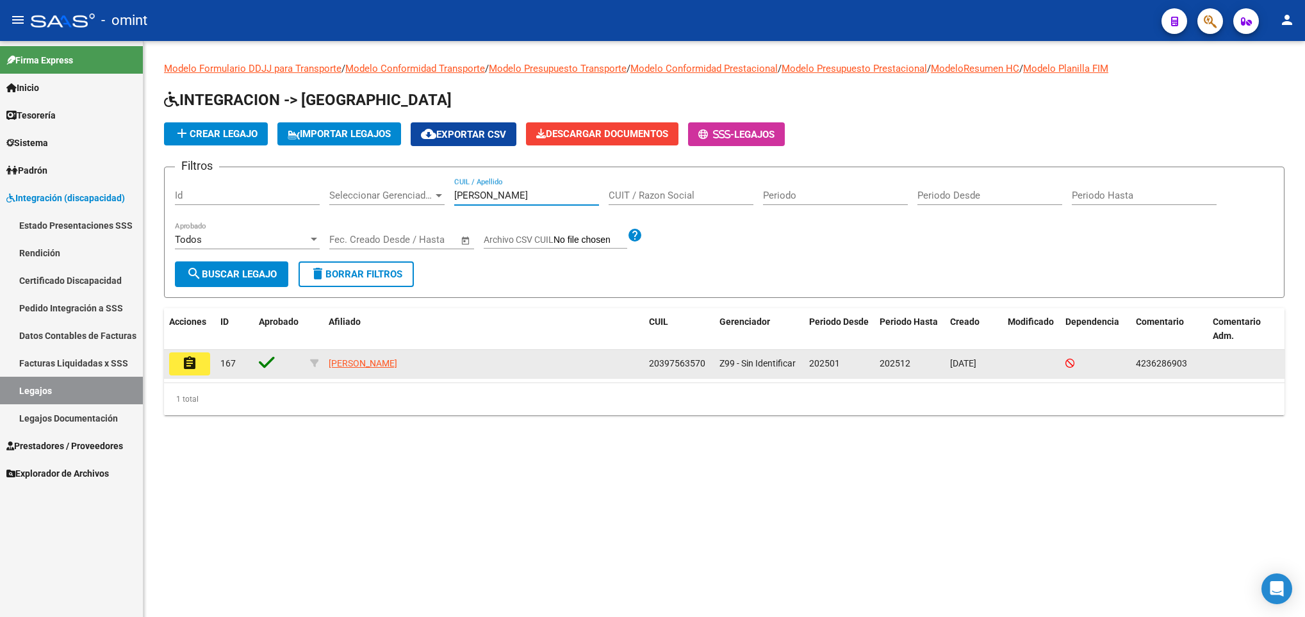
type input "ugaz"
click at [191, 364] on mat-icon "assignment" at bounding box center [189, 363] width 15 height 15
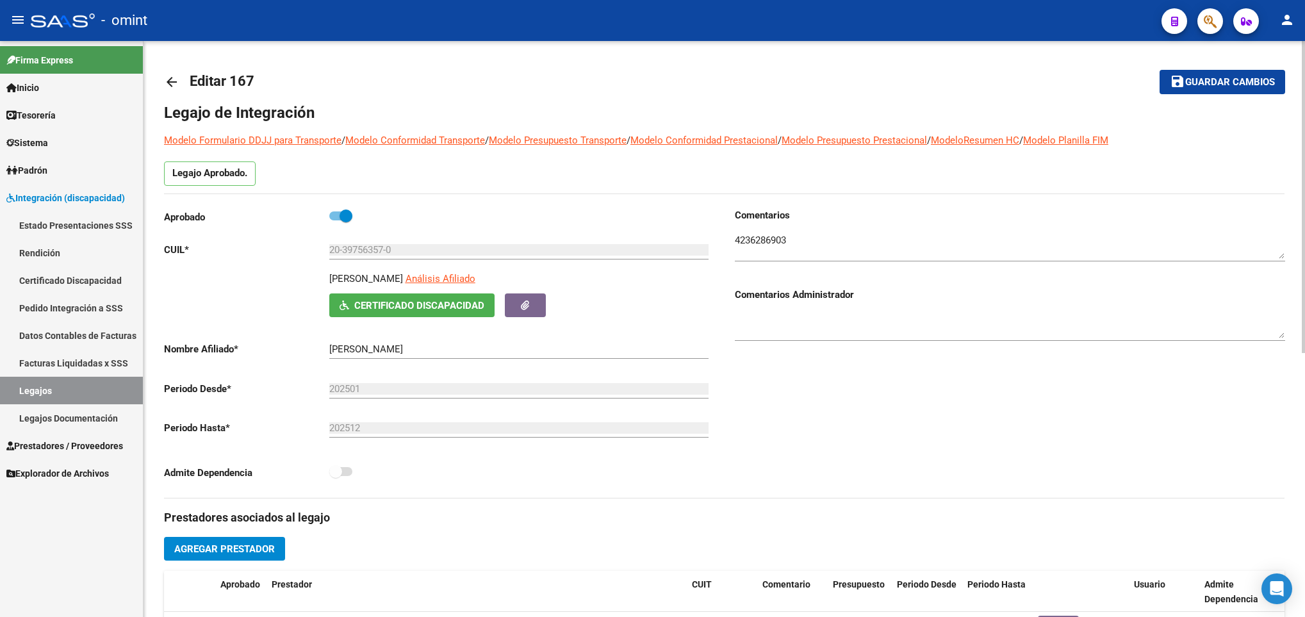
click at [1302, 69] on div at bounding box center [1303, 329] width 3 height 576
click at [181, 79] on link "arrow_back" at bounding box center [177, 82] width 26 height 30
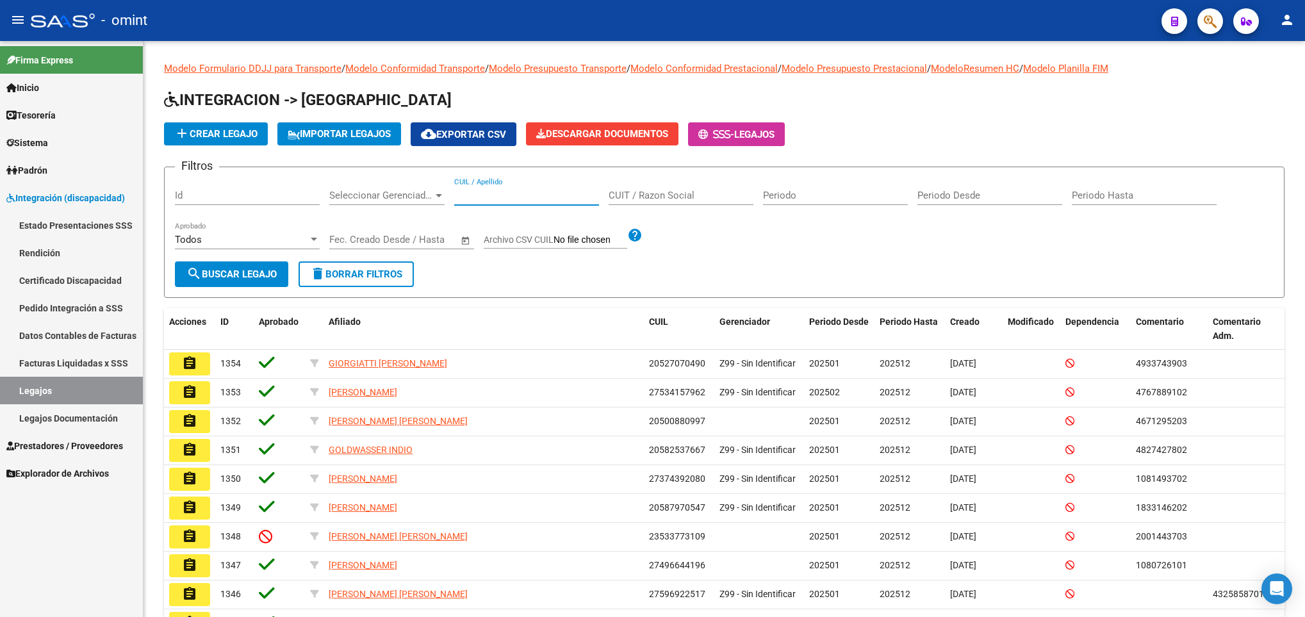
click at [508, 197] on input "CUIL / Apellido" at bounding box center [526, 196] width 145 height 12
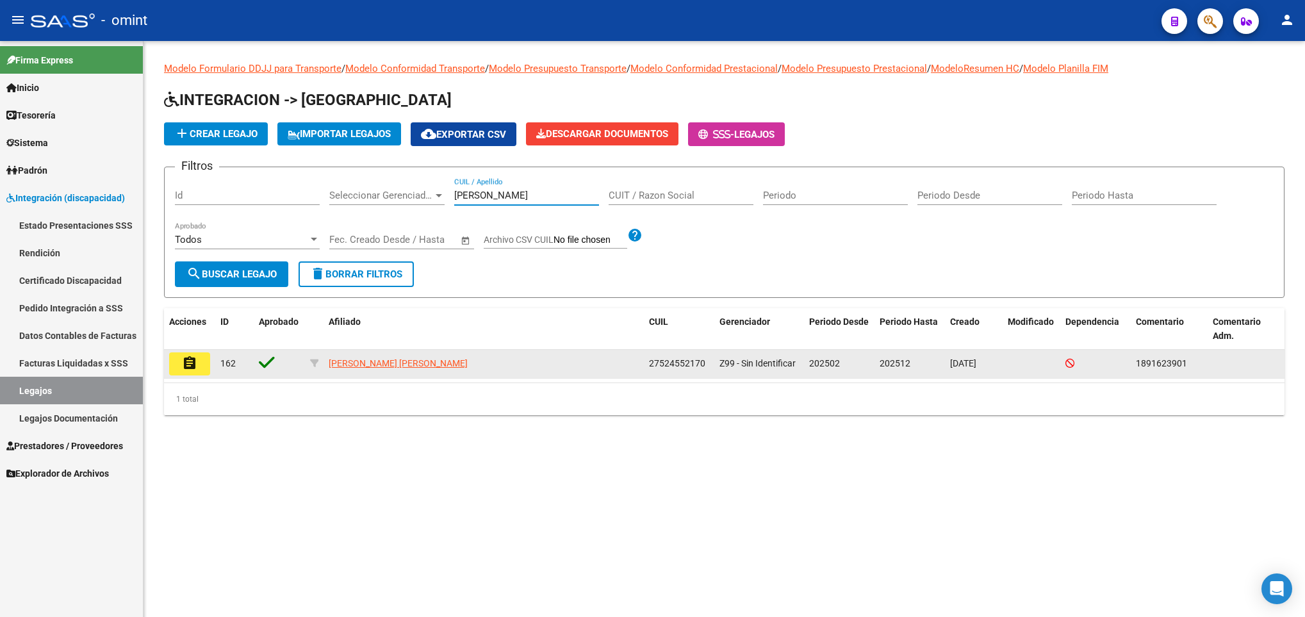
type input "simoes"
click at [192, 356] on mat-icon "assignment" at bounding box center [189, 363] width 15 height 15
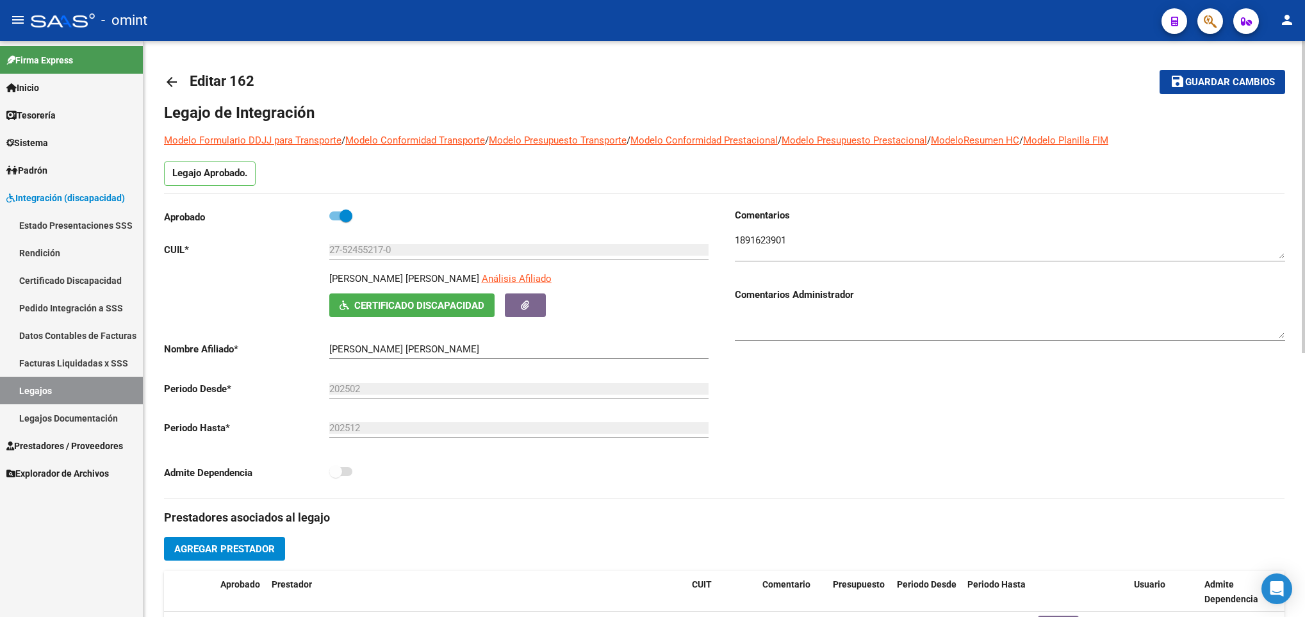
click at [1304, 65] on html "menu - omint person Firma Express Inicio Calendario SSS Instructivos Contacto O…" at bounding box center [652, 308] width 1305 height 617
click at [177, 85] on mat-icon "arrow_back" at bounding box center [171, 81] width 15 height 15
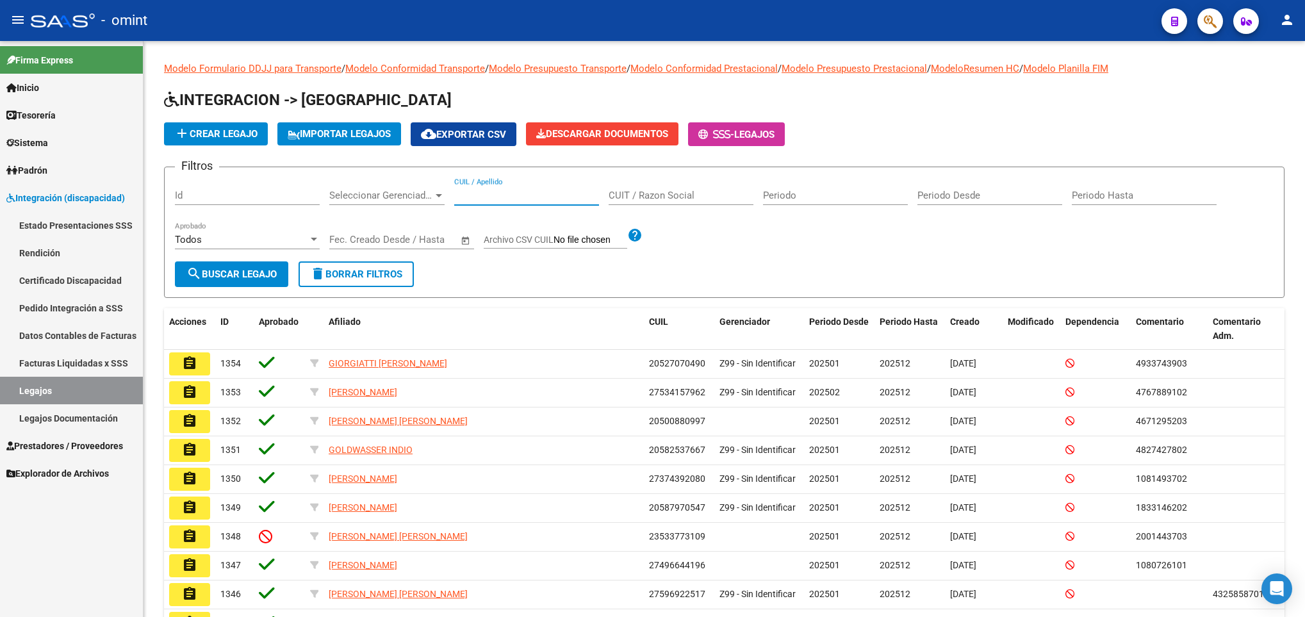
click at [529, 196] on input "CUIL / Apellido" at bounding box center [526, 196] width 145 height 12
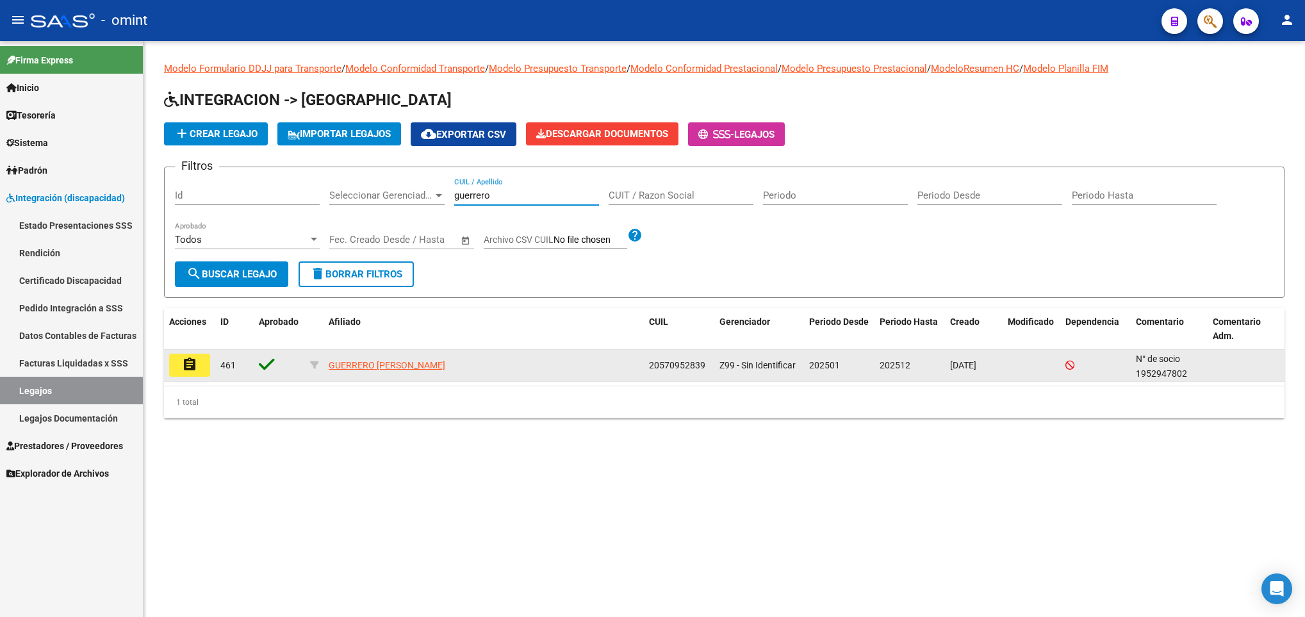
type input "guerrero"
click at [198, 371] on button "assignment" at bounding box center [189, 365] width 41 height 23
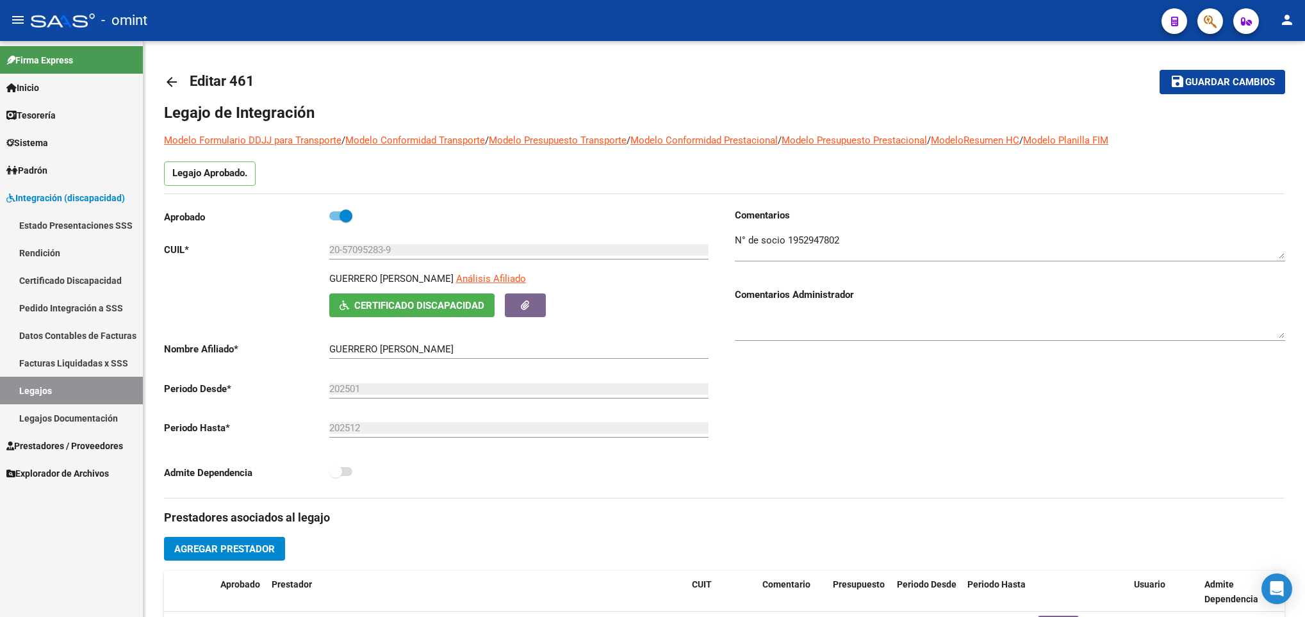
click at [869, 473] on div "Comentarios Comentarios Administrador" at bounding box center [1005, 353] width 561 height 290
click at [1304, 71] on html "menu - omint person Firma Express Inicio Calendario SSS Instructivos Contacto O…" at bounding box center [652, 308] width 1305 height 617
click at [173, 79] on mat-icon "arrow_back" at bounding box center [171, 81] width 15 height 15
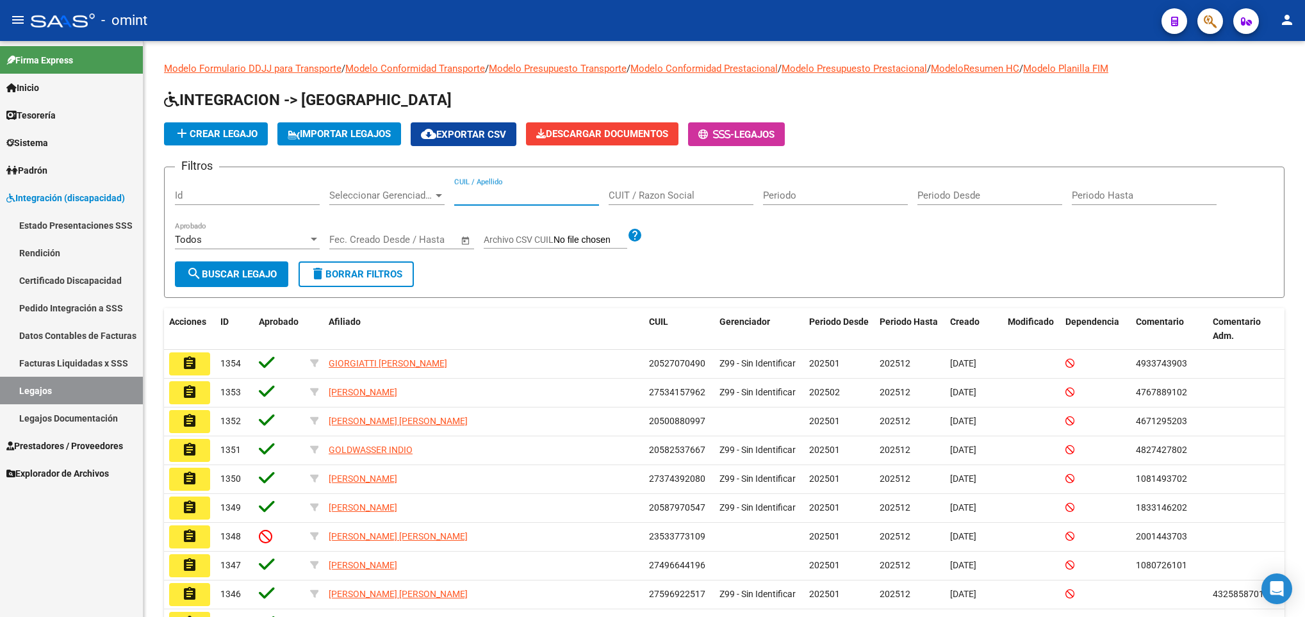
click at [498, 201] on input "CUIL / Apellido" at bounding box center [526, 196] width 145 height 12
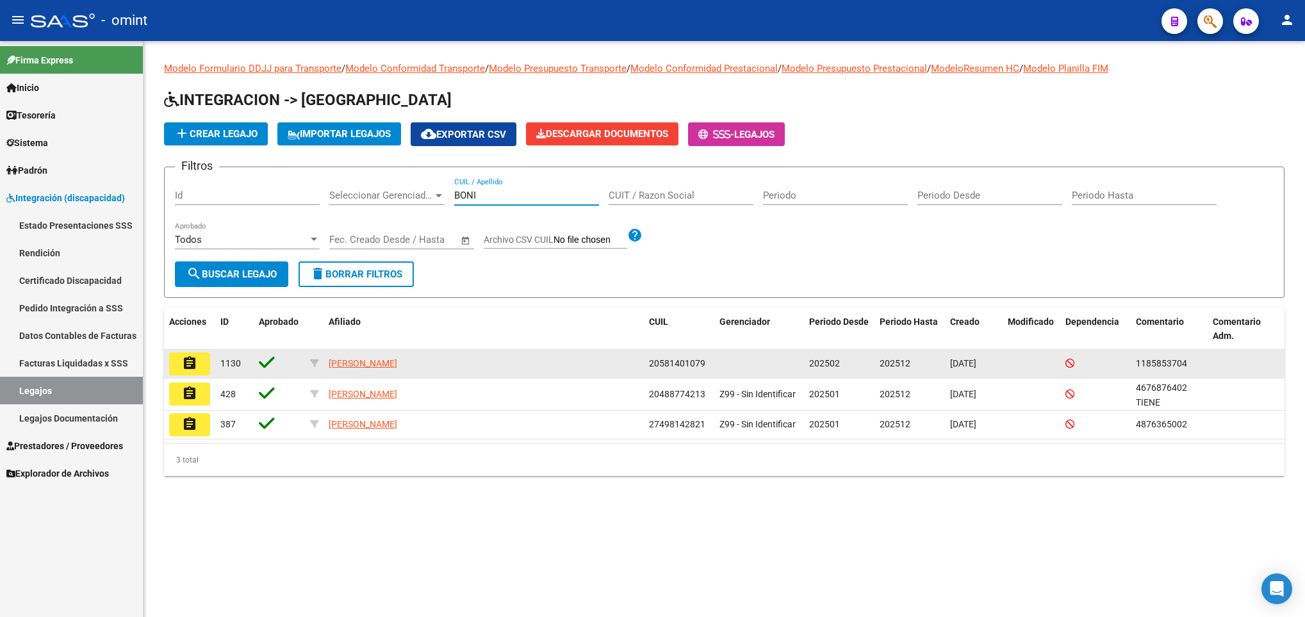
type input "BONI"
click at [188, 362] on mat-icon "assignment" at bounding box center [189, 363] width 15 height 15
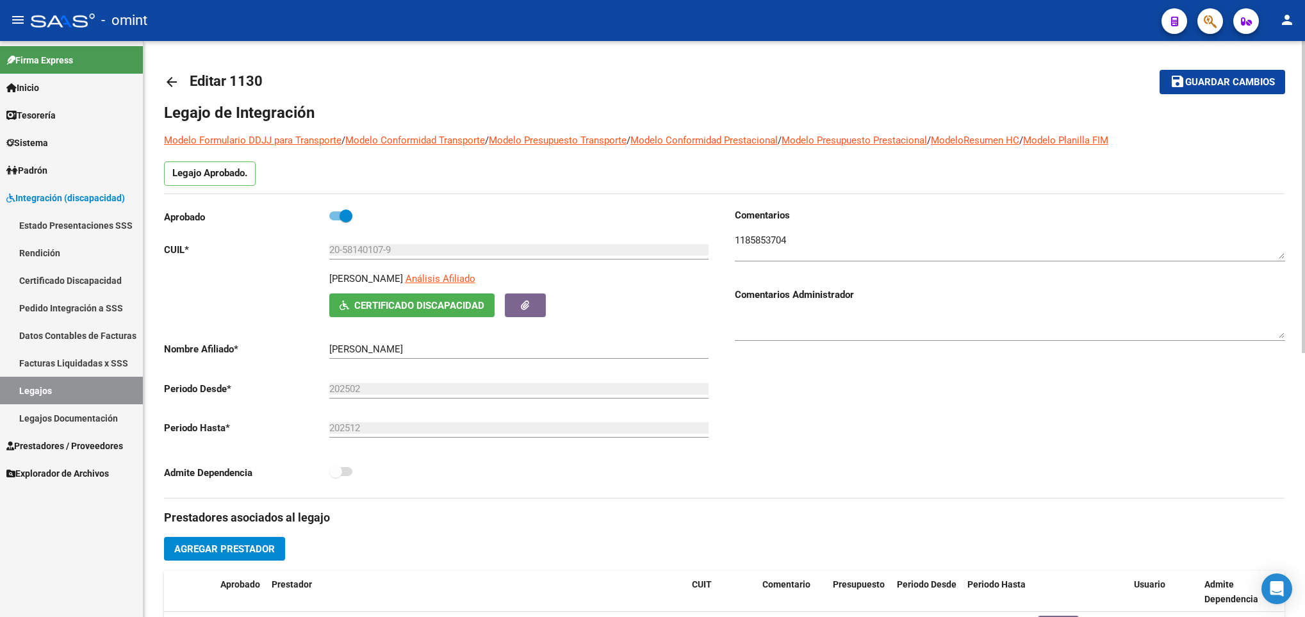
click at [1302, 78] on div at bounding box center [1303, 329] width 3 height 576
click at [166, 77] on mat-icon "arrow_back" at bounding box center [171, 81] width 15 height 15
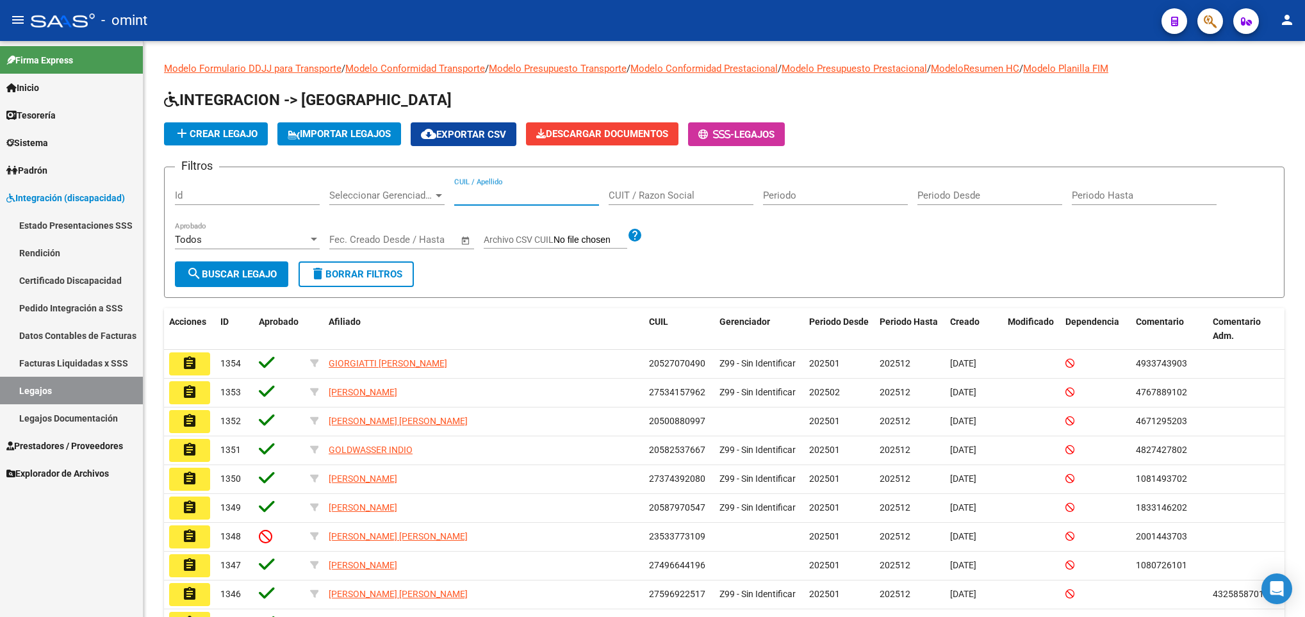
click at [546, 191] on input "CUIL / Apellido" at bounding box center [526, 196] width 145 height 12
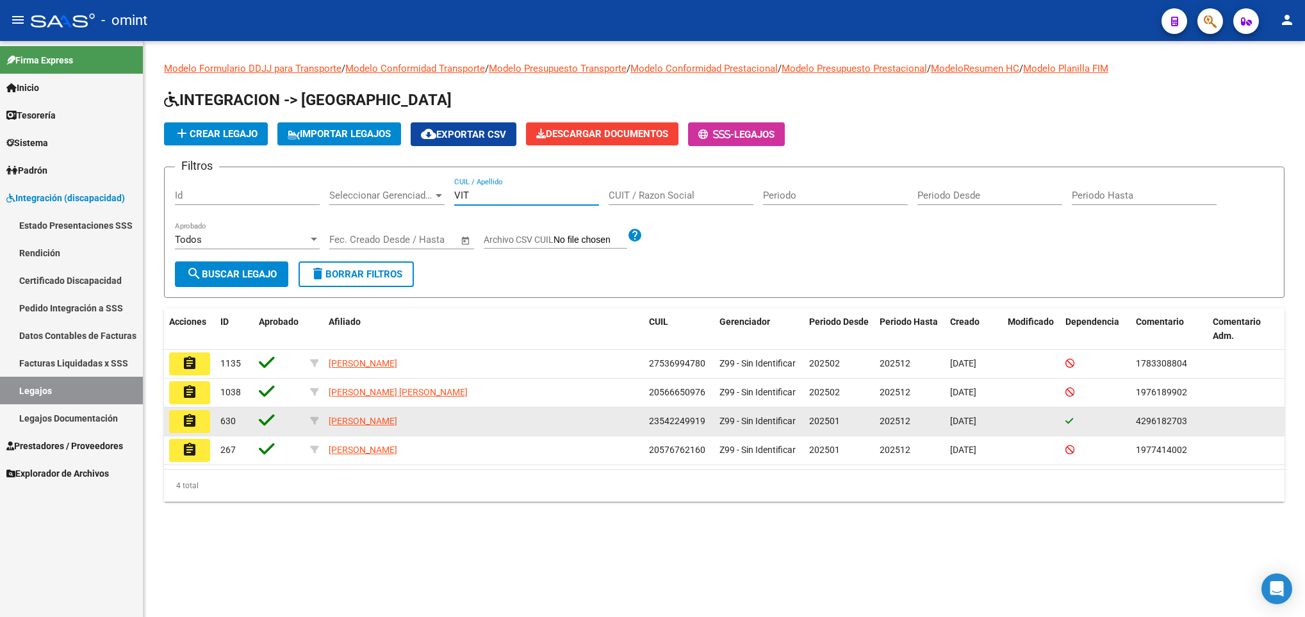
type input "VIT"
click at [179, 422] on button "assignment" at bounding box center [189, 421] width 41 height 23
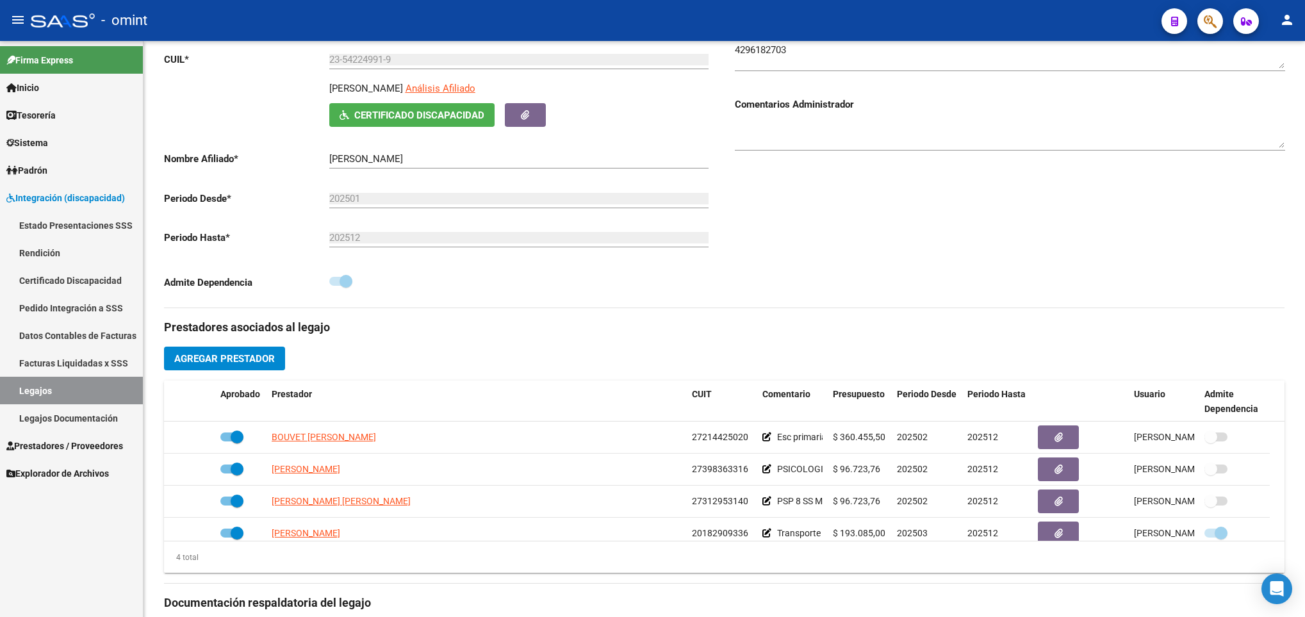
scroll to position [192, 0]
